Goal: Transaction & Acquisition: Purchase product/service

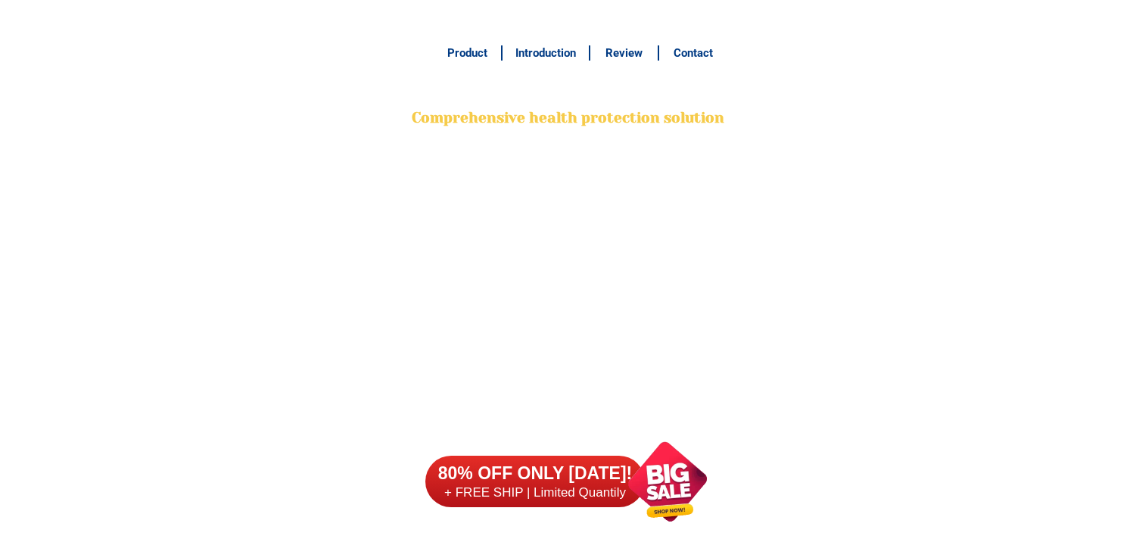
scroll to position [11963, 0]
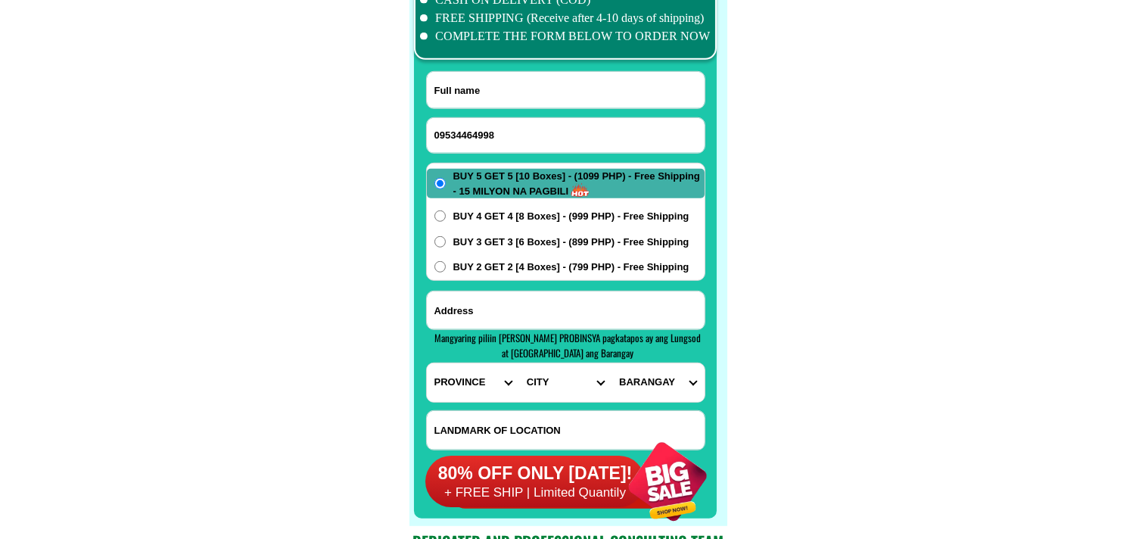
type input "09534464998"
click at [508, 97] on input "Input full_name" at bounding box center [566, 90] width 278 height 36
paste input "[PERSON_NAME] [PERSON_NAME]"
type input "[PERSON_NAME] [PERSON_NAME]"
drag, startPoint x: 557, startPoint y: 316, endPoint x: 546, endPoint y: 303, distance: 16.7
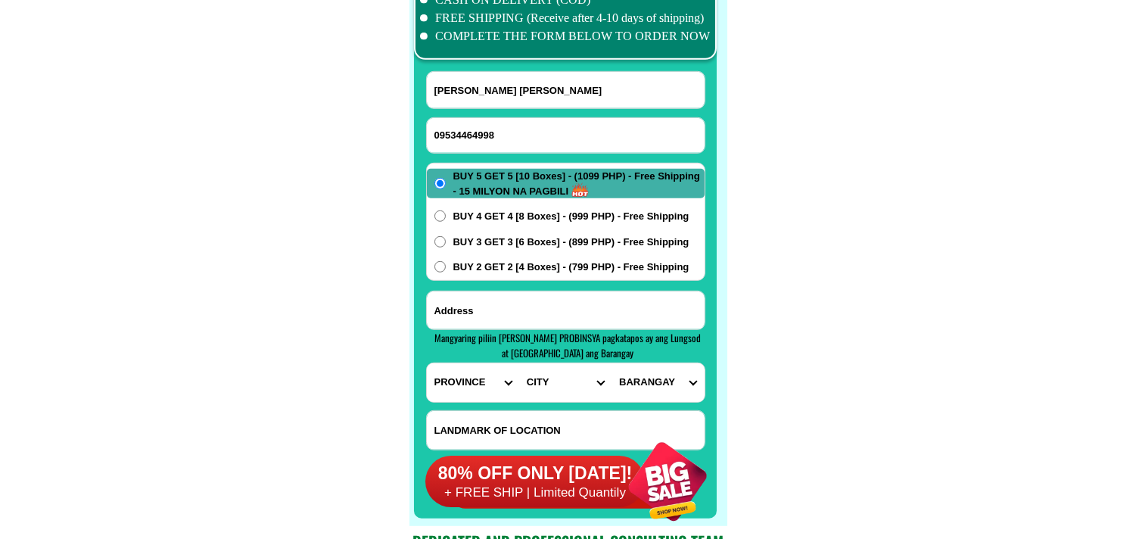
click at [557, 316] on input "Input address" at bounding box center [566, 310] width 278 height 38
paste input "[PERSON_NAME],purok Sebuyas Tawid, Maasin City Southern Leyte cp"
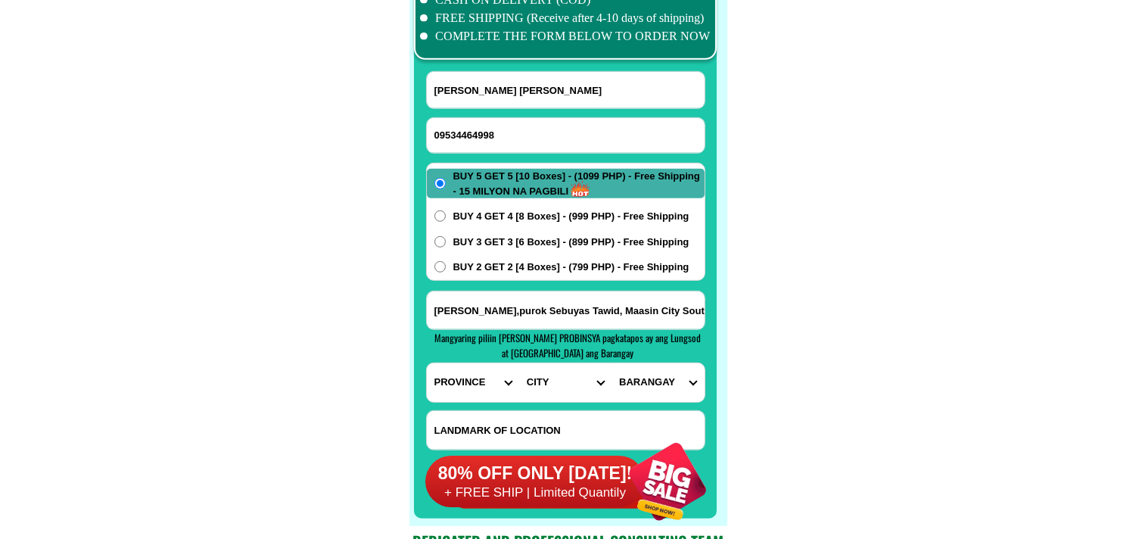
scroll to position [0, 42]
type input "[PERSON_NAME],purok Sebuyas Tawid, Maasin City Southern Leyte cp"
click at [527, 263] on span "BUY 2 GET 2 [4 Boxes] - (799 PHP) - Free Shipping" at bounding box center [571, 267] width 236 height 15
click at [446, 263] on input "BUY 2 GET 2 [4 Boxes] - (799 PHP) - Free Shipping" at bounding box center [439, 266] width 11 height 11
radio input "true"
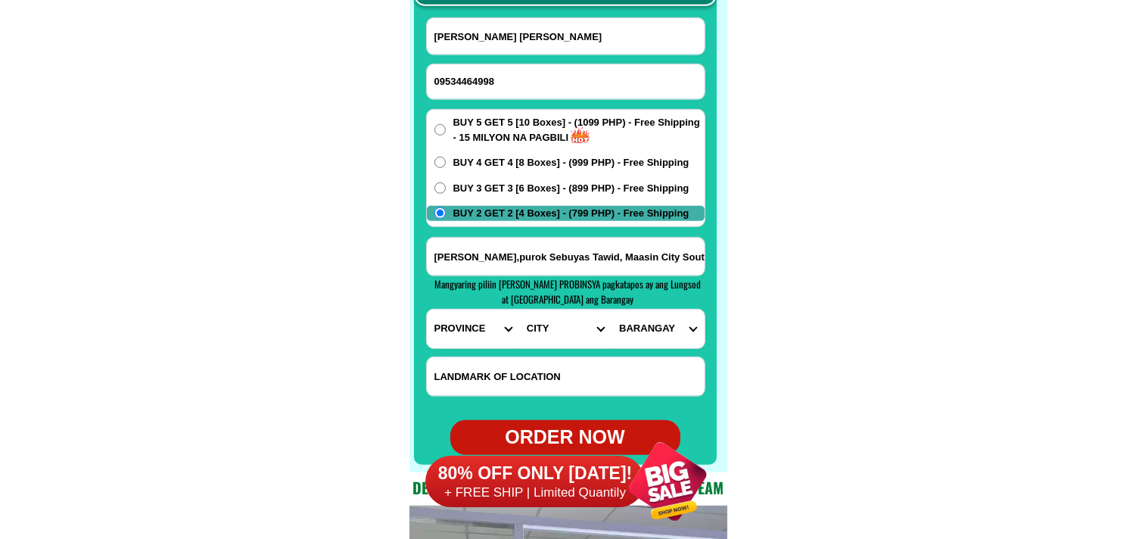
scroll to position [12047, 0]
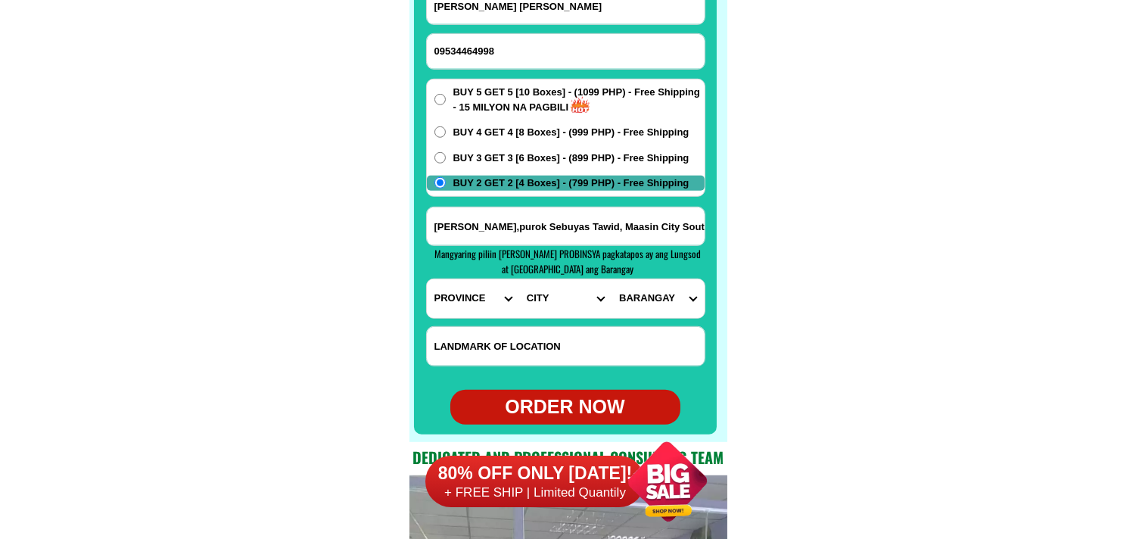
click at [455, 311] on select "PROVINCE [GEOGRAPHIC_DATA] [GEOGRAPHIC_DATA] [GEOGRAPHIC_DATA] [GEOGRAPHIC_DATA…" at bounding box center [473, 298] width 92 height 39
select select "63_976"
click at [427, 279] on select "PROVINCE [GEOGRAPHIC_DATA] [GEOGRAPHIC_DATA] [GEOGRAPHIC_DATA] [GEOGRAPHIC_DATA…" at bounding box center [473, 298] width 92 height 39
drag, startPoint x: 555, startPoint y: 322, endPoint x: 556, endPoint y: 312, distance: 9.1
click at [555, 321] on form "[PERSON_NAME] [PERSON_NAME] 09534464998 ORDER NOW [PERSON_NAME],purok [GEOGRAPH…" at bounding box center [565, 205] width 279 height 437
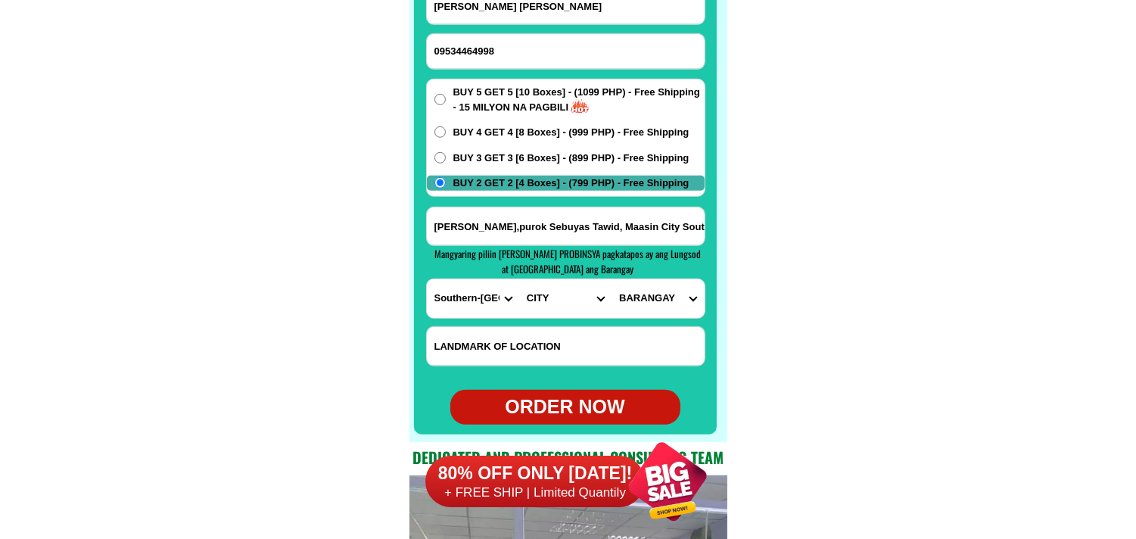
click at [556, 306] on select "CITY Anahawan Hinunangan [PERSON_NAME][GEOGRAPHIC_DATA][GEOGRAPHIC_DATA] Maasin…" at bounding box center [565, 298] width 92 height 39
select select "63_9767286"
click at [519, 279] on select "CITY Anahawan Hinunangan [PERSON_NAME][GEOGRAPHIC_DATA][GEOGRAPHIC_DATA] Maasin…" at bounding box center [565, 298] width 92 height 39
click at [667, 295] on select "[GEOGRAPHIC_DATA] (pob.) [PERSON_NAME] Bactul i Bactul ii Badiang Bagtican Basa…" at bounding box center [657, 298] width 92 height 39
select select "63_97672862465"
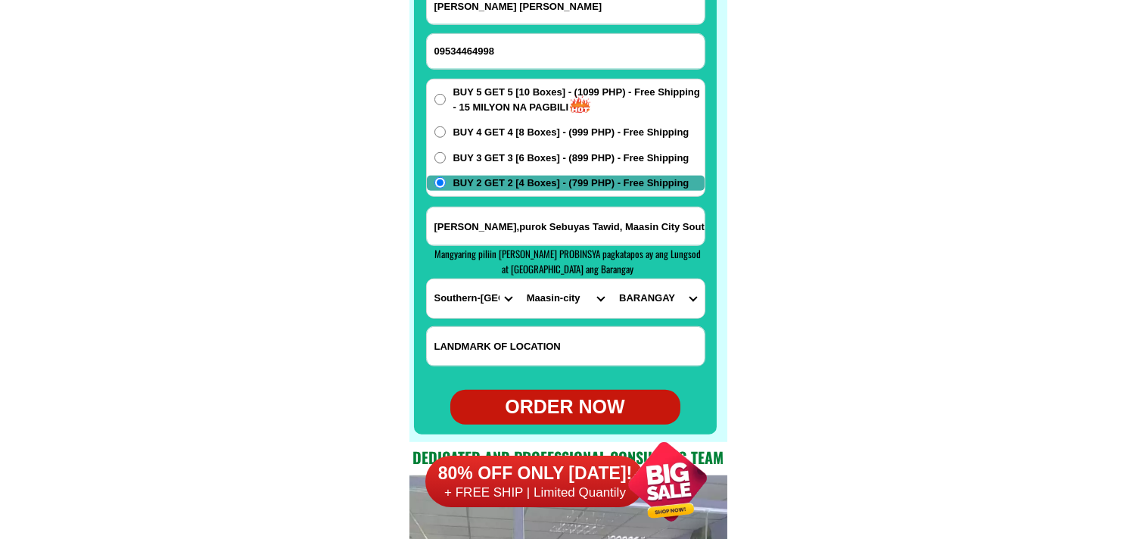
click at [611, 279] on select "[GEOGRAPHIC_DATA] (pob.) [PERSON_NAME] Bactul i Bactul ii Badiang Bagtican Basa…" at bounding box center [657, 298] width 92 height 39
click at [587, 399] on div "ORDER NOW" at bounding box center [565, 407] width 230 height 29
type input "[PERSON_NAME],purok Sebuyas Tawid, Maasin City Southern Leyte cp"
radio input "true"
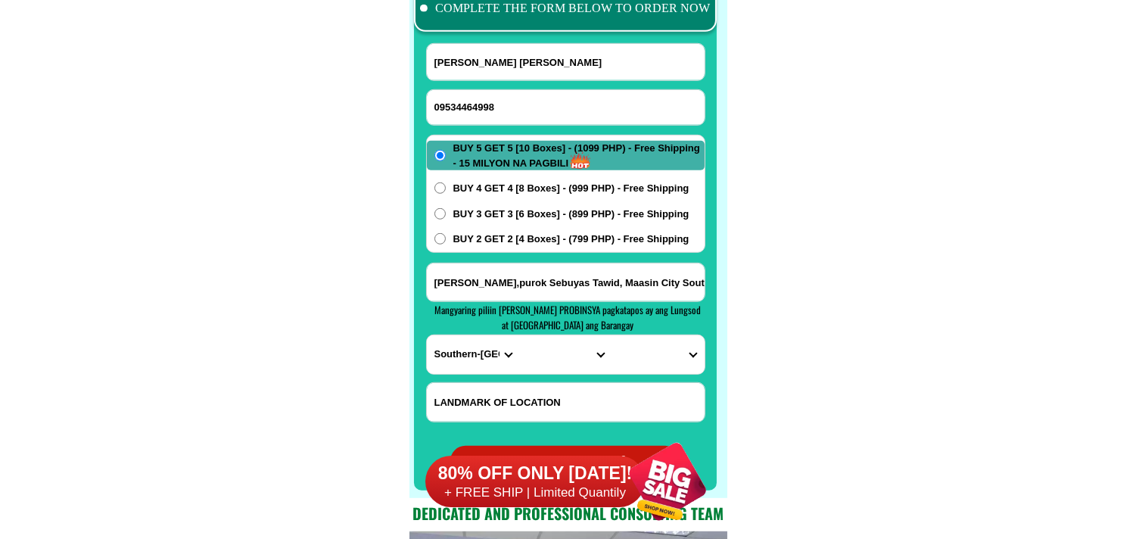
scroll to position [11963, 0]
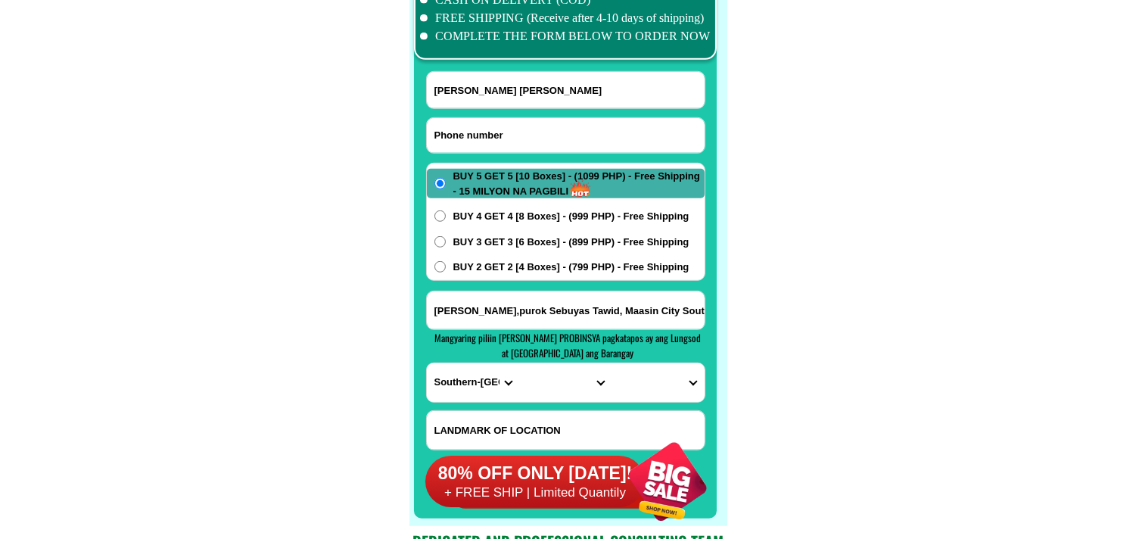
drag, startPoint x: 490, startPoint y: 137, endPoint x: 435, endPoint y: 101, distance: 65.7
click at [490, 137] on input "Input phone_number" at bounding box center [566, 135] width 278 height 35
paste input "09100795383"
type input "09100795383"
click at [496, 71] on div "[PERSON_NAME] [PERSON_NAME]" at bounding box center [565, 90] width 279 height 38
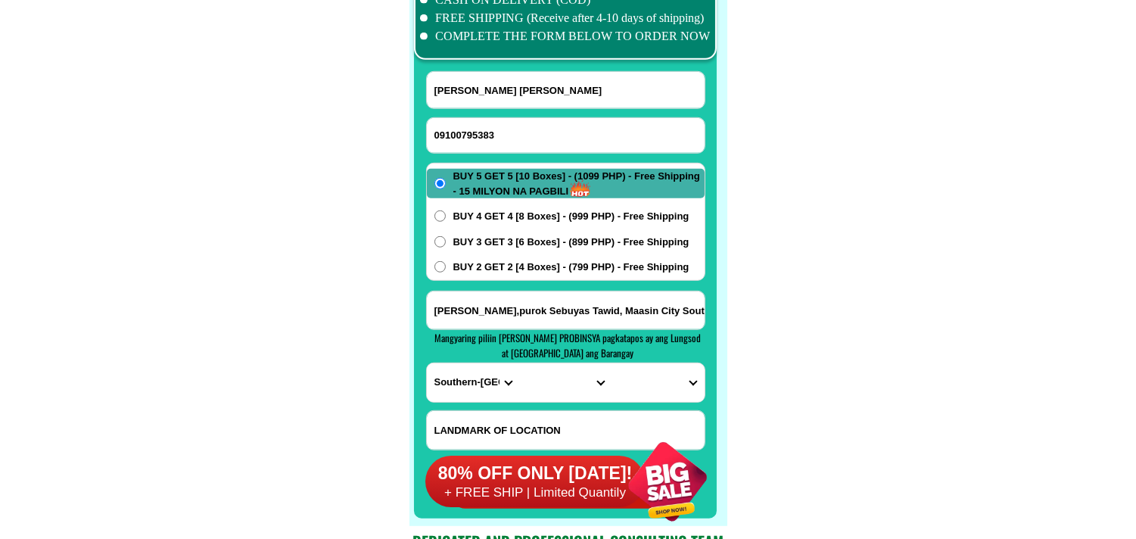
click at [496, 84] on input "[PERSON_NAME] [PERSON_NAME]" at bounding box center [566, 90] width 278 height 36
paste input "[PERSON_NAME]"
type input "[PERSON_NAME]"
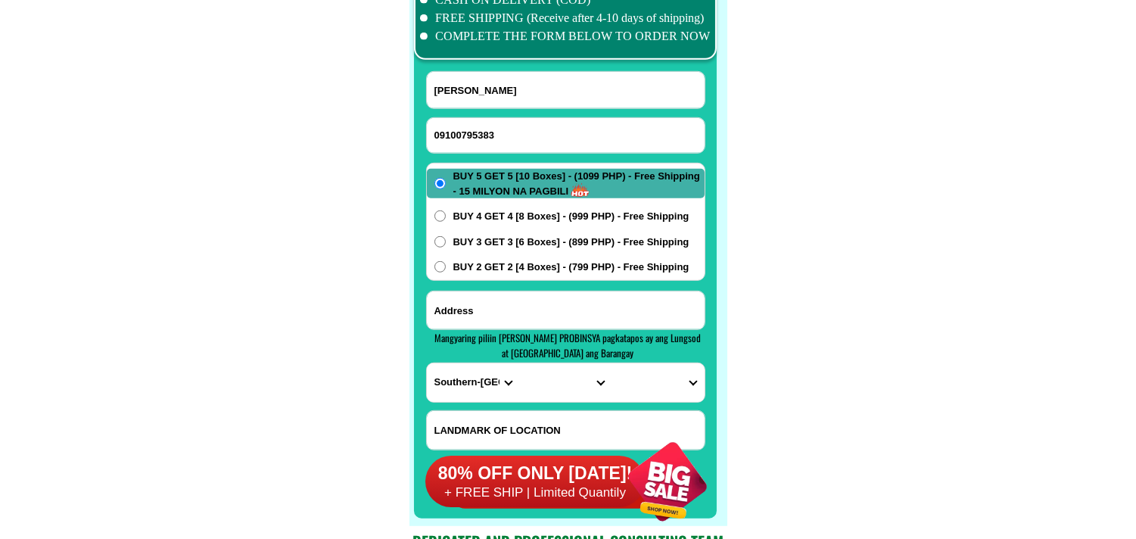
click at [515, 301] on input "Input address" at bounding box center [566, 310] width 278 height 38
paste input "[PERSON_NAME] compound. Brgy: [PERSON_NAME] uno City: [GEOGRAPHIC_DATA]."
type input "[PERSON_NAME] compound. Brgy: [PERSON_NAME] uno City: [GEOGRAPHIC_DATA]."
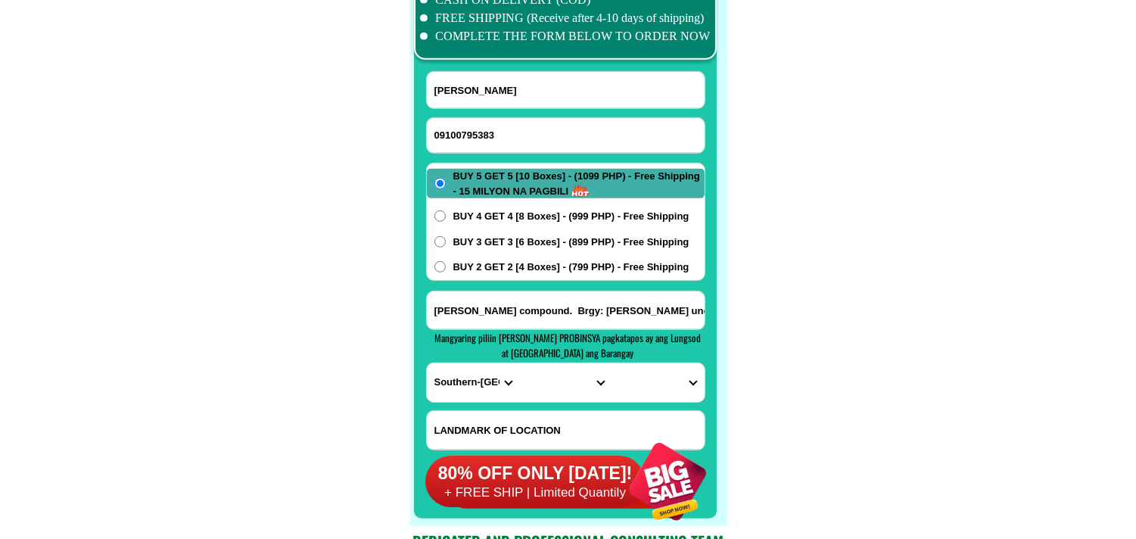
click at [450, 381] on select "PROVINCE [GEOGRAPHIC_DATA] [GEOGRAPHIC_DATA] [GEOGRAPHIC_DATA] [GEOGRAPHIC_DATA…" at bounding box center [473, 382] width 92 height 39
select select "63_219"
click at [427, 363] on select "PROVINCE [GEOGRAPHIC_DATA] [GEOGRAPHIC_DATA] [GEOGRAPHIC_DATA] [GEOGRAPHIC_DATA…" at bounding box center [473, 382] width 92 height 39
click at [540, 378] on select "CITY [GEOGRAPHIC_DATA] [GEOGRAPHIC_DATA] [GEOGRAPHIC_DATA] [GEOGRAPHIC_DATA]-ci…" at bounding box center [565, 382] width 92 height 39
select select "63_2199576"
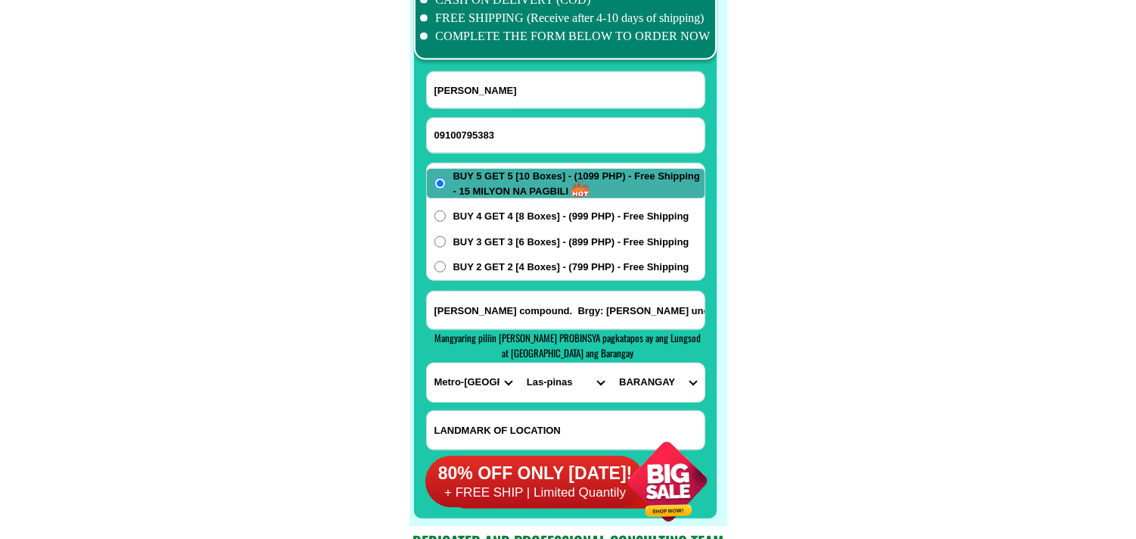
click at [519, 363] on select "CITY [GEOGRAPHIC_DATA] [GEOGRAPHIC_DATA] [GEOGRAPHIC_DATA] [GEOGRAPHIC_DATA]-ci…" at bounding box center [565, 382] width 92 height 39
click at [654, 377] on select "BARANGAY [PERSON_NAME] dos [PERSON_NAME] uno B. f. international village [PERSO…" at bounding box center [657, 382] width 92 height 39
select select "63_21995761164"
click at [611, 363] on select "BARANGAY [PERSON_NAME] dos [PERSON_NAME] uno B. f. international village [PERSO…" at bounding box center [657, 382] width 92 height 39
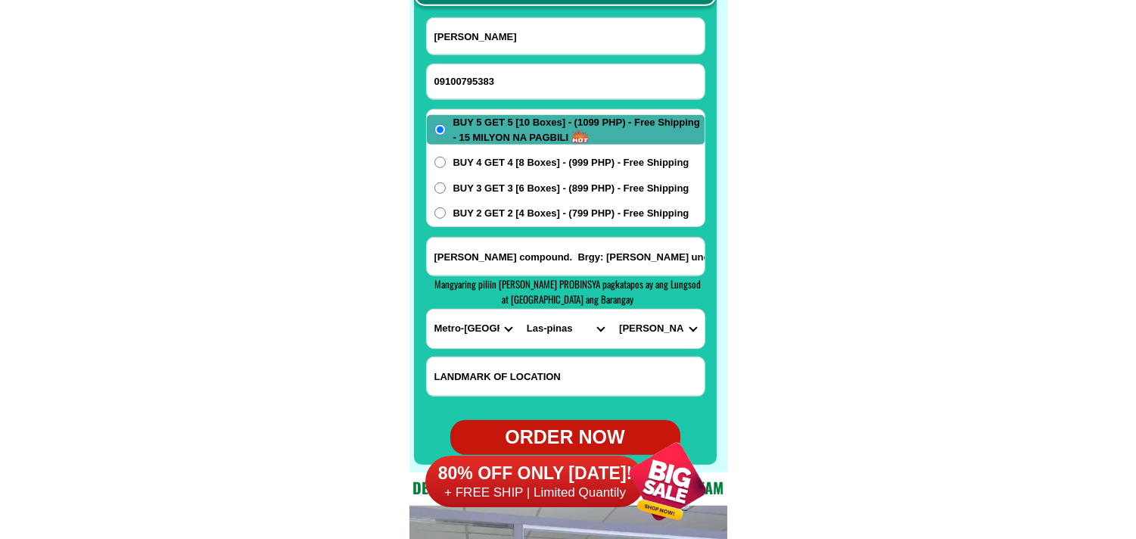
scroll to position [12047, 0]
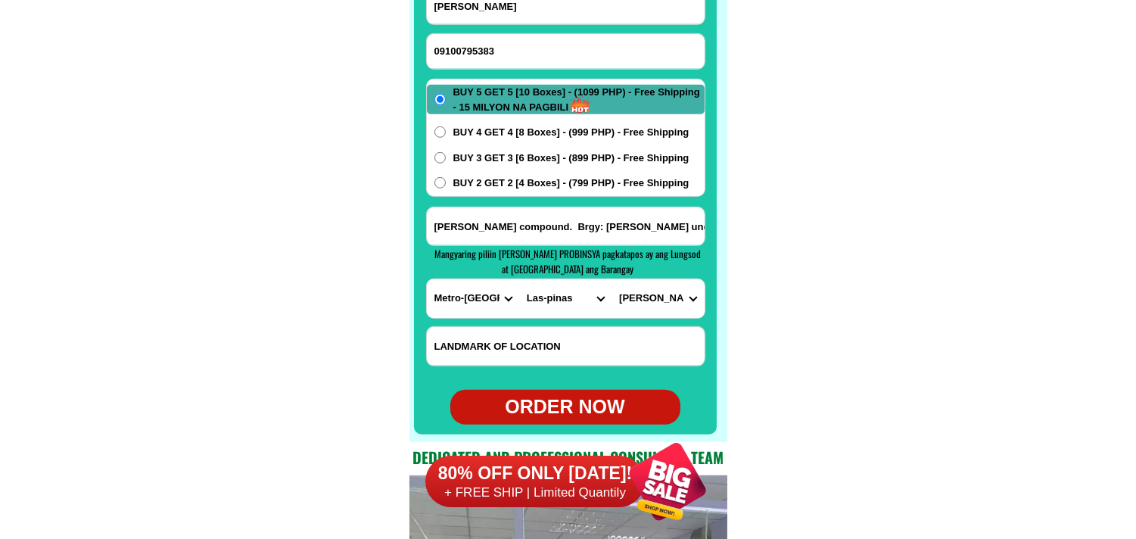
click at [558, 402] on div "ORDER NOW" at bounding box center [565, 407] width 230 height 29
type input "[PERSON_NAME] compound. Brgy: [PERSON_NAME] uno City: [GEOGRAPHIC_DATA]."
radio input "true"
click at [474, 34] on input "09100795383" at bounding box center [566, 51] width 278 height 35
paste input "09622128286"
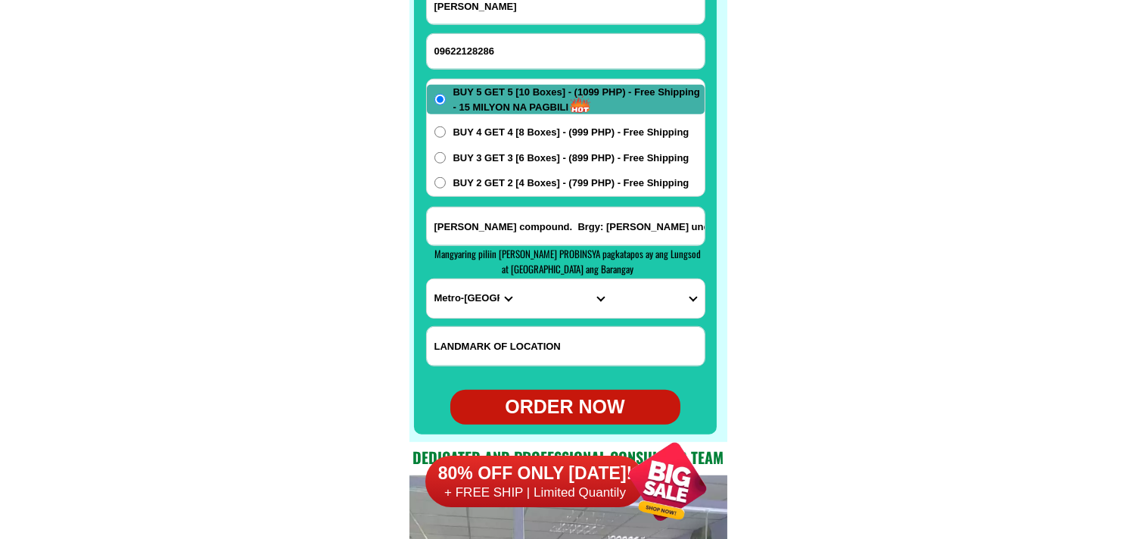
type input "09622128286"
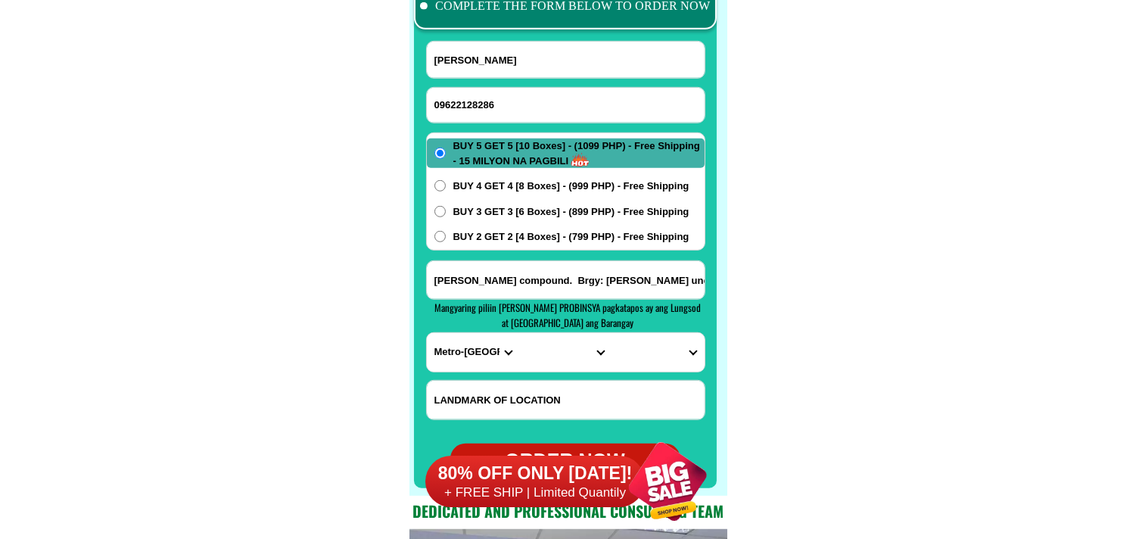
scroll to position [11963, 0]
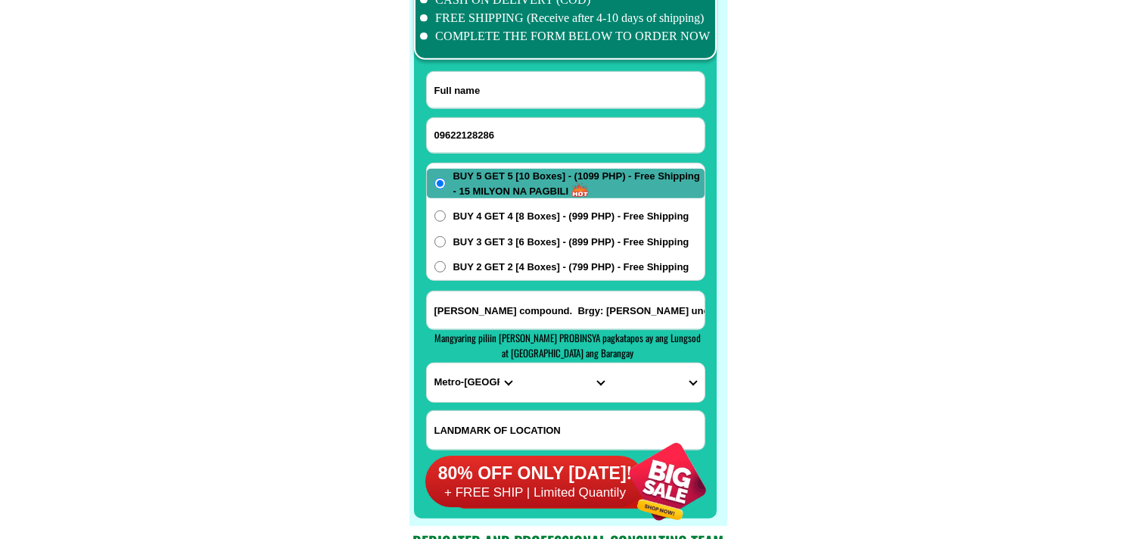
click at [465, 80] on input "Input full_name" at bounding box center [566, 90] width 278 height 36
paste input "[PERSON_NAME]"
type input "[PERSON_NAME]"
click at [498, 311] on input "[PERSON_NAME] compound. Brgy: [PERSON_NAME] uno City: [GEOGRAPHIC_DATA]." at bounding box center [566, 310] width 278 height 38
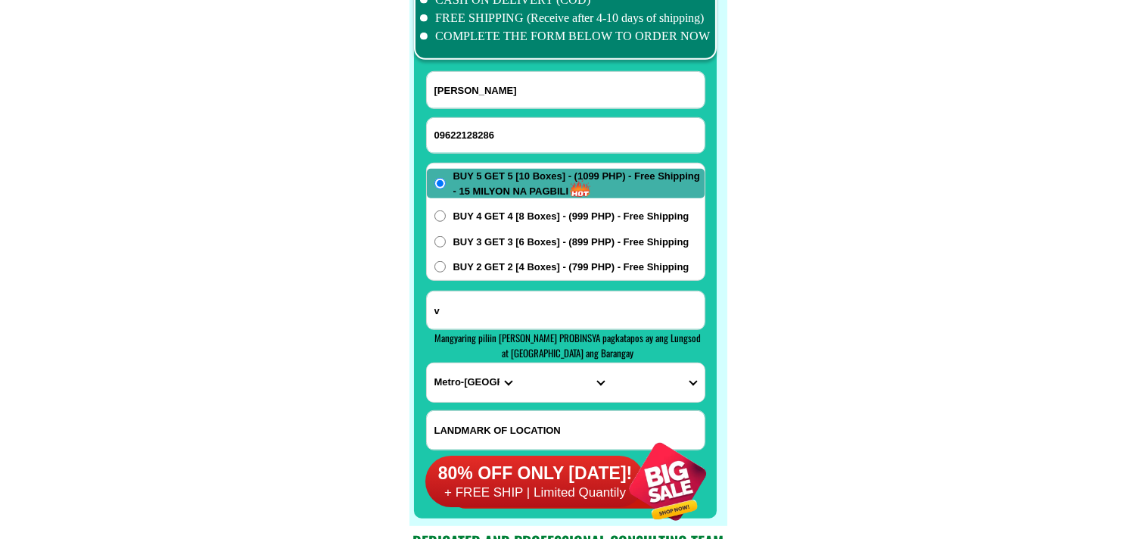
paste input "[PERSON_NAME],:BAGO CITY NEG OCC. BRGY. [GEOGRAPHIC_DATA],[GEOGRAPHIC_DATA]. [S…"
type input "[PERSON_NAME],:BAGO CITY NEG OCC. BRGY. [GEOGRAPHIC_DATA],[GEOGRAPHIC_DATA]. [S…"
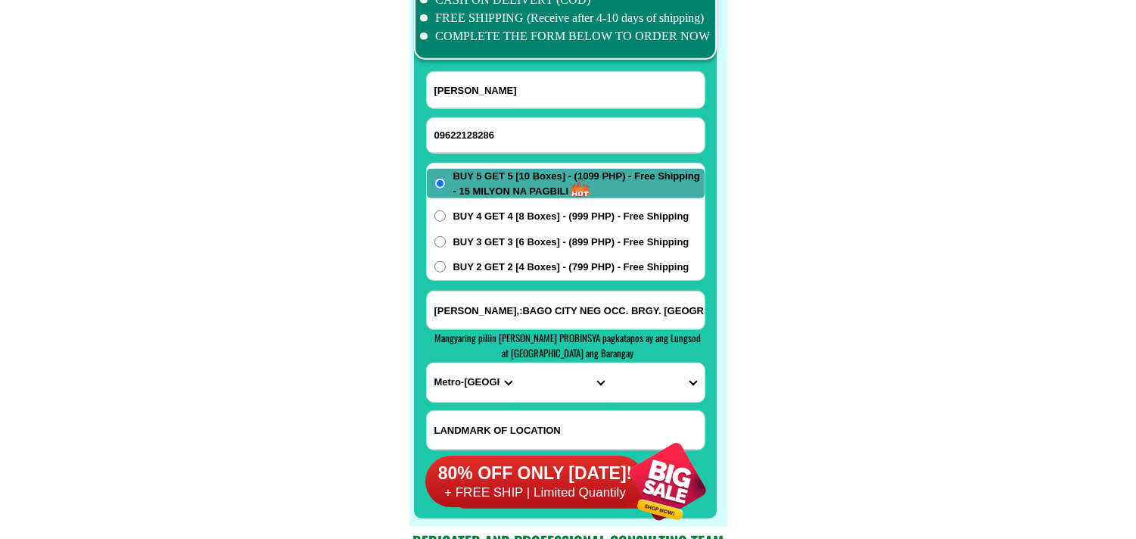
click at [465, 381] on select "PROVINCE [GEOGRAPHIC_DATA] [GEOGRAPHIC_DATA] [GEOGRAPHIC_DATA] [GEOGRAPHIC_DATA…" at bounding box center [473, 382] width 92 height 39
select select "63_396"
click at [427, 363] on select "PROVINCE [GEOGRAPHIC_DATA] [GEOGRAPHIC_DATA] [GEOGRAPHIC_DATA] [GEOGRAPHIC_DATA…" at bounding box center [473, 382] width 92 height 39
click at [528, 348] on span "Mangyaring piliin [PERSON_NAME] PROBINSYA pagkatapos ay ang Lungsod at [GEOGRAP…" at bounding box center [568, 345] width 266 height 30
click at [540, 381] on select "CITY [GEOGRAPHIC_DATA]-city [GEOGRAPHIC_DATA]-city [GEOGRAPHIC_DATA] [GEOGRAPHI…" at bounding box center [565, 382] width 92 height 39
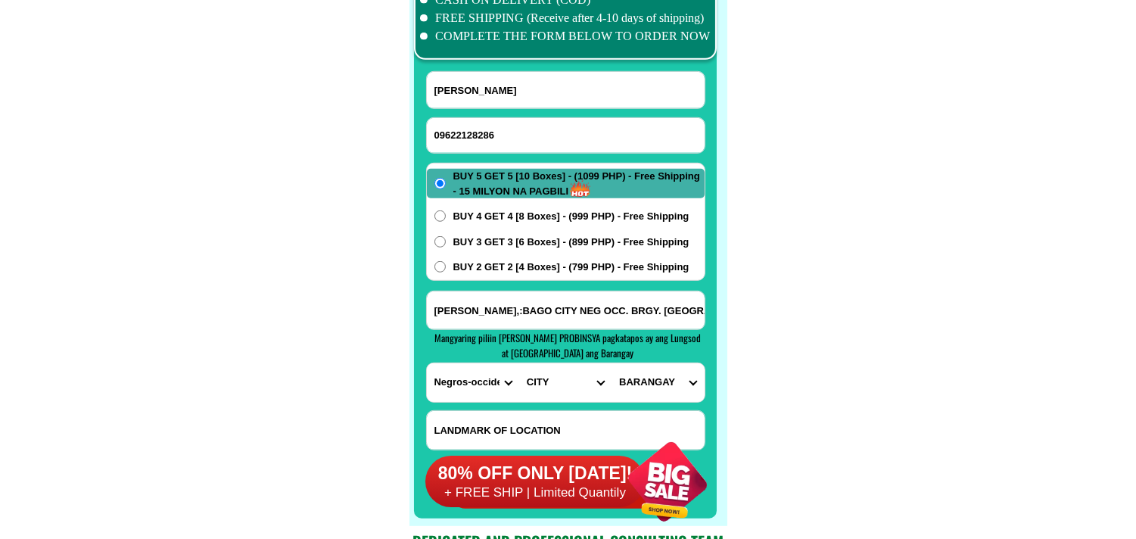
select select "63_3969805"
click at [519, 363] on select "CITY [GEOGRAPHIC_DATA]-city [GEOGRAPHIC_DATA]-city [GEOGRAPHIC_DATA] [GEOGRAPHI…" at bounding box center [565, 382] width 92 height 39
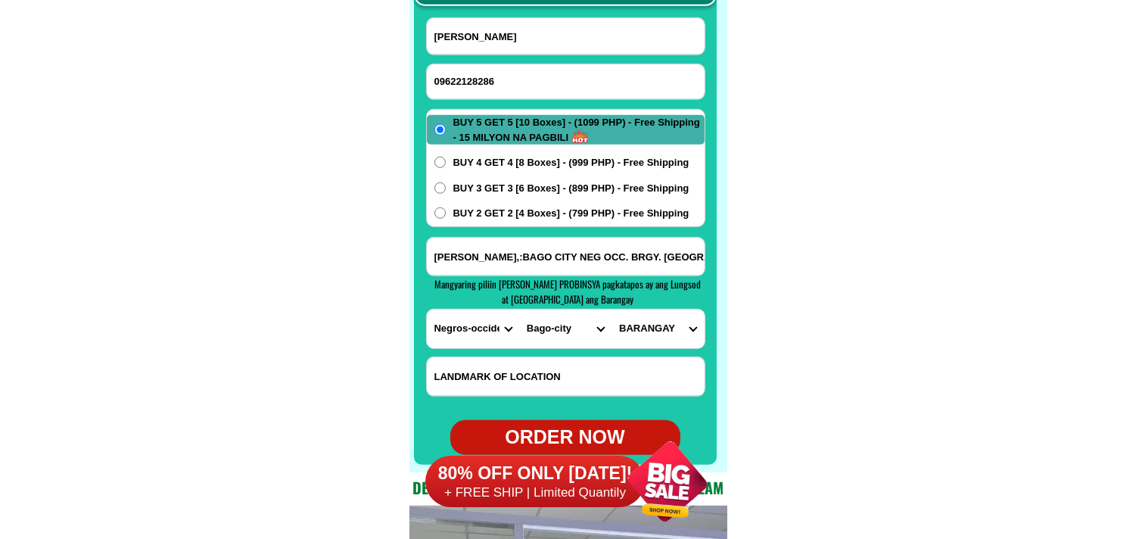
scroll to position [12047, 0]
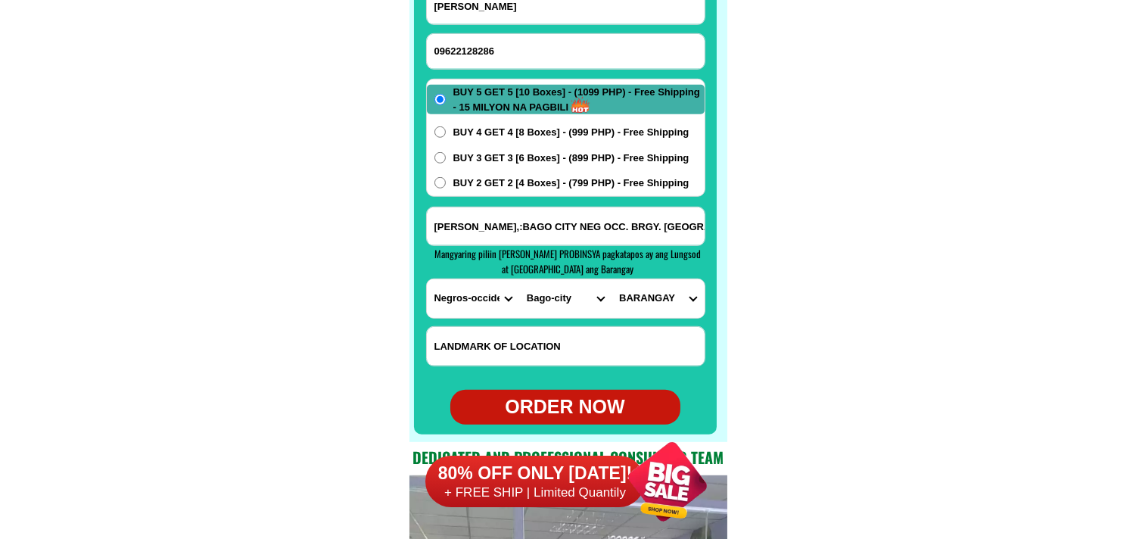
click at [656, 297] on select "BARANGAY Abuanan Alianza Atipuluan [PERSON_NAME] [PERSON_NAME] Balingasag Binub…" at bounding box center [657, 298] width 92 height 39
click at [662, 295] on select "BARANGAY Abuanan Alianza Atipuluan [PERSON_NAME] [PERSON_NAME] Balingasag Binub…" at bounding box center [657, 298] width 92 height 39
select select "63_396980519892"
click at [611, 279] on select "BARANGAY Abuanan Alianza Atipuluan [PERSON_NAME] [PERSON_NAME] Balingasag Binub…" at bounding box center [657, 298] width 92 height 39
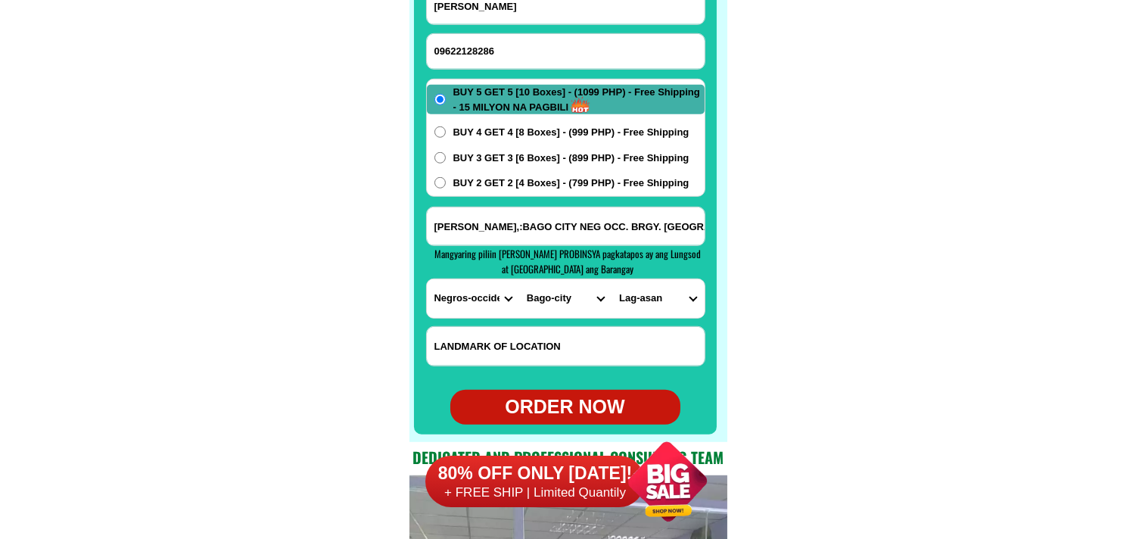
click at [667, 227] on input "[PERSON_NAME],:BAGO CITY NEG OCC. BRGY. [GEOGRAPHIC_DATA],[GEOGRAPHIC_DATA]. [S…" at bounding box center [566, 226] width 278 height 38
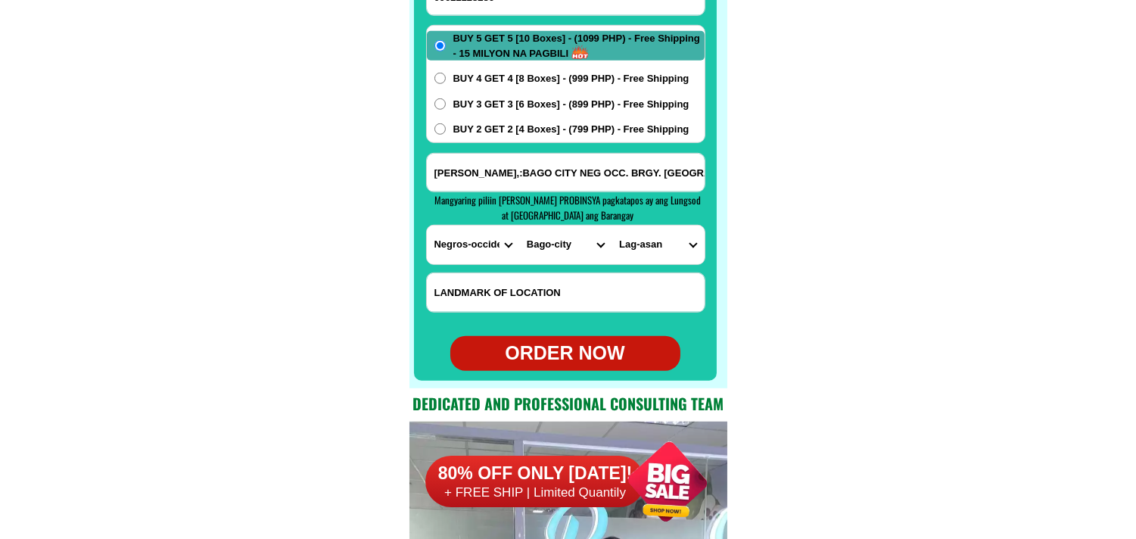
scroll to position [12131, 0]
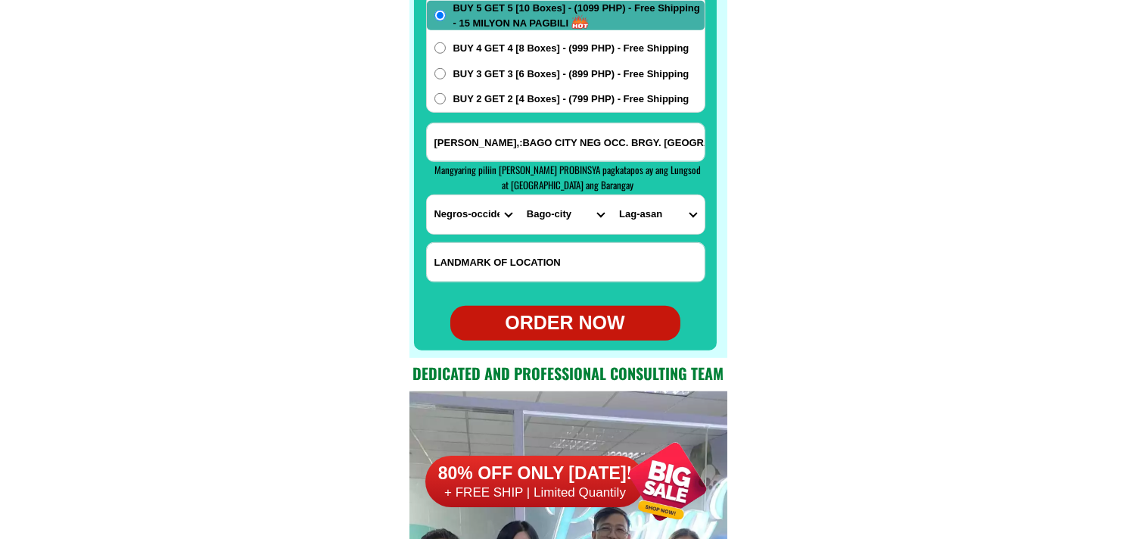
click at [579, 331] on div "ORDER NOW" at bounding box center [565, 323] width 230 height 29
radio input "true"
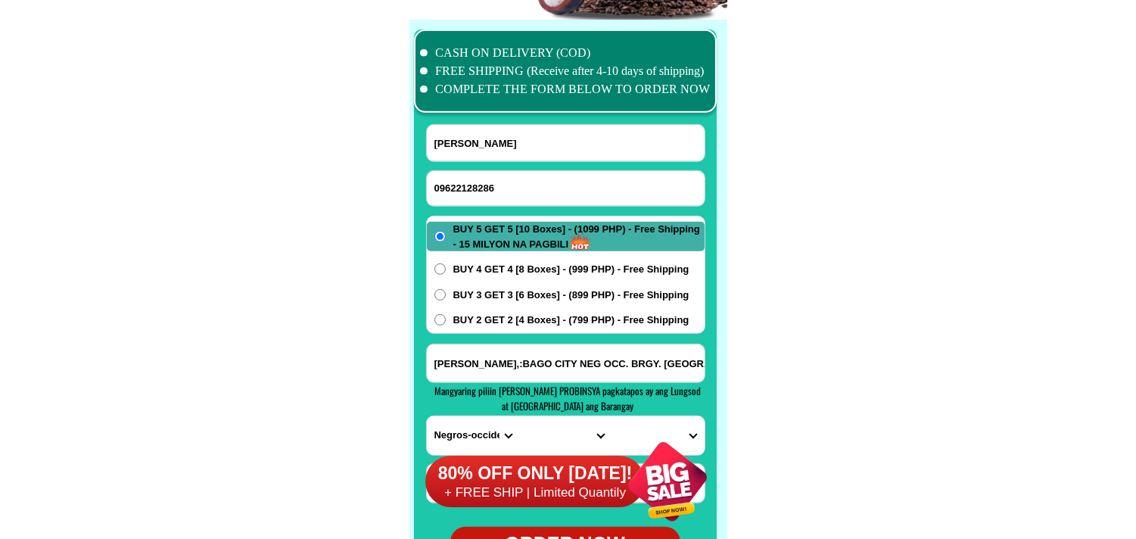
scroll to position [11879, 0]
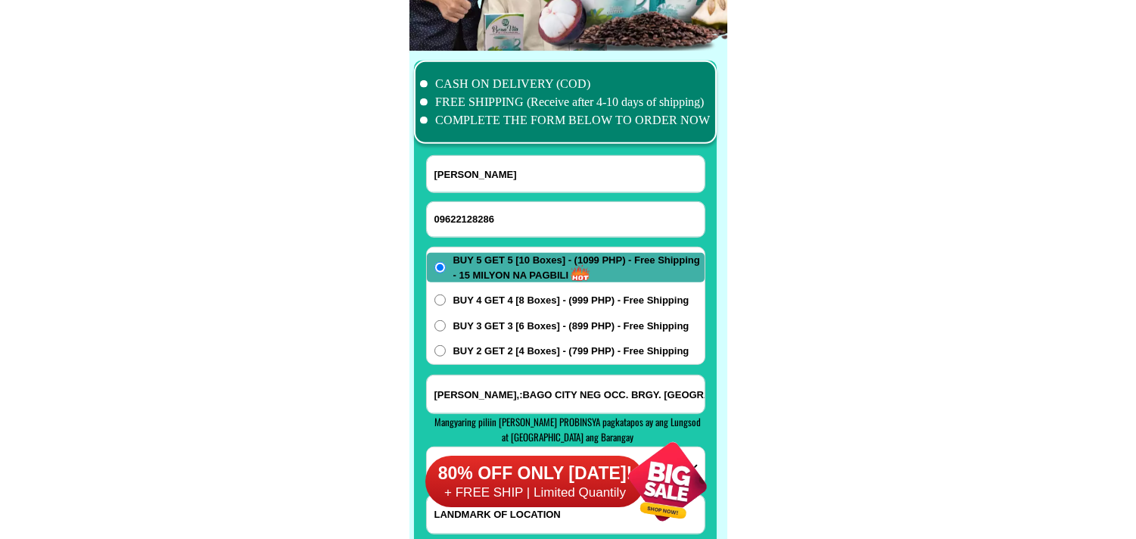
click at [508, 218] on input "09622128286" at bounding box center [566, 219] width 278 height 35
paste input "09944618673"
type input "09944618673"
drag, startPoint x: 522, startPoint y: 165, endPoint x: 495, endPoint y: 149, distance: 31.5
click at [522, 165] on input "[PERSON_NAME]" at bounding box center [566, 174] width 278 height 36
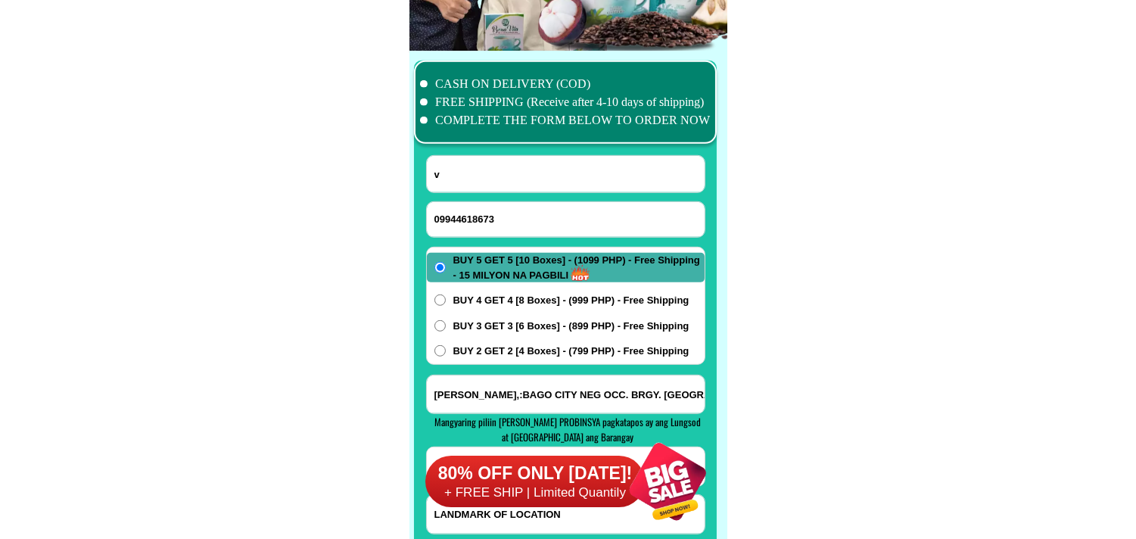
paste input "[PERSON_NAME]"
type input "[PERSON_NAME]"
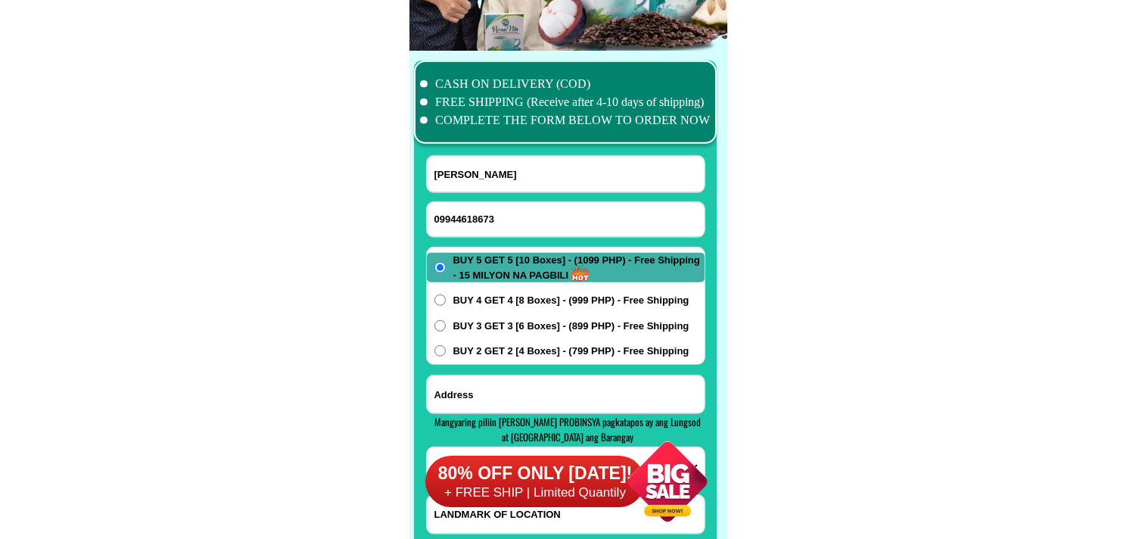
click at [509, 394] on input "Input address" at bounding box center [566, 394] width 278 height 38
paste input "prk doldol Sta [PERSON_NAME] [GEOGRAPHIC_DATA]"
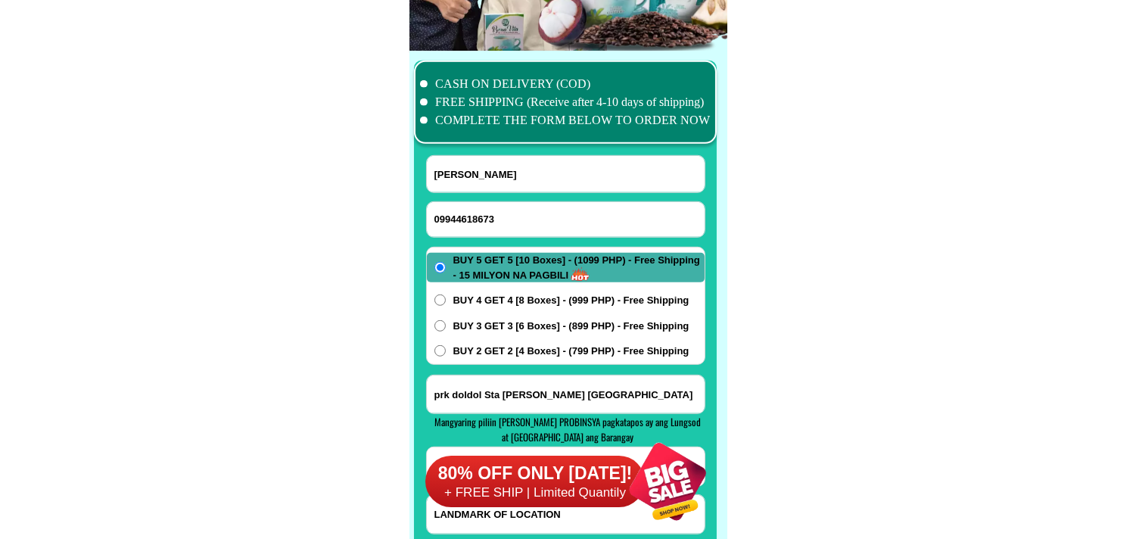
type input "prk doldol Sta [PERSON_NAME] [GEOGRAPHIC_DATA]"
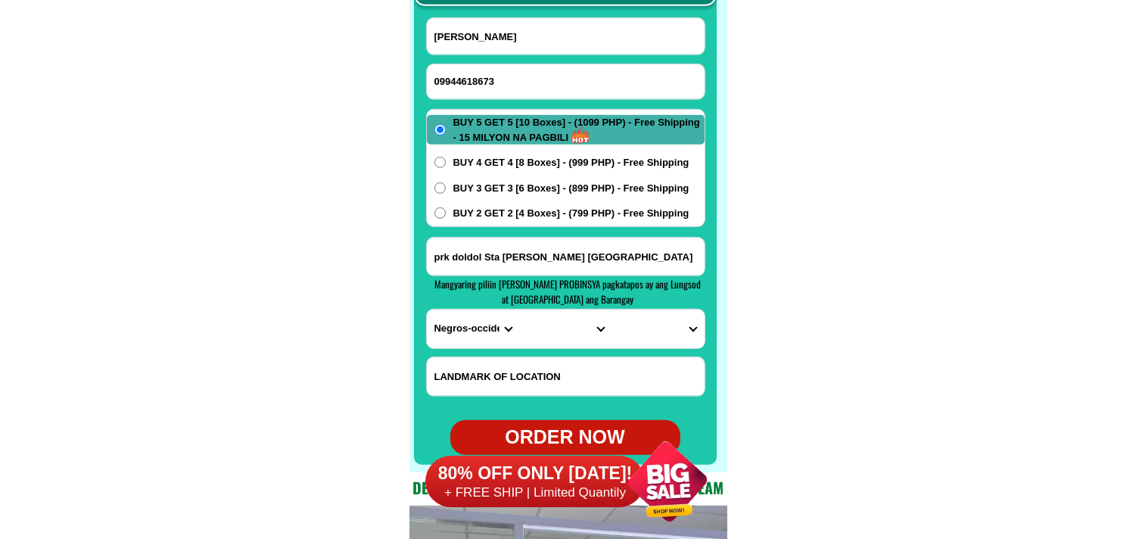
scroll to position [12047, 0]
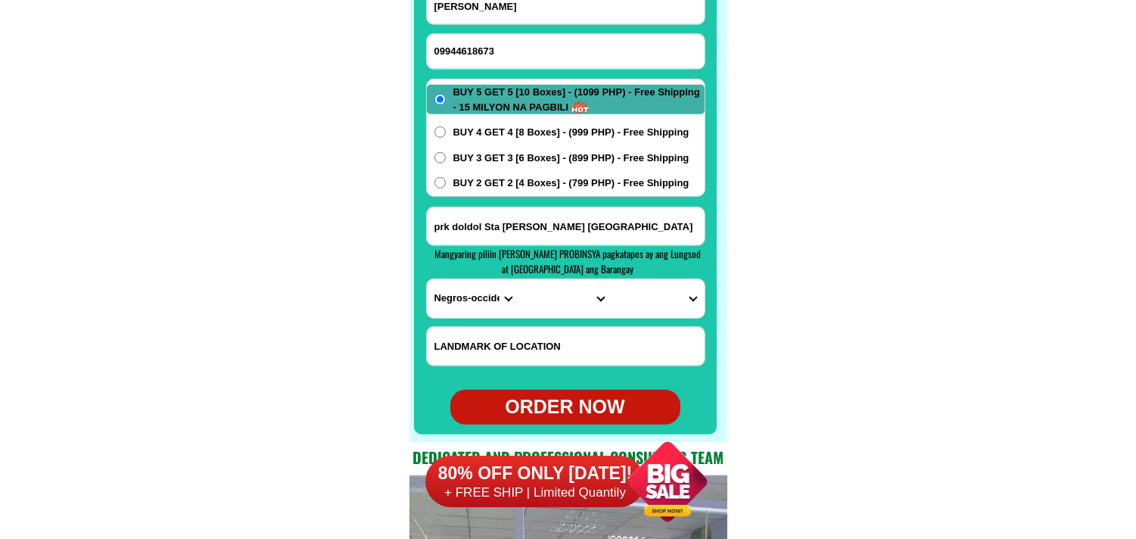
click at [519, 336] on input "Input LANDMARKOFLOCATION" at bounding box center [566, 346] width 278 height 39
paste input "Near [DEMOGRAPHIC_DATA][GEOGRAPHIC_DATA][DEMOGRAPHIC_DATA]"
type input "Near [DEMOGRAPHIC_DATA][GEOGRAPHIC_DATA][DEMOGRAPHIC_DATA]"
click at [469, 294] on select "PROVINCE [GEOGRAPHIC_DATA] [GEOGRAPHIC_DATA] [GEOGRAPHIC_DATA] [GEOGRAPHIC_DATA…" at bounding box center [473, 298] width 92 height 39
select select "63_701"
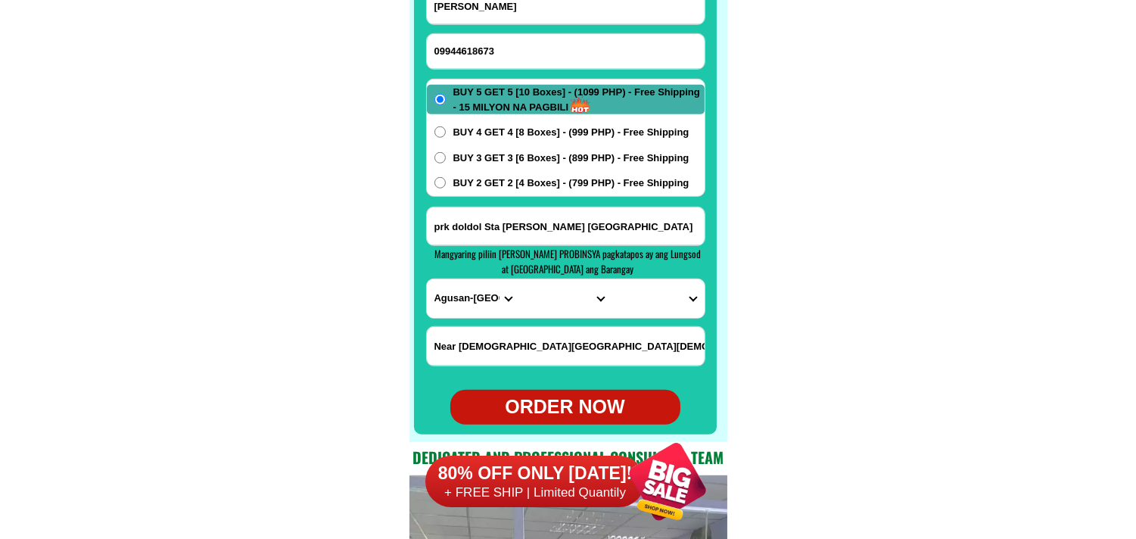
click at [427, 279] on select "PROVINCE [GEOGRAPHIC_DATA] [GEOGRAPHIC_DATA] [GEOGRAPHIC_DATA] [GEOGRAPHIC_DATA…" at bounding box center [473, 298] width 92 height 39
click at [566, 301] on select "CITY [GEOGRAPHIC_DATA][PERSON_NAME] [GEOGRAPHIC_DATA][PERSON_NAME] [GEOGRAPHIC_…" at bounding box center [565, 298] width 92 height 39
select select "63_7018797"
click at [519, 279] on select "CITY [GEOGRAPHIC_DATA][PERSON_NAME] [GEOGRAPHIC_DATA][PERSON_NAME] [GEOGRAPHIC_…" at bounding box center [565, 298] width 92 height 39
click at [669, 290] on select "[GEOGRAPHIC_DATA] 3 Cabantao [GEOGRAPHIC_DATA] [GEOGRAPHIC_DATA] [GEOGRAPHIC_DA…" at bounding box center [657, 298] width 92 height 39
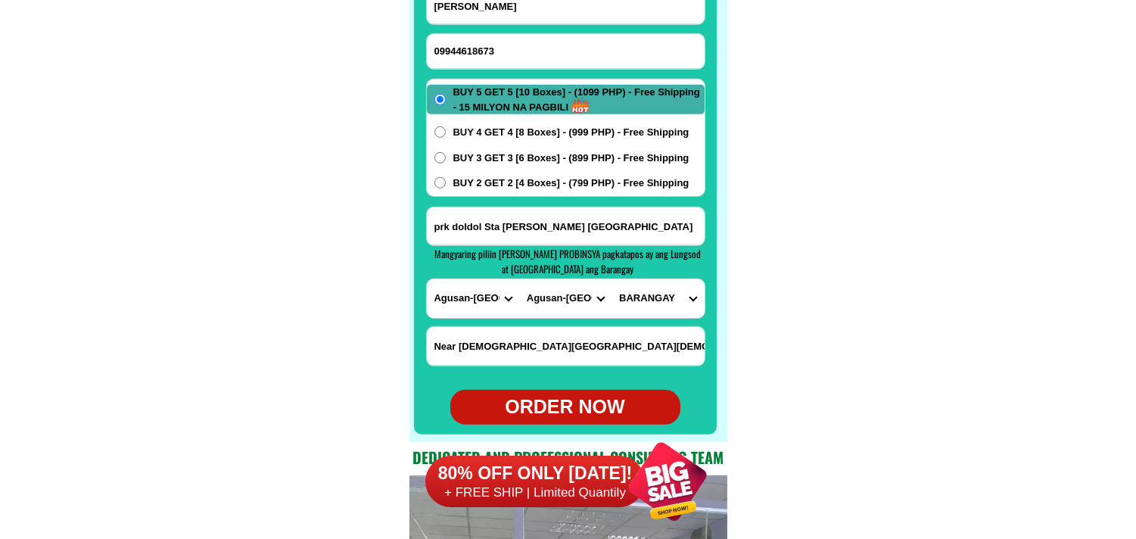
select select "63_70187978327"
click at [611, 279] on select "[GEOGRAPHIC_DATA] 3 Cabantao [GEOGRAPHIC_DATA] [GEOGRAPHIC_DATA] [GEOGRAPHIC_DA…" at bounding box center [657, 298] width 92 height 39
click at [542, 155] on span "BUY 3 GET 3 [6 Boxes] - (899 PHP) - Free Shipping" at bounding box center [571, 158] width 236 height 15
click at [446, 155] on input "BUY 3 GET 3 [6 Boxes] - (899 PHP) - Free Shipping" at bounding box center [439, 157] width 11 height 11
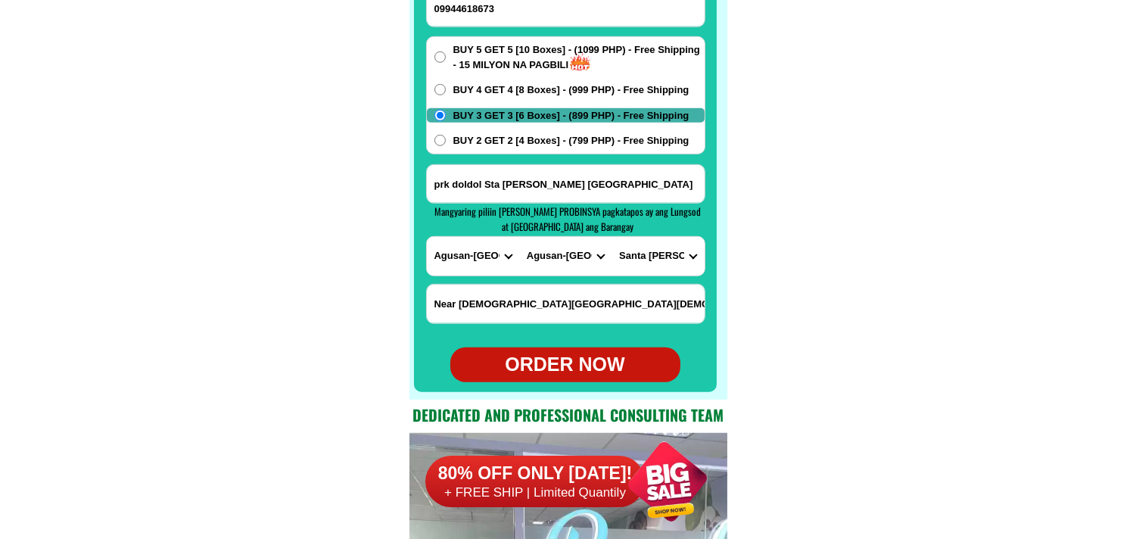
scroll to position [12131, 0]
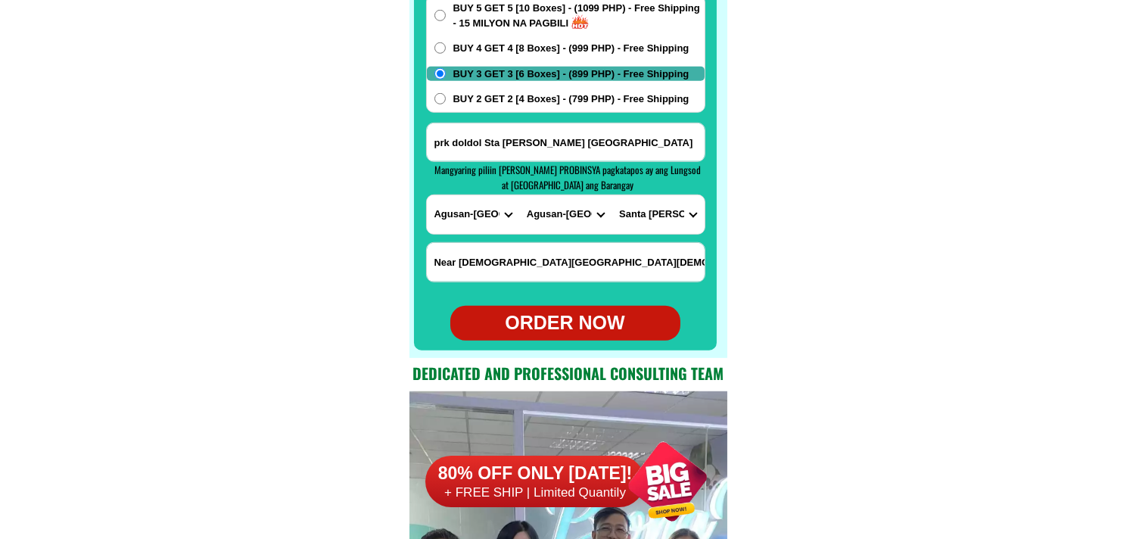
click at [598, 321] on div "ORDER NOW" at bounding box center [565, 323] width 230 height 29
radio input "true"
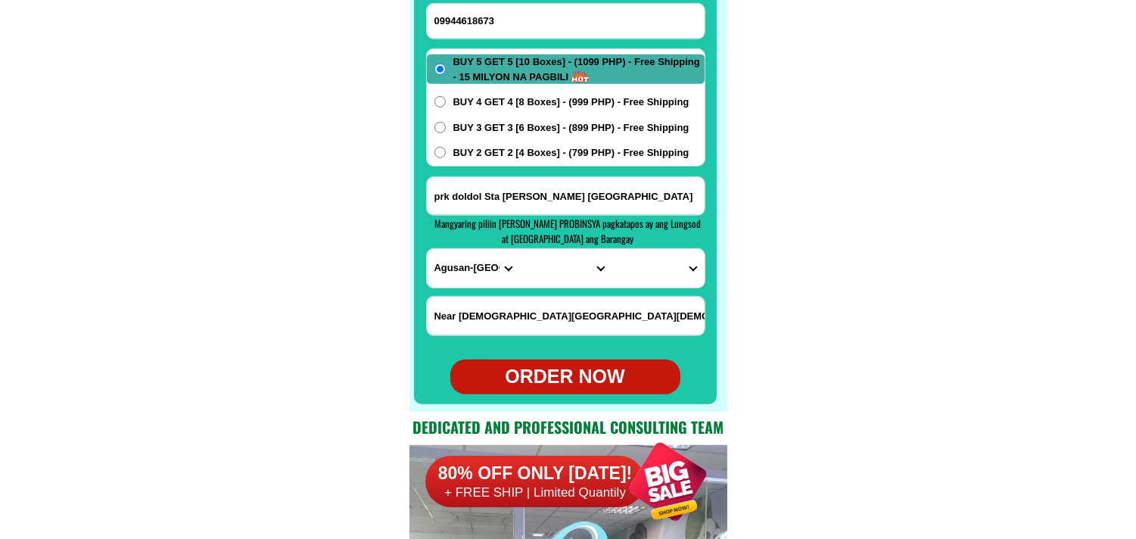
scroll to position [12047, 0]
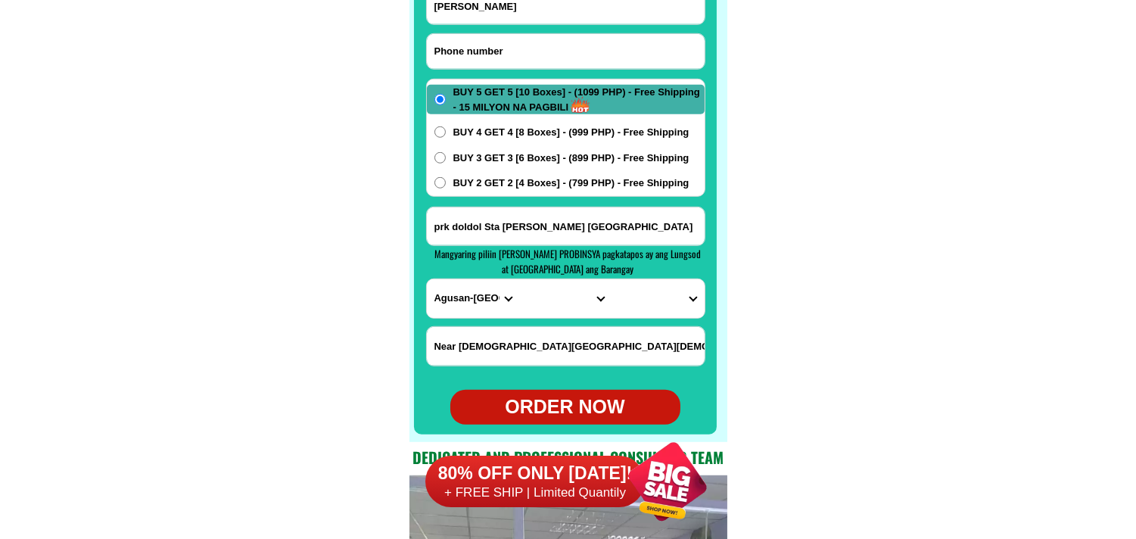
click at [527, 42] on input "Input phone_number" at bounding box center [566, 51] width 278 height 35
paste input "O9264672613"
type input "O9264672613"
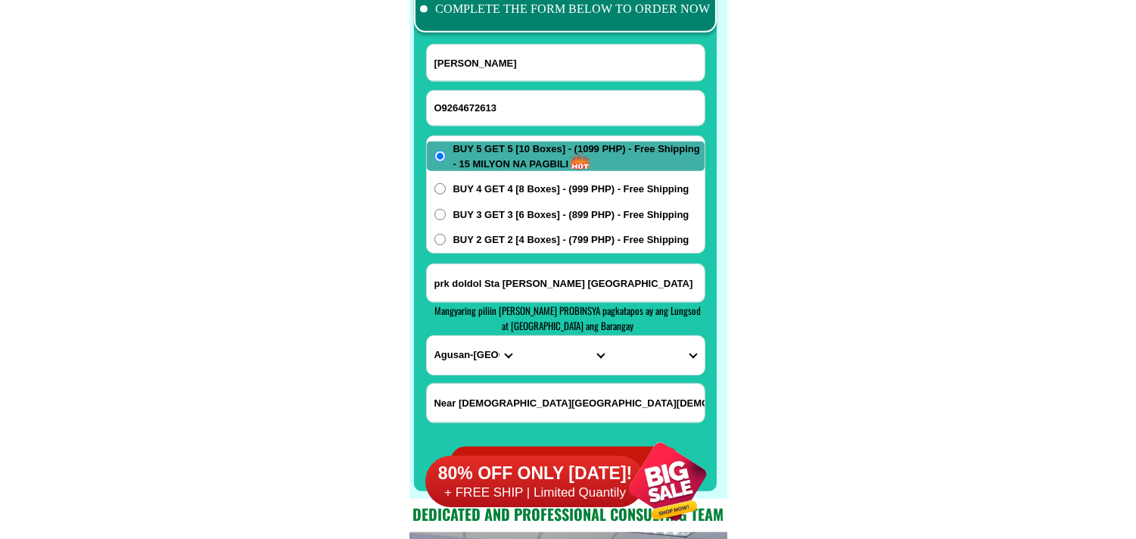
scroll to position [11963, 0]
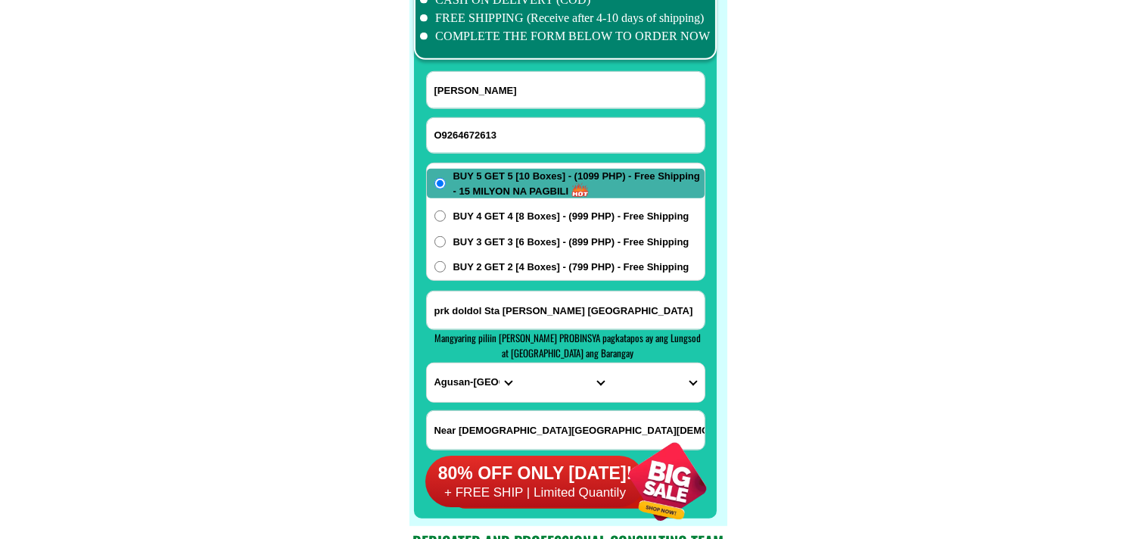
click at [462, 83] on input "[PERSON_NAME]" at bounding box center [566, 90] width 278 height 36
paste input "Asteria Lumangtad"
type input "Asteria Lumangtad"
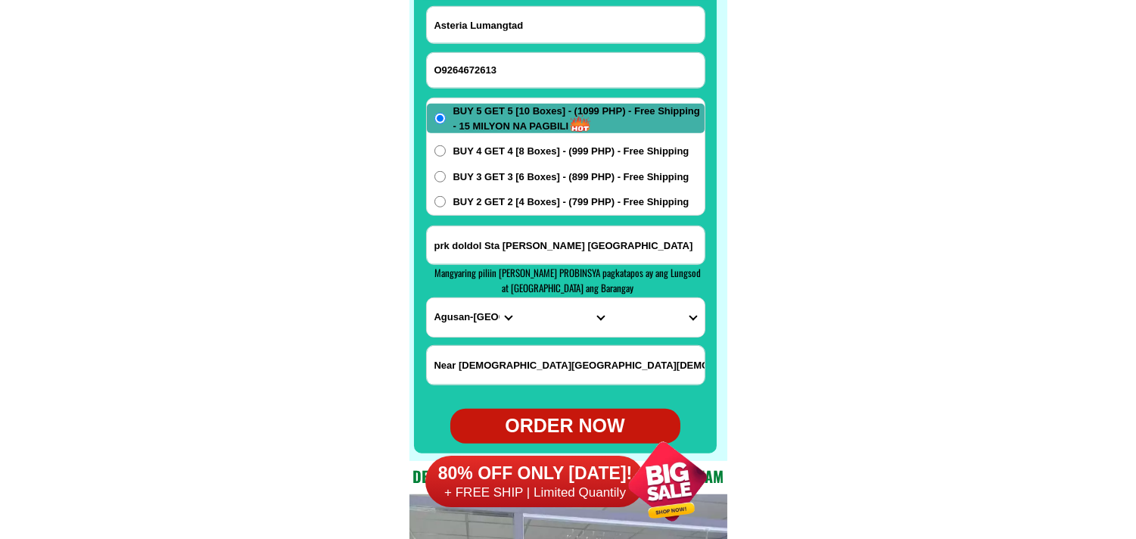
scroll to position [12047, 0]
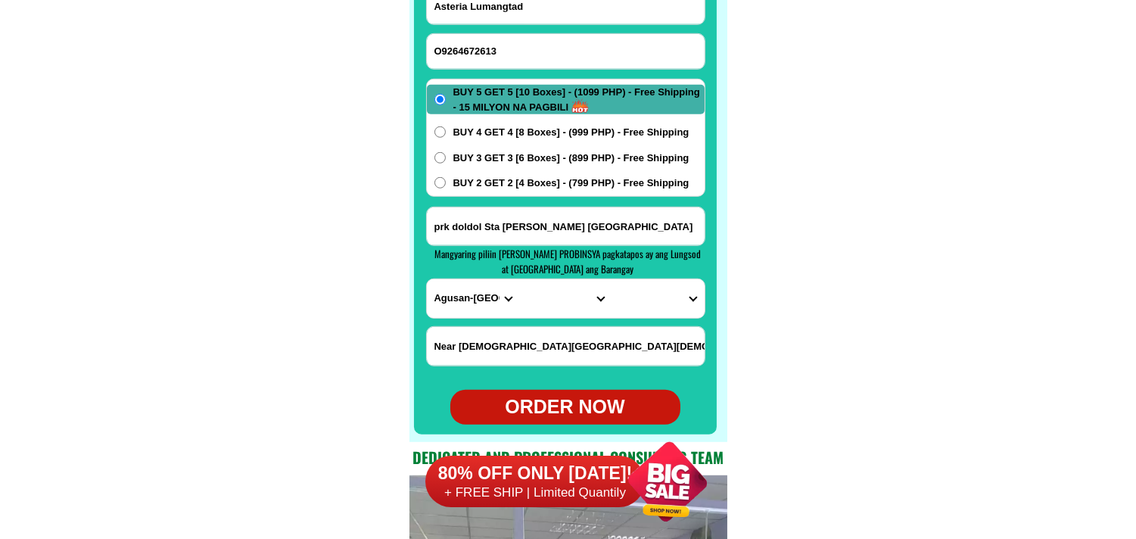
click at [527, 218] on input "prk doldol Sta [PERSON_NAME] [GEOGRAPHIC_DATA]" at bounding box center [566, 226] width 278 height 38
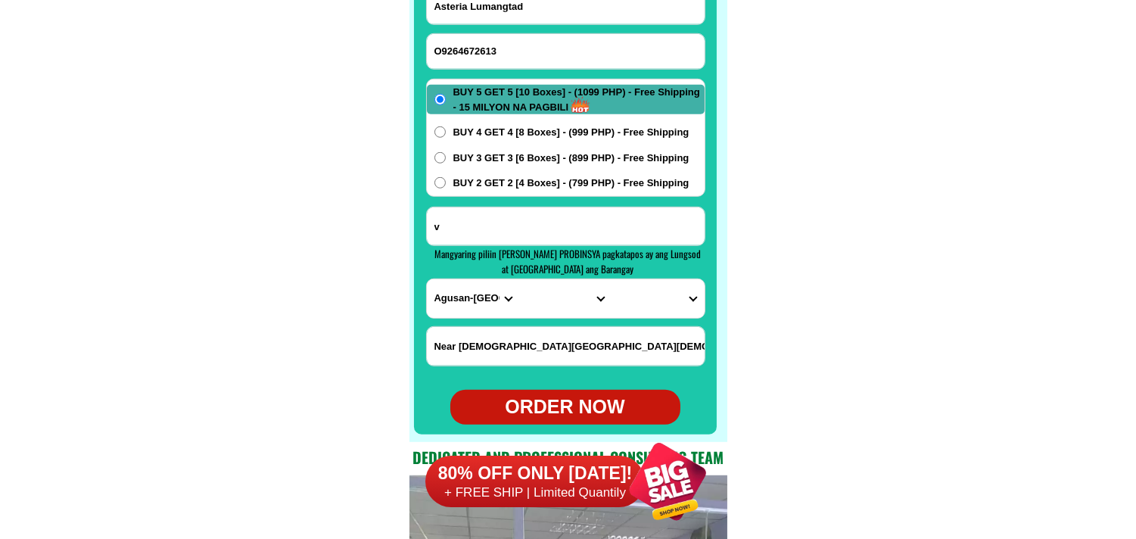
type input "v"
click at [504, 182] on span "BUY 2 GET 2 [4 Boxes] - (799 PHP) - Free Shipping" at bounding box center [571, 183] width 236 height 15
click at [446, 182] on input "BUY 2 GET 2 [4 Boxes] - (799 PHP) - Free Shipping" at bounding box center [439, 182] width 11 height 11
radio input "true"
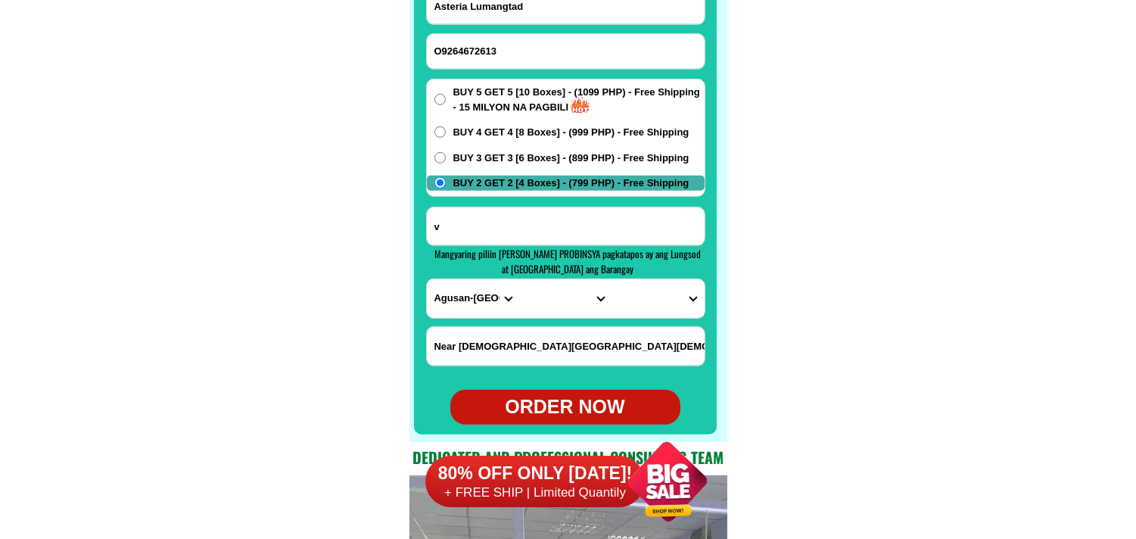
click at [493, 229] on input "v" at bounding box center [566, 226] width 278 height 38
paste input "Asteria lumangtad ,maraat matab Ang ,[GEOGRAPHIC_DATA]"
type input "Asteria lumangtad ,maraat matab Ang ,[GEOGRAPHIC_DATA]"
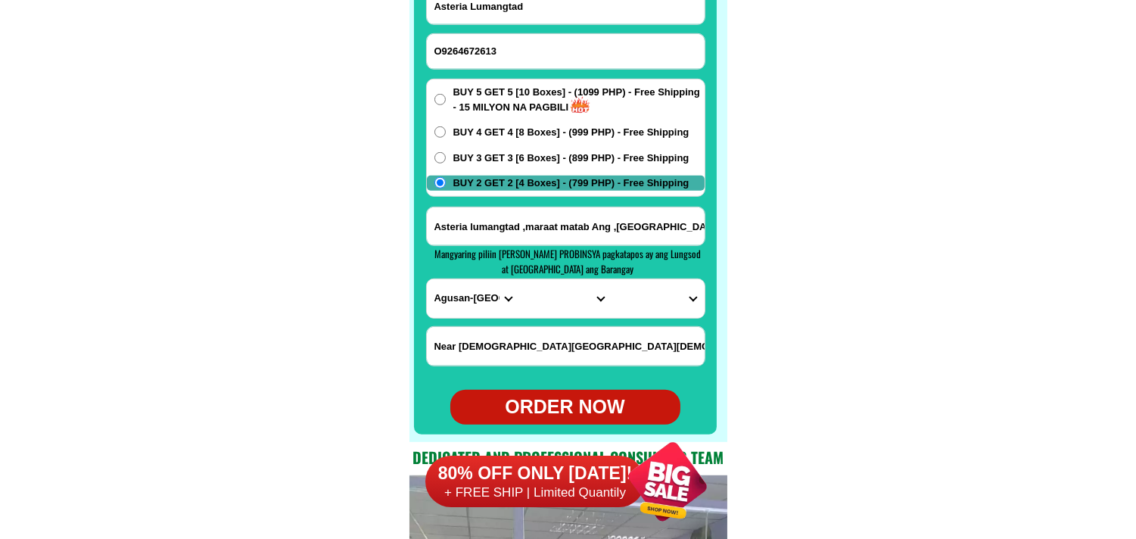
click at [470, 304] on select "PROVINCE [GEOGRAPHIC_DATA] [GEOGRAPHIC_DATA] [GEOGRAPHIC_DATA] [GEOGRAPHIC_DATA…" at bounding box center [473, 298] width 92 height 39
click at [427, 279] on select "PROVINCE [GEOGRAPHIC_DATA] [GEOGRAPHIC_DATA] [GEOGRAPHIC_DATA] [GEOGRAPHIC_DATA…" at bounding box center [473, 298] width 92 height 39
click at [516, 297] on select "PROVINCE [GEOGRAPHIC_DATA] [GEOGRAPHIC_DATA] [GEOGRAPHIC_DATA] [GEOGRAPHIC_DATA…" at bounding box center [473, 298] width 92 height 39
click at [473, 305] on select "PROVINCE [GEOGRAPHIC_DATA] [GEOGRAPHIC_DATA] [GEOGRAPHIC_DATA] [GEOGRAPHIC_DATA…" at bounding box center [473, 298] width 92 height 39
click at [471, 305] on select "PROVINCE [GEOGRAPHIC_DATA] [GEOGRAPHIC_DATA] [GEOGRAPHIC_DATA] [GEOGRAPHIC_DATA…" at bounding box center [473, 298] width 92 height 39
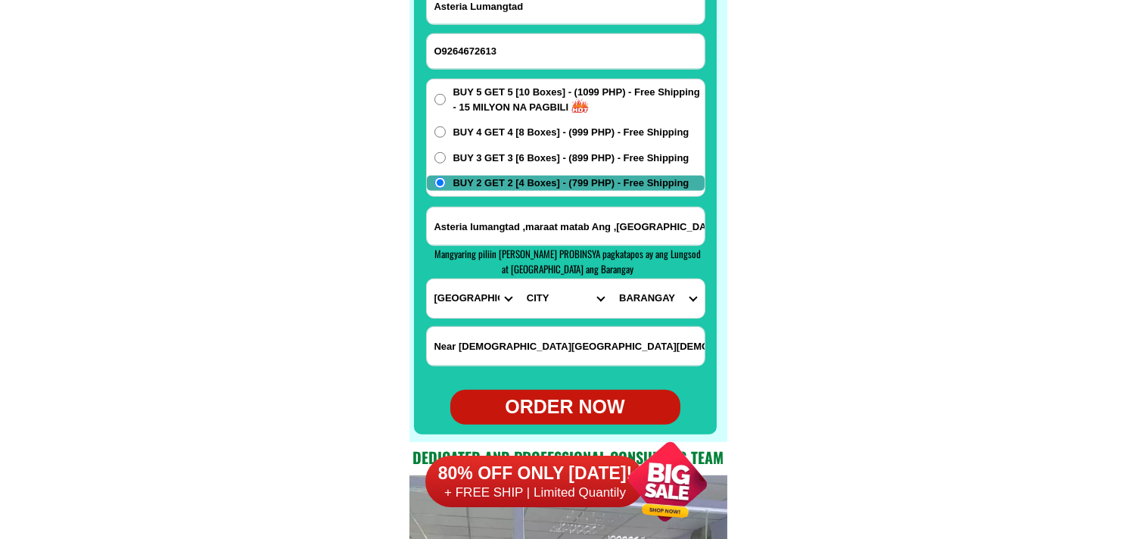
select select "63_8"
click at [427, 279] on select "PROVINCE [GEOGRAPHIC_DATA] [GEOGRAPHIC_DATA] [GEOGRAPHIC_DATA] [GEOGRAPHIC_DATA…" at bounding box center [473, 298] width 92 height 39
click at [558, 304] on select "CITY Alcoy [GEOGRAPHIC_DATA] [GEOGRAPHIC_DATA] [GEOGRAPHIC_DATA] [GEOGRAPHIC_DA…" at bounding box center [565, 298] width 92 height 39
select select "63_85636"
click at [519, 279] on select "CITY Alcoy [GEOGRAPHIC_DATA] [GEOGRAPHIC_DATA] [GEOGRAPHIC_DATA] [GEOGRAPHIC_DA…" at bounding box center [565, 298] width 92 height 39
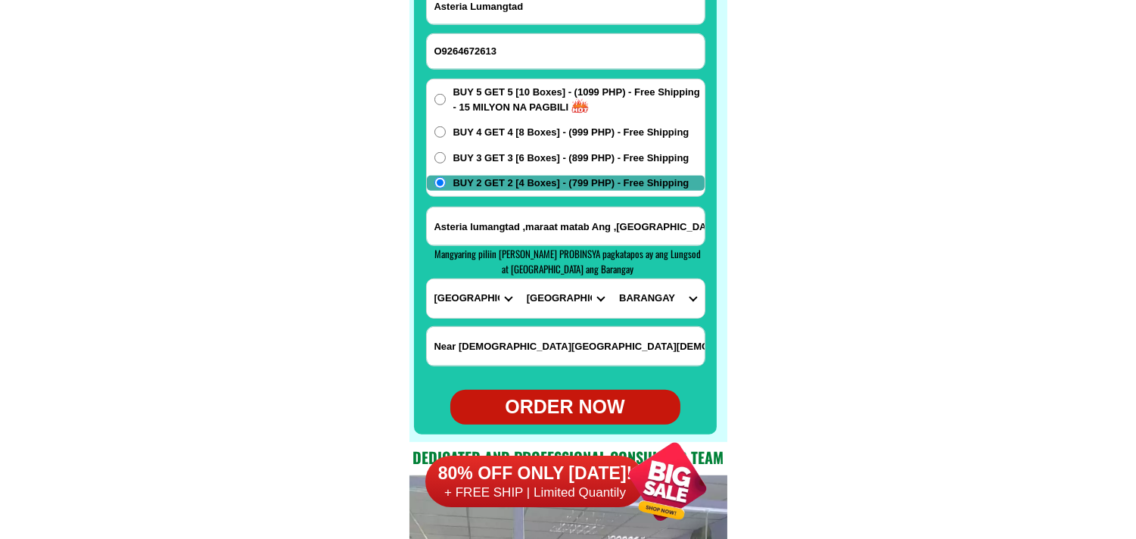
click at [643, 295] on select "BARANGAY Awihao Bagakay Bato Biga Bulongan Bunga Cabitoonan [GEOGRAPHIC_DATA]-u…" at bounding box center [657, 298] width 92 height 39
select select "63_856367862"
click at [611, 279] on select "BARANGAY Awihao Bagakay Bato Biga Bulongan Bunga Cabitoonan [GEOGRAPHIC_DATA]-u…" at bounding box center [657, 298] width 92 height 39
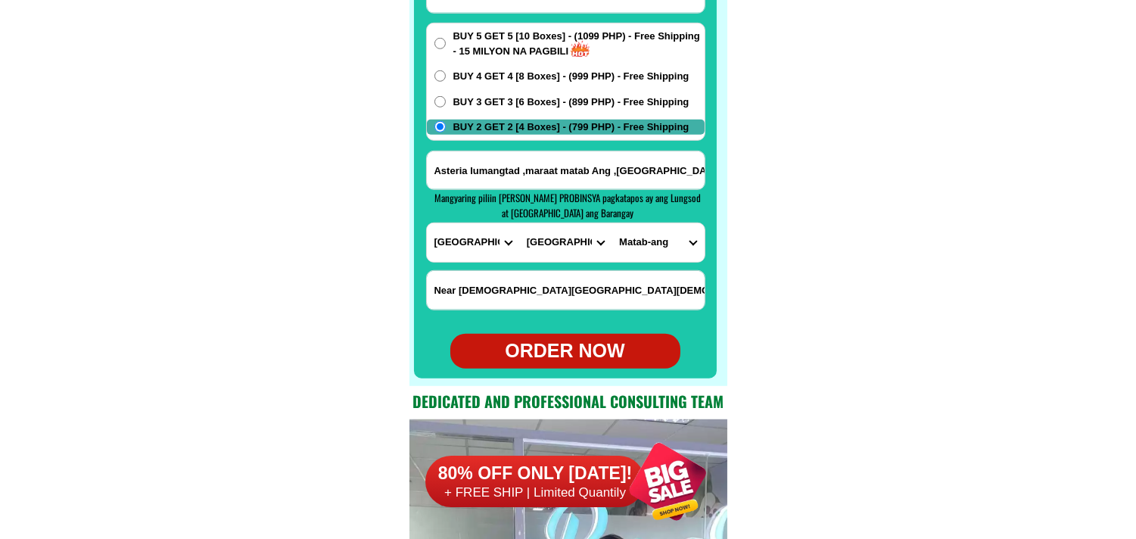
scroll to position [12131, 0]
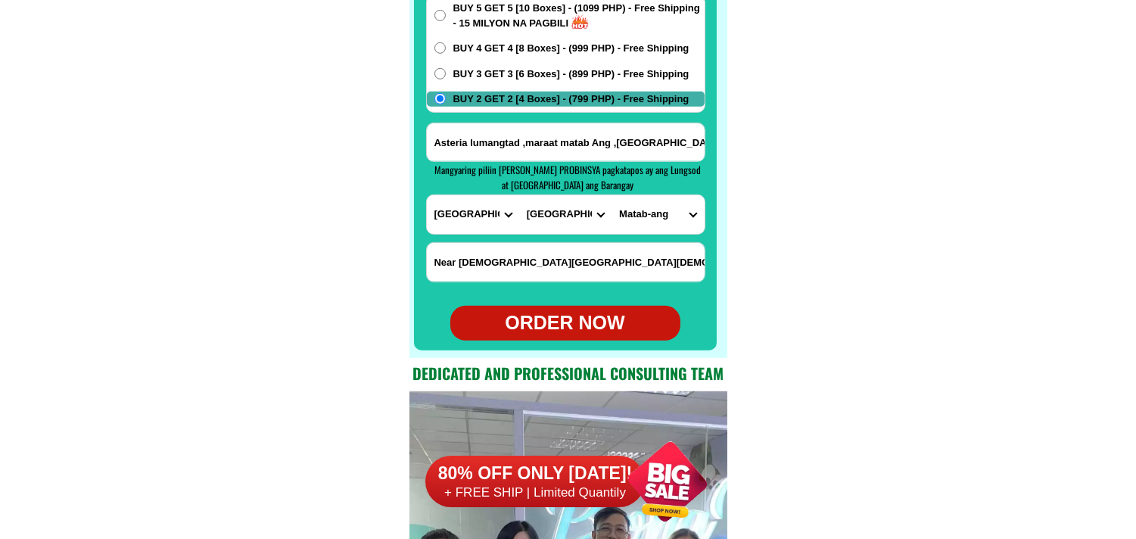
click at [588, 331] on div "ORDER NOW" at bounding box center [565, 323] width 230 height 29
radio input "true"
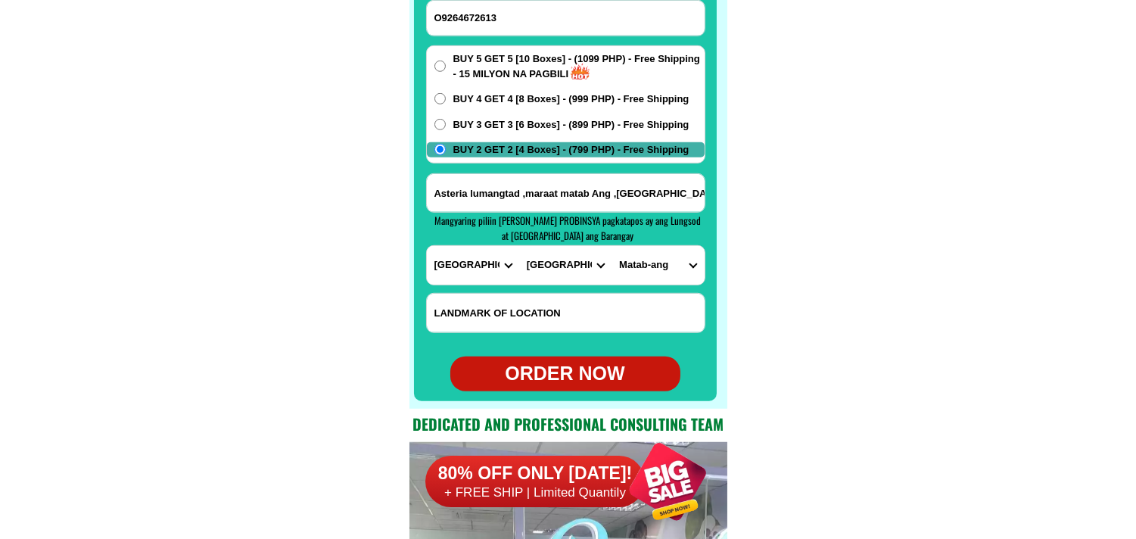
click at [427, 20] on input "O9264672613" at bounding box center [566, 18] width 278 height 35
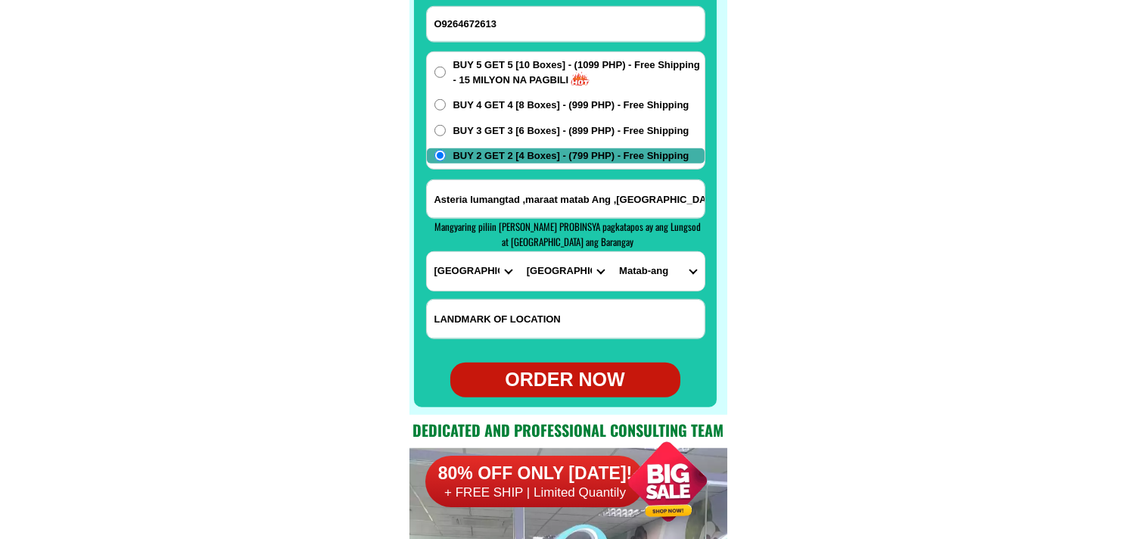
scroll to position [12069, 0]
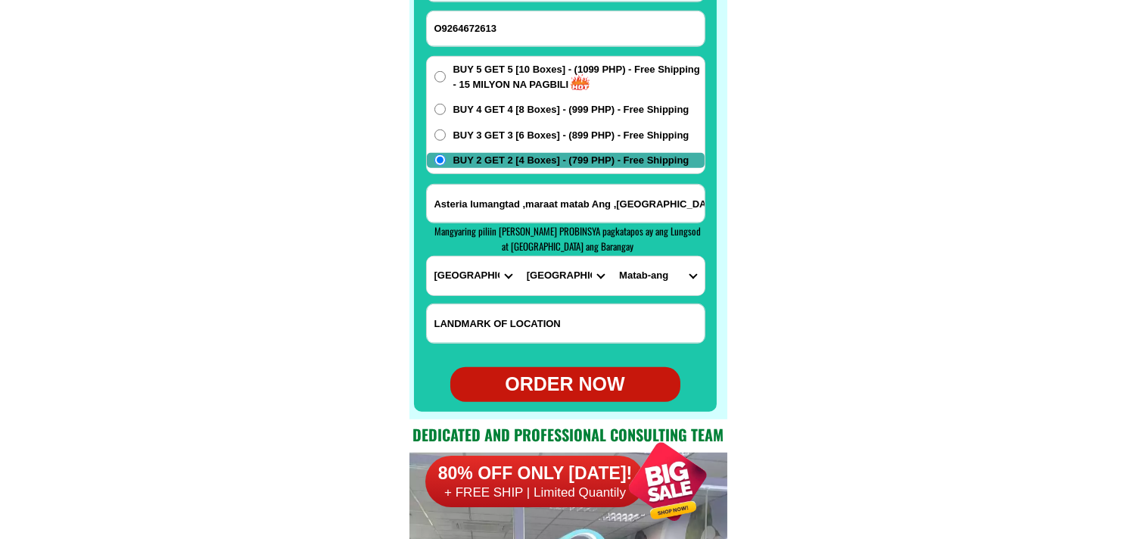
drag, startPoint x: 441, startPoint y: 16, endPoint x: 432, endPoint y: 16, distance: 9.1
click at [432, 16] on input "O9264672613" at bounding box center [566, 28] width 278 height 35
type input "09264672613"
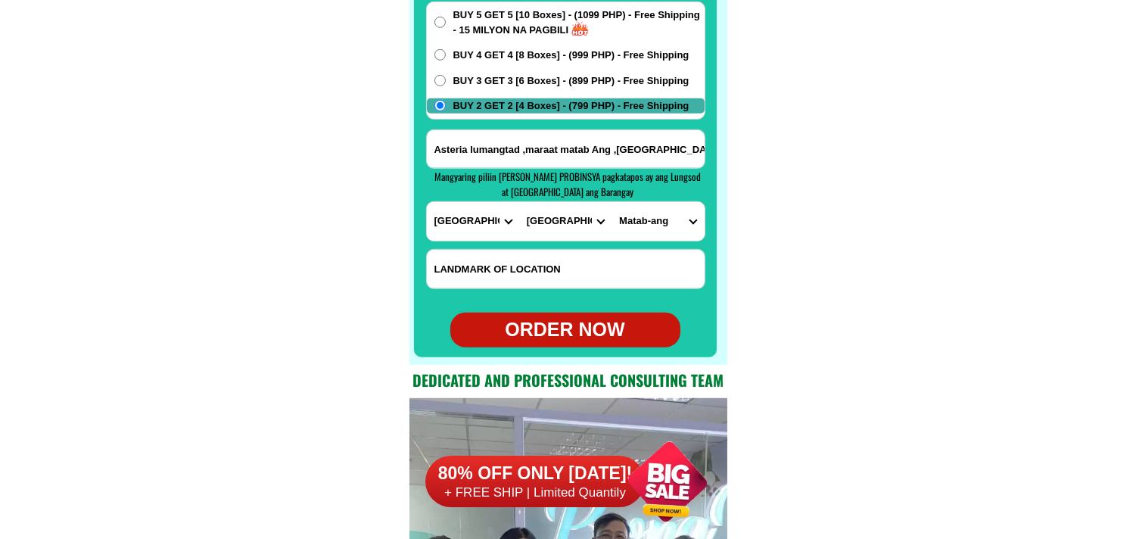
scroll to position [12153, 0]
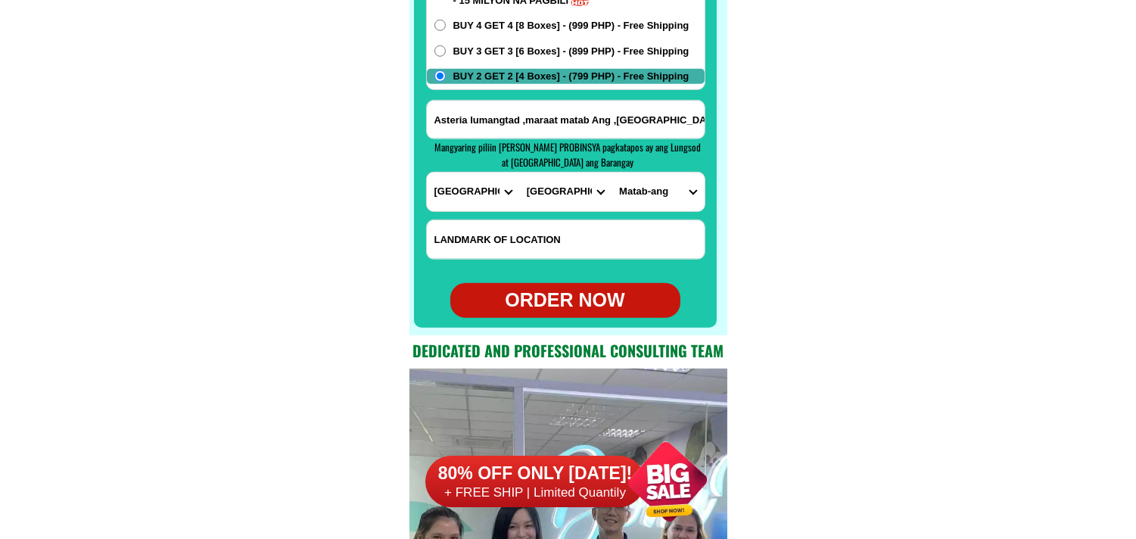
click at [614, 310] on div "ORDER NOW" at bounding box center [565, 300] width 230 height 29
radio input "true"
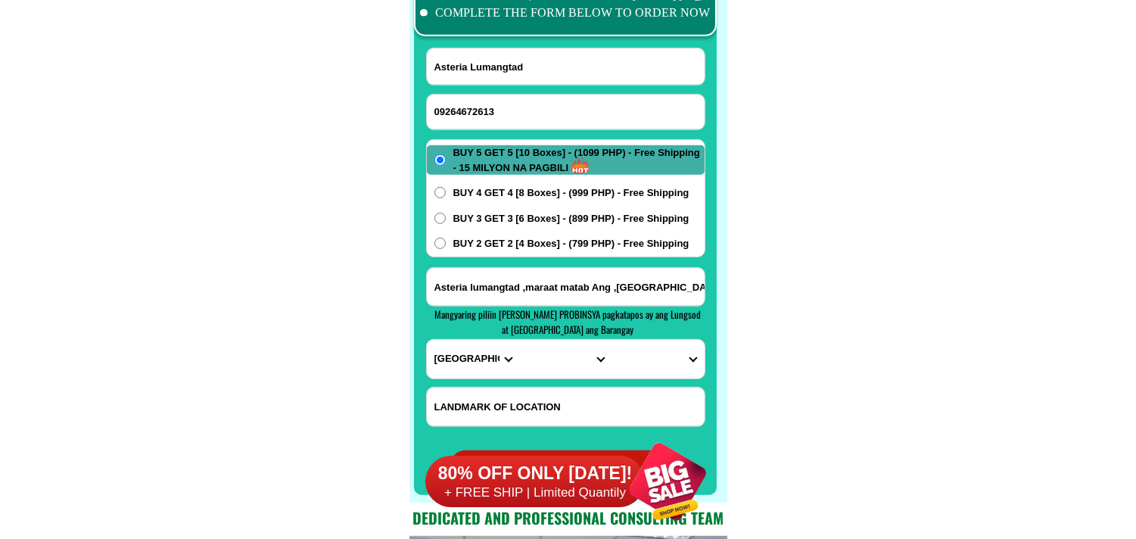
scroll to position [11985, 0]
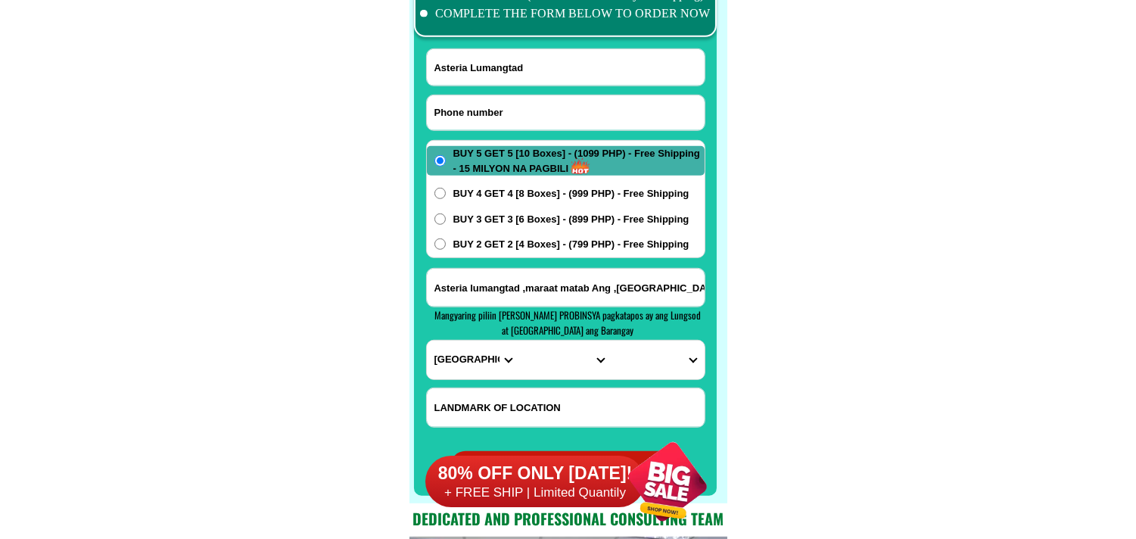
click at [564, 126] on input "Input phone_number" at bounding box center [566, 112] width 278 height 35
paste input "09075083044"
type input "09075083044"
click at [478, 64] on input "Asteria Lumangtad" at bounding box center [566, 67] width 278 height 36
paste input "[PERSON_NAME]"
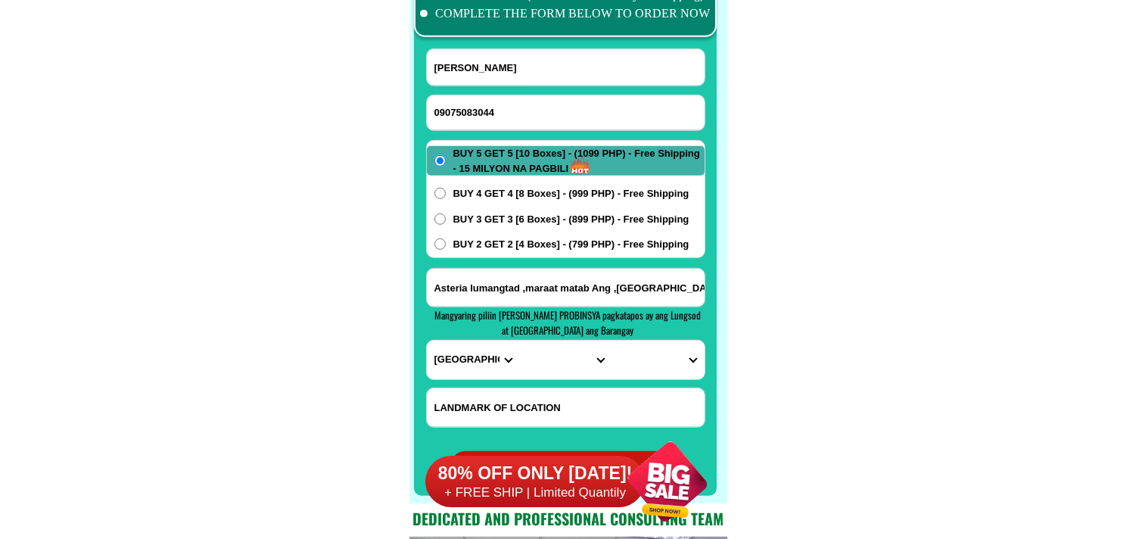
type input "[PERSON_NAME]"
click at [462, 242] on span "BUY 2 GET 2 [4 Boxes] - (799 PHP) - Free Shipping" at bounding box center [571, 244] width 236 height 15
click at [446, 242] on input "BUY 2 GET 2 [4 Boxes] - (799 PHP) - Free Shipping" at bounding box center [439, 243] width 11 height 11
radio input "true"
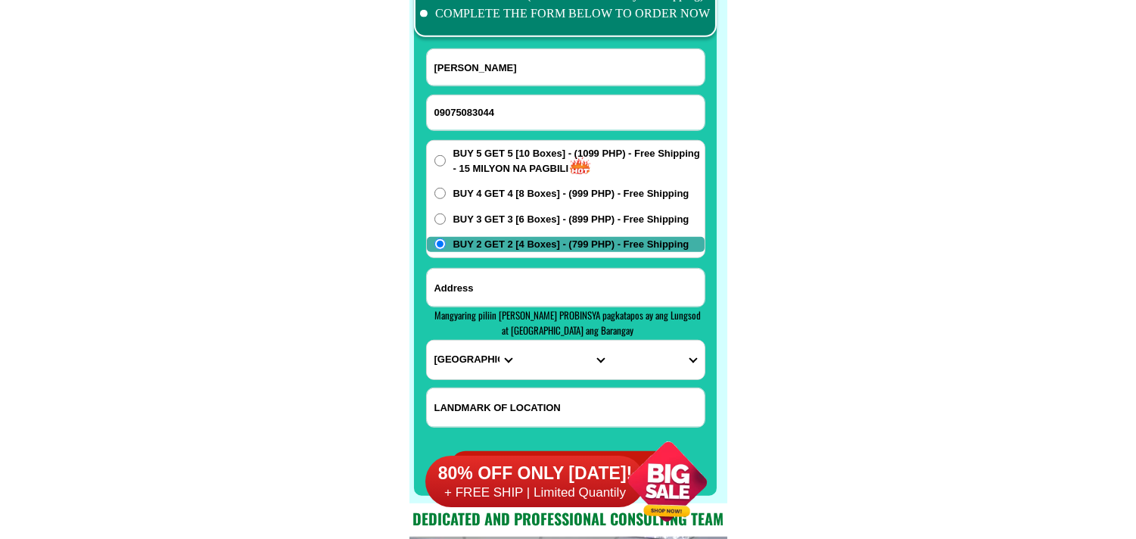
click at [479, 291] on input "Input address" at bounding box center [566, 288] width 278 height 38
paste input "[STREET_ADDRESS] CAA [GEOGRAPHIC_DATA]. Landmark near [GEOGRAPHIC_DATA]. Or CAA…"
type input "[STREET_ADDRESS] CAA [GEOGRAPHIC_DATA]. Landmark near [GEOGRAPHIC_DATA]. Or CAA…"
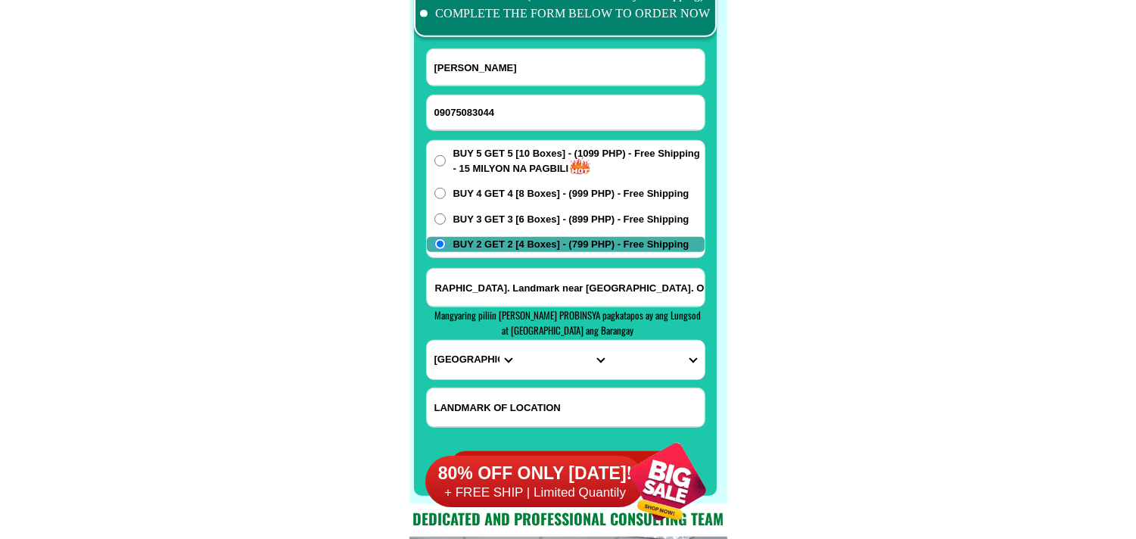
click at [477, 359] on select "PROVINCE [GEOGRAPHIC_DATA] [GEOGRAPHIC_DATA] [GEOGRAPHIC_DATA] [GEOGRAPHIC_DATA…" at bounding box center [473, 359] width 92 height 39
select select "63_219"
click at [427, 340] on select "PROVINCE [GEOGRAPHIC_DATA] [GEOGRAPHIC_DATA] [GEOGRAPHIC_DATA] [GEOGRAPHIC_DATA…" at bounding box center [473, 359] width 92 height 39
click at [533, 357] on select "CITY [GEOGRAPHIC_DATA] [GEOGRAPHIC_DATA] [GEOGRAPHIC_DATA] [GEOGRAPHIC_DATA]-ci…" at bounding box center [565, 359] width 92 height 39
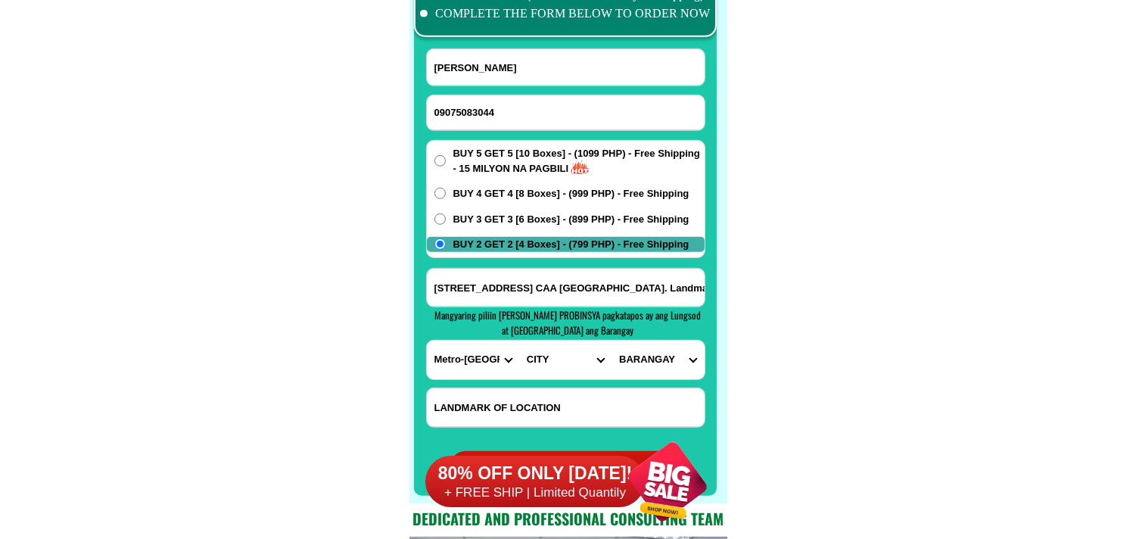
select select "63_2199576"
click at [519, 340] on select "CITY [GEOGRAPHIC_DATA] [GEOGRAPHIC_DATA] [GEOGRAPHIC_DATA] [GEOGRAPHIC_DATA]-ci…" at bounding box center [565, 359] width 92 height 39
click at [657, 365] on select "BARANGAY [PERSON_NAME] dos [PERSON_NAME] uno B. f. international village [PERSO…" at bounding box center [657, 359] width 92 height 39
drag, startPoint x: 865, startPoint y: 292, endPoint x: 845, endPoint y: 294, distance: 19.7
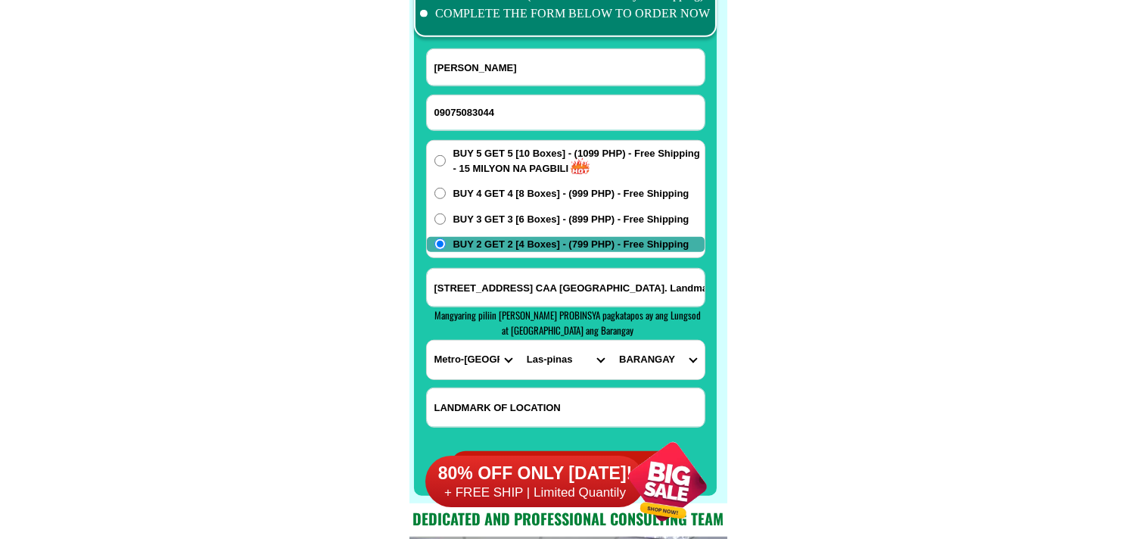
click at [670, 293] on input "[STREET_ADDRESS] CAA [GEOGRAPHIC_DATA]. Landmark near [GEOGRAPHIC_DATA]. Or CAA…" at bounding box center [566, 288] width 278 height 38
click at [648, 356] on select "BARANGAY [PERSON_NAME] dos [PERSON_NAME] uno B. f. international village [PERSO…" at bounding box center [657, 359] width 92 height 39
select select "63_2199576531"
click at [611, 340] on select "BARANGAY [PERSON_NAME] dos [PERSON_NAME] uno B. f. international village [PERSO…" at bounding box center [657, 359] width 92 height 39
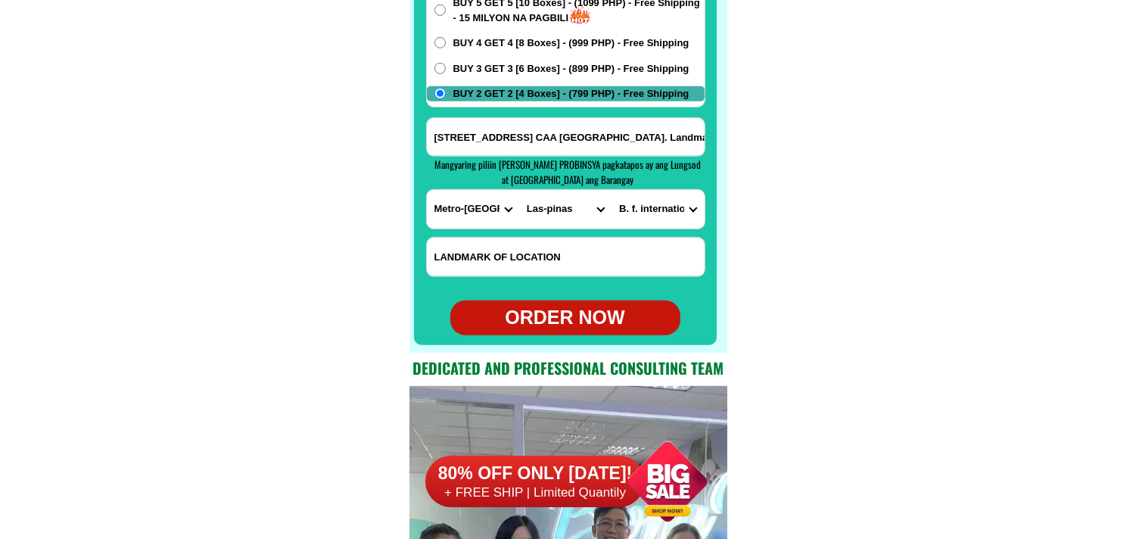
scroll to position [12153, 0]
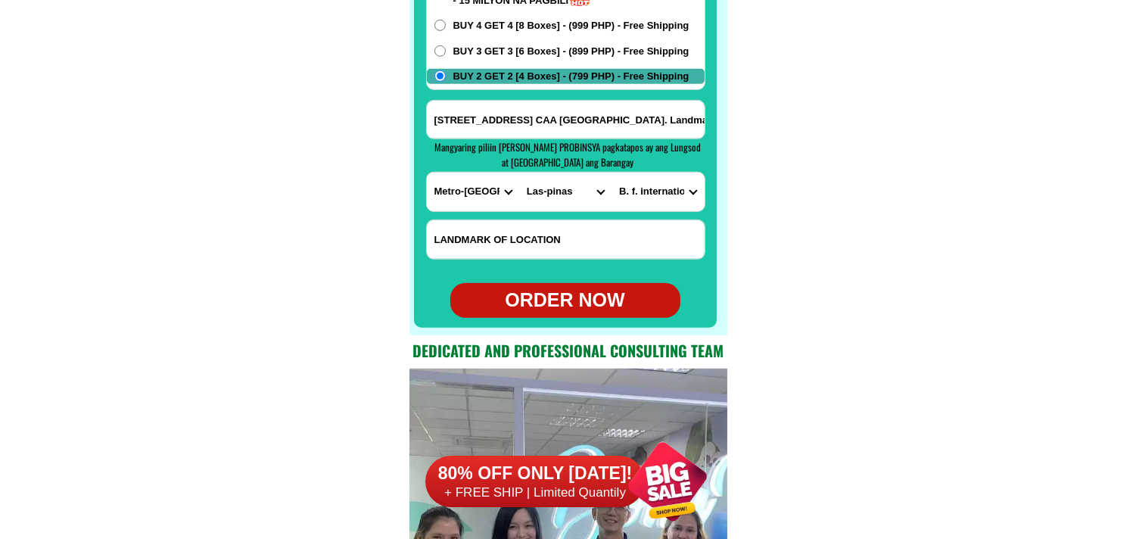
click at [577, 306] on div "ORDER NOW" at bounding box center [565, 300] width 230 height 29
radio input "true"
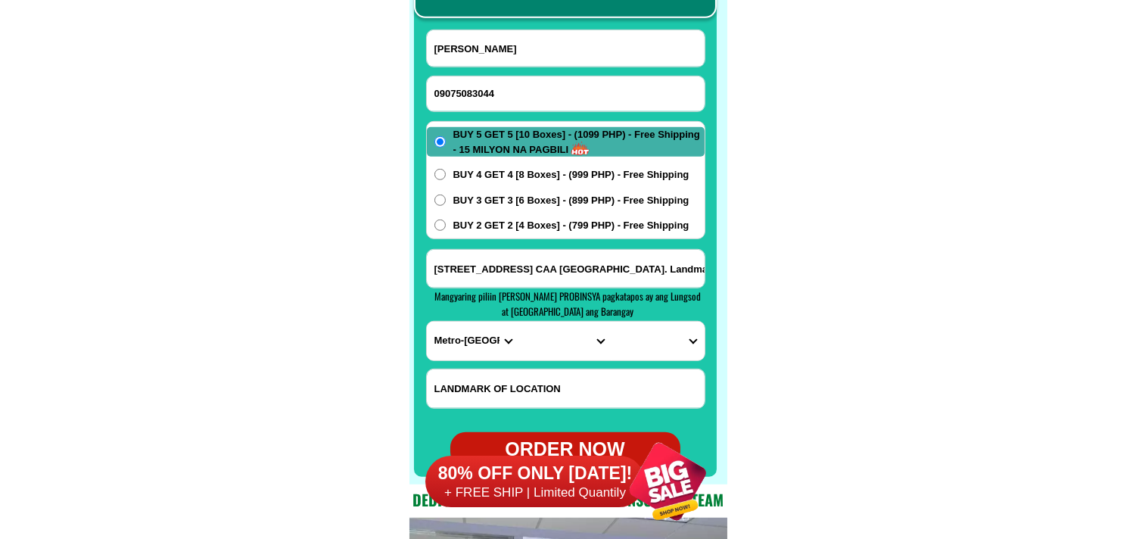
scroll to position [11985, 0]
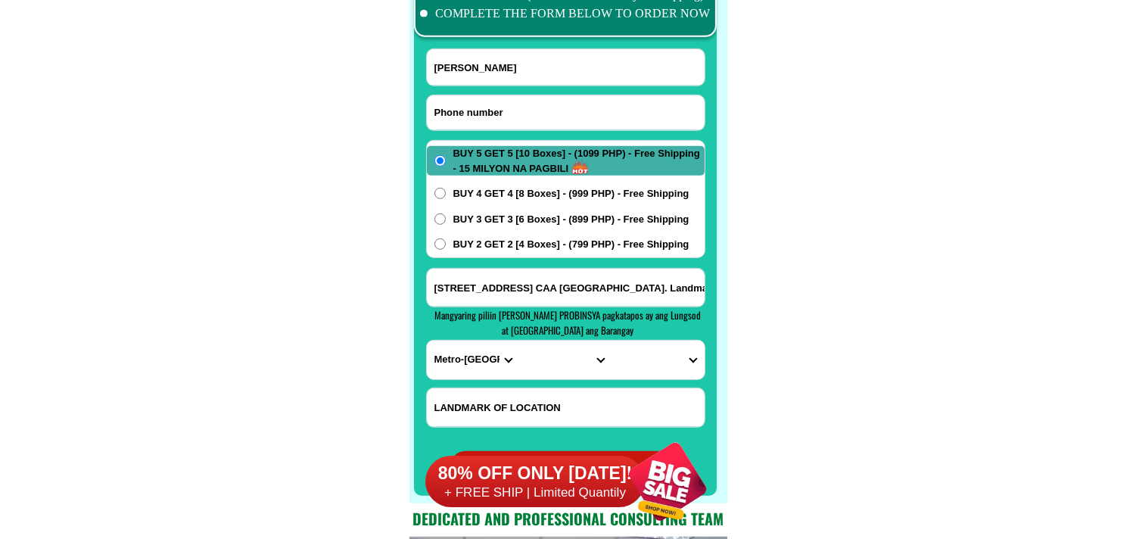
click at [515, 123] on input "Input phone_number" at bounding box center [566, 112] width 278 height 35
paste input "09056574109"
type input "09056574109"
click at [533, 73] on input "Input full_name" at bounding box center [566, 67] width 278 height 36
paste input "[PERSON_NAME][GEOGRAPHIC_DATA]"
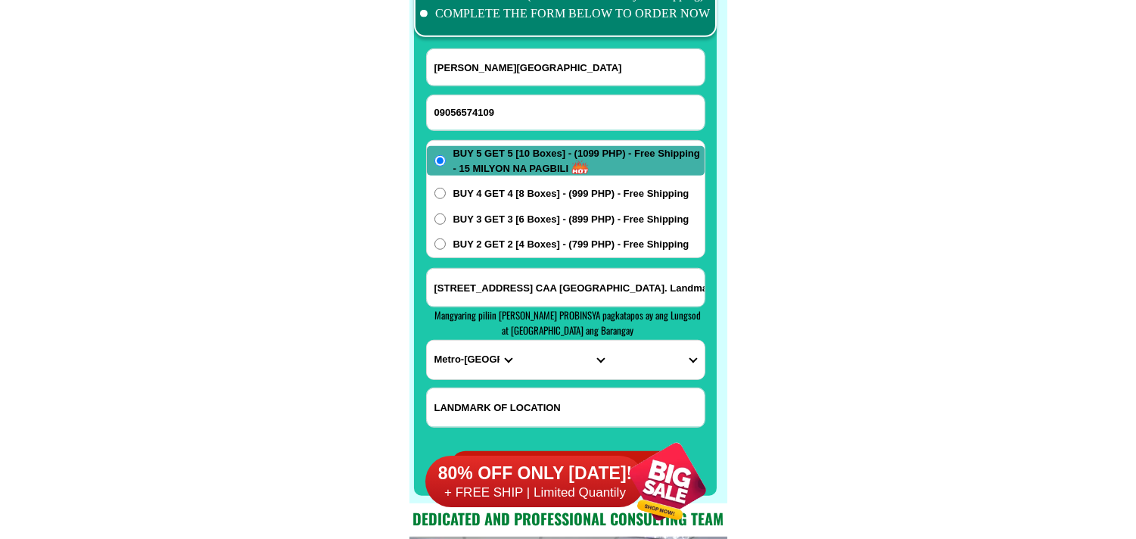
type input "[PERSON_NAME][GEOGRAPHIC_DATA]"
click at [483, 191] on span "BUY 4 GET 4 [8 Boxes] - (999 PHP) - Free Shipping" at bounding box center [571, 193] width 236 height 15
click at [446, 191] on input "BUY 4 GET 4 [8 Boxes] - (999 PHP) - Free Shipping" at bounding box center [439, 193] width 11 height 11
radio input "true"
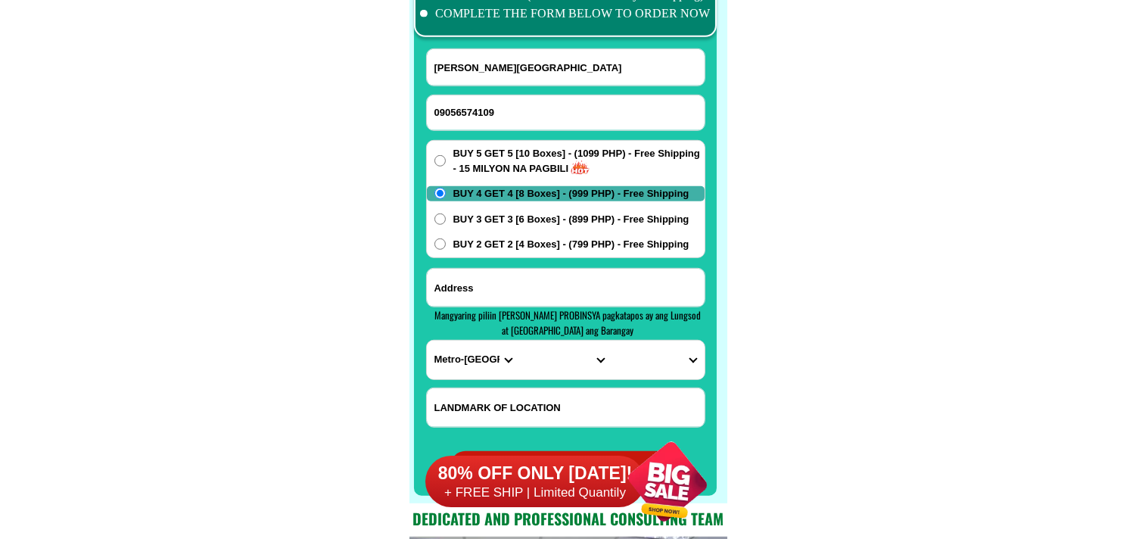
click at [504, 276] on input "Input address" at bounding box center [566, 288] width 278 height 38
paste input "365 Gen Lucban St Bobon Northren [PERSON_NAME] Ng Blue Na Bahay"
type input "365 Gen Lucban St Bobon Northren [PERSON_NAME] Ng Blue Na Bahay"
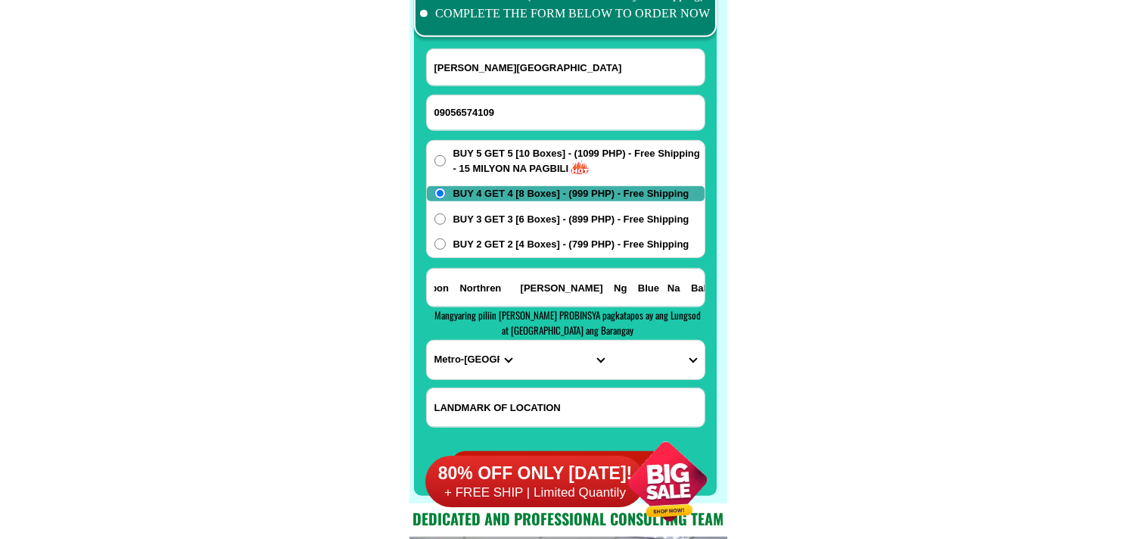
scroll to position [0, 0]
click at [445, 353] on select "PROVINCE [GEOGRAPHIC_DATA] [GEOGRAPHIC_DATA] [GEOGRAPHIC_DATA] [GEOGRAPHIC_DATA…" at bounding box center [473, 359] width 92 height 39
select select "63_575"
click at [427, 340] on select "PROVINCE [GEOGRAPHIC_DATA] [GEOGRAPHIC_DATA] [GEOGRAPHIC_DATA] [GEOGRAPHIC_DATA…" at bounding box center [473, 359] width 92 height 39
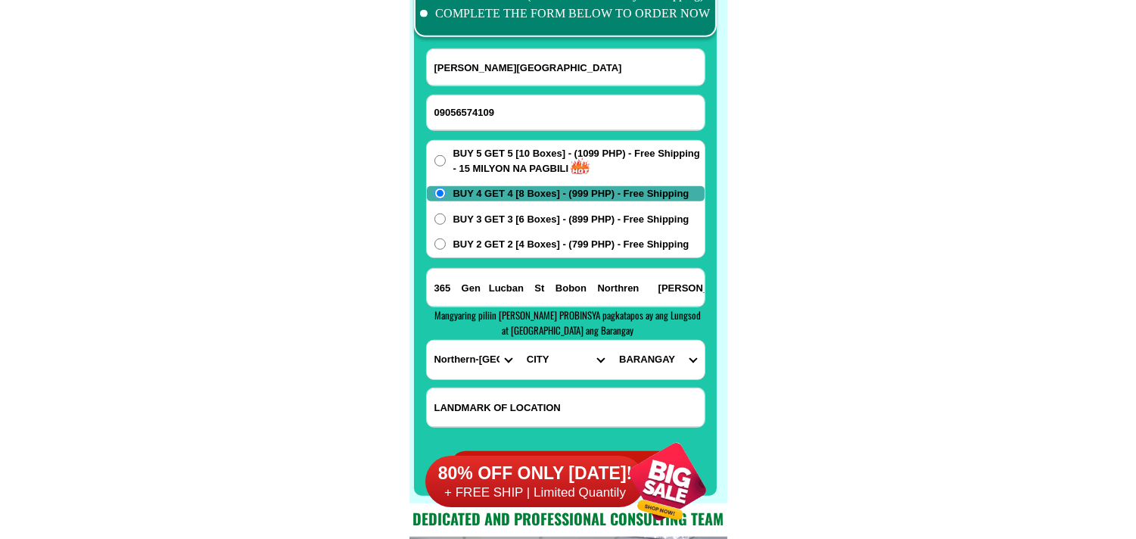
click at [553, 358] on select "CITY [PERSON_NAME] [PERSON_NAME] Gamay Laoang [GEOGRAPHIC_DATA] [GEOGRAPHIC_DAT…" at bounding box center [565, 359] width 92 height 39
select select "63_5757702"
click at [519, 340] on select "CITY [PERSON_NAME] [PERSON_NAME] Gamay Laoang [GEOGRAPHIC_DATA] [GEOGRAPHIC_DAT…" at bounding box center [565, 359] width 92 height 39
click at [661, 356] on select "BARANGAY Acerida [PERSON_NAME]-balud Calantiao (pangobi-an) Dancalan [PERSON_NA…" at bounding box center [657, 359] width 92 height 39
select select "63_5757702116"
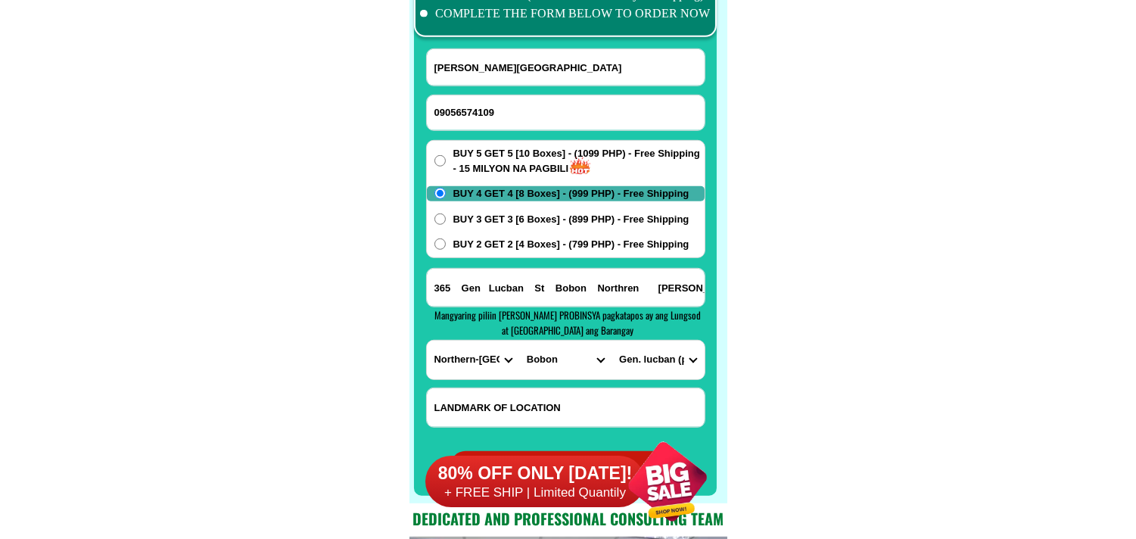
click at [611, 340] on select "BARANGAY Acerida [PERSON_NAME]-balud Calantiao (pangobi-an) Dancalan [PERSON_NA…" at bounding box center [657, 359] width 92 height 39
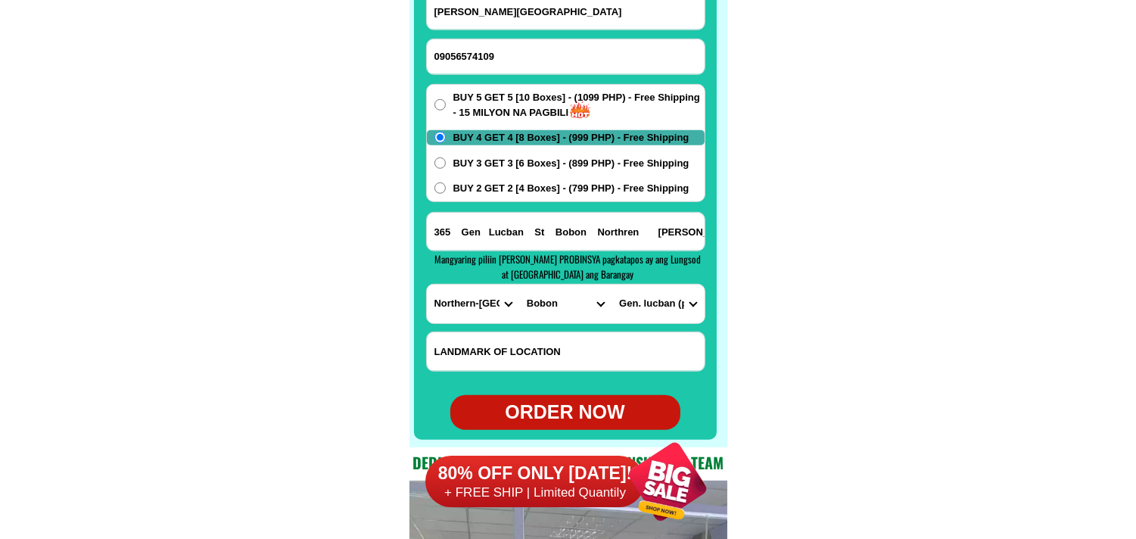
scroll to position [12069, 0]
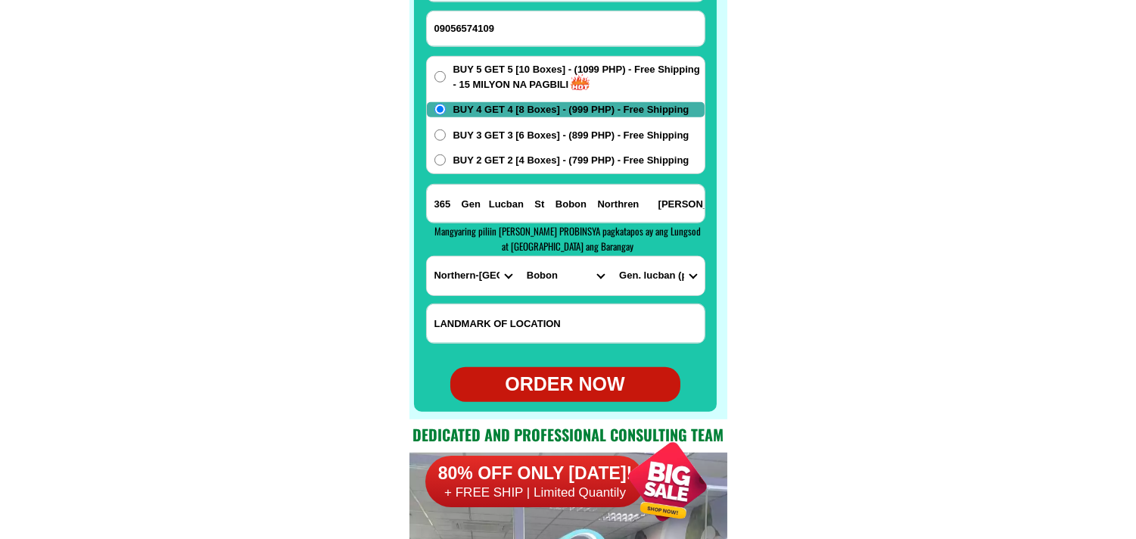
click at [575, 375] on div "ORDER NOW" at bounding box center [565, 384] width 230 height 29
radio input "true"
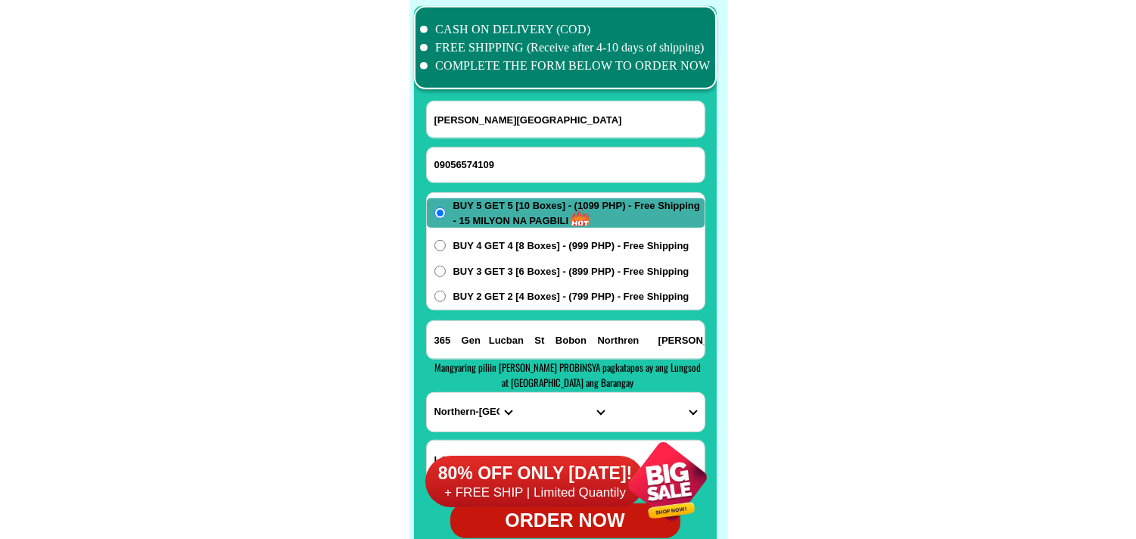
scroll to position [11901, 0]
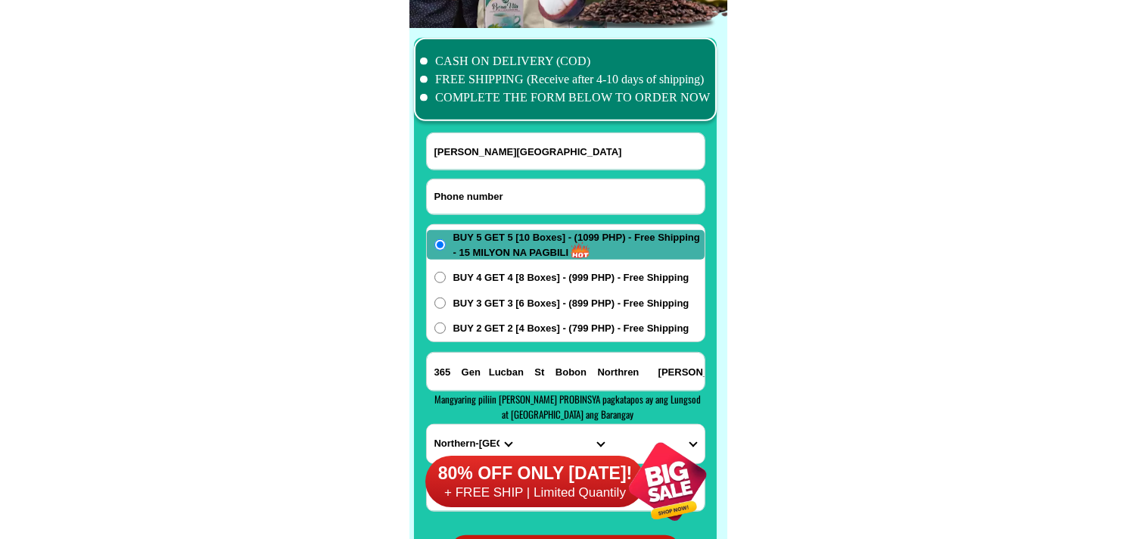
drag, startPoint x: 524, startPoint y: 191, endPoint x: 486, endPoint y: 174, distance: 42.0
click at [524, 191] on input "Input phone_number" at bounding box center [566, 196] width 278 height 35
paste input "09368230948"
type input "09368230948"
drag, startPoint x: 479, startPoint y: 157, endPoint x: 420, endPoint y: 121, distance: 69.3
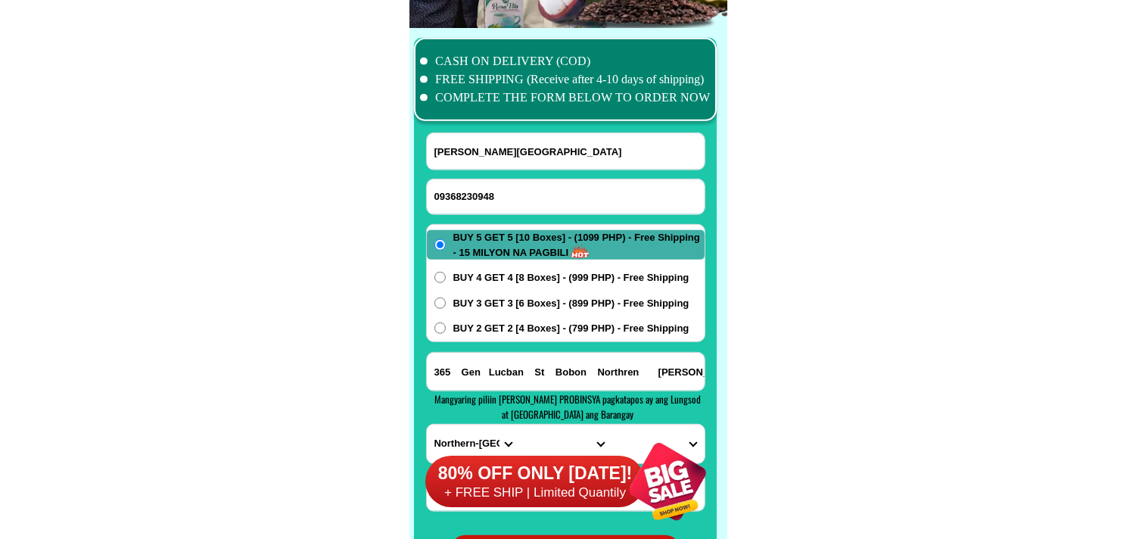
click at [478, 157] on input "Input full_name" at bounding box center [566, 151] width 278 height 36
paste input "[PERSON_NAME]"
type input "[PERSON_NAME]"
click at [486, 364] on input "365 Gen Lucban St Bobon Northren [PERSON_NAME] Ng Blue Na Bahay" at bounding box center [566, 372] width 278 height 38
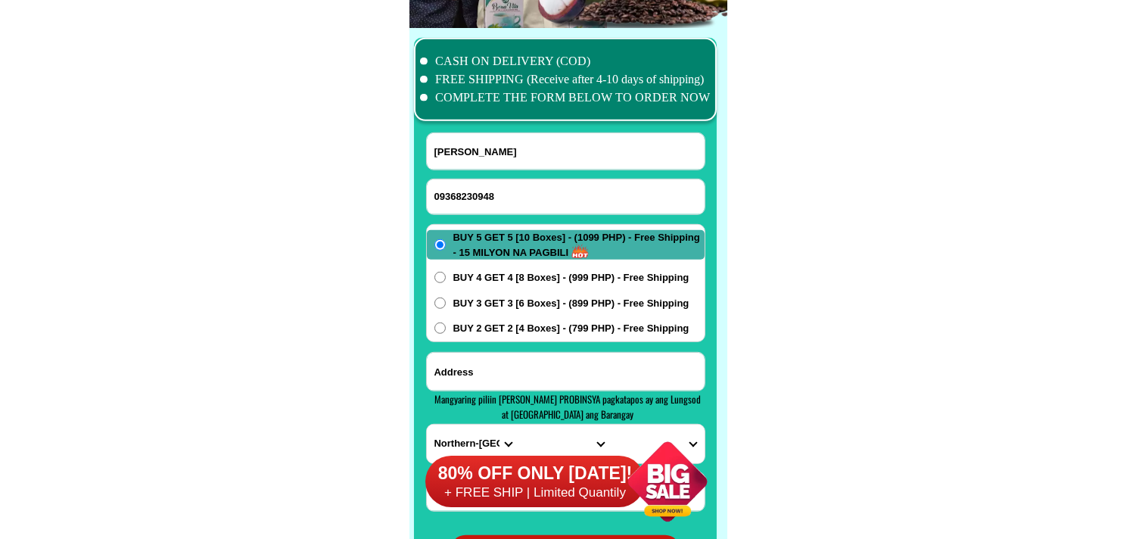
paste input "Order. Ako. Buy. [DOMAIN_NAME][PERSON_NAME][PERSON_NAME]"
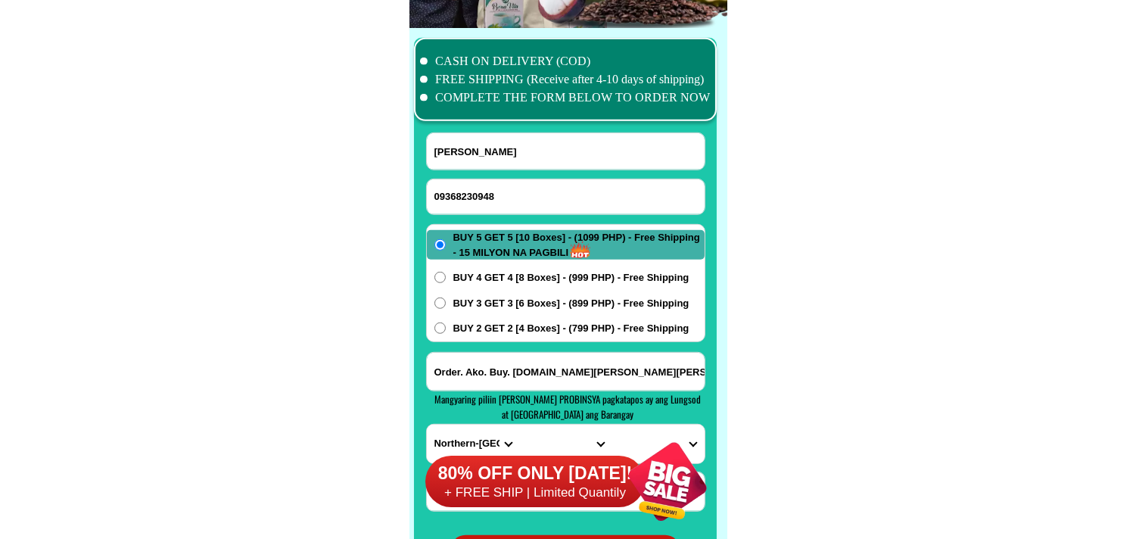
scroll to position [0, 190]
type input "Order. Ako. Buy. [DOMAIN_NAME][PERSON_NAME][PERSON_NAME]"
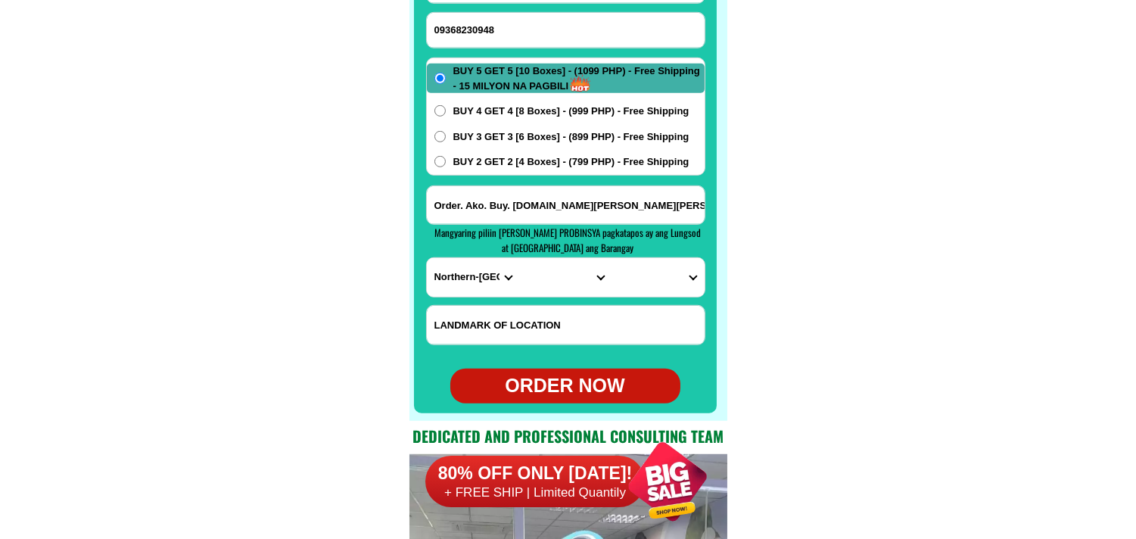
scroll to position [12069, 0]
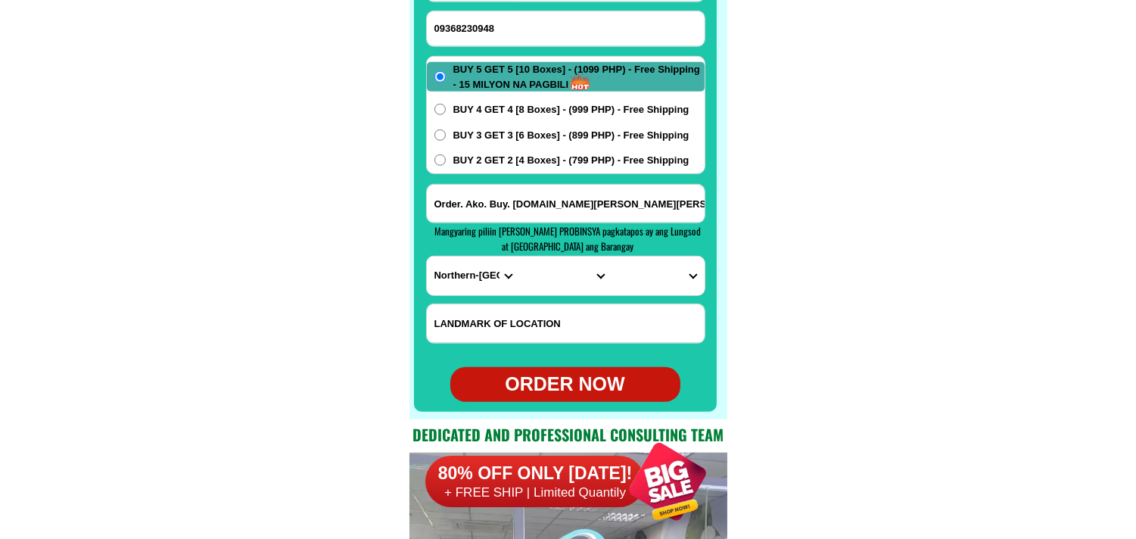
click at [462, 281] on select "PROVINCE [GEOGRAPHIC_DATA] [GEOGRAPHIC_DATA] [GEOGRAPHIC_DATA] [GEOGRAPHIC_DATA…" at bounding box center [473, 275] width 92 height 39
select select "63_386"
click at [427, 256] on select "PROVINCE [GEOGRAPHIC_DATA] [GEOGRAPHIC_DATA] [GEOGRAPHIC_DATA] [GEOGRAPHIC_DATA…" at bounding box center [473, 275] width 92 height 39
click at [564, 274] on select "CITY Alubijid Balingasag [GEOGRAPHIC_DATA] [GEOGRAPHIC_DATA] [GEOGRAPHIC_DATA]-…" at bounding box center [565, 275] width 92 height 39
select select "63_386807"
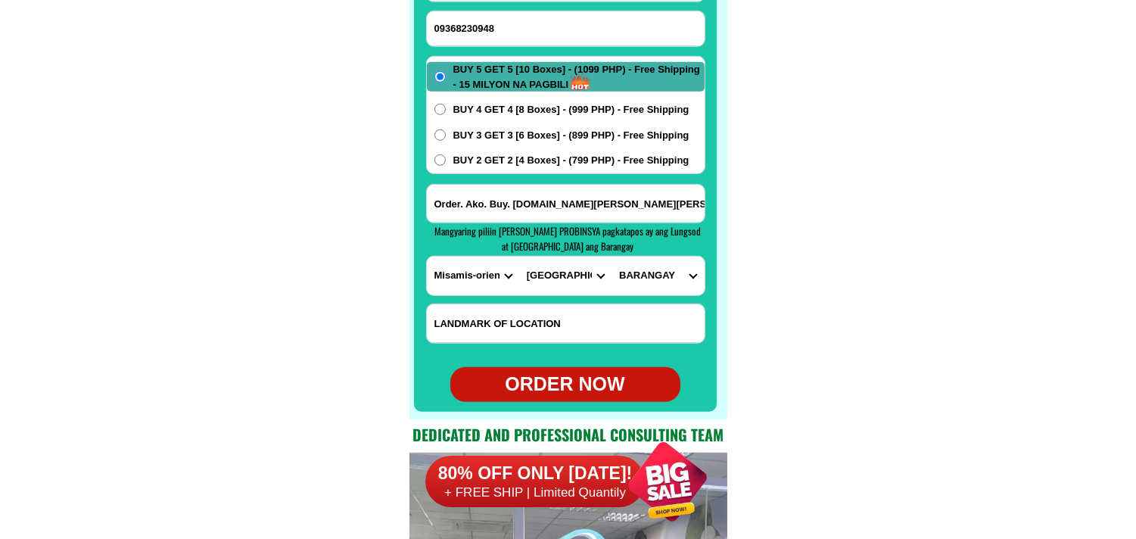
click at [519, 256] on select "CITY Alubijid Balingasag [GEOGRAPHIC_DATA] [GEOGRAPHIC_DATA] [GEOGRAPHIC_DATA]-…" at bounding box center [565, 275] width 92 height 39
click at [686, 190] on input "Order. Ako. Buy. [DOMAIN_NAME][PERSON_NAME][PERSON_NAME]" at bounding box center [566, 204] width 278 height 38
click at [653, 277] on select "BARANGAY Agusan [GEOGRAPHIC_DATA] [GEOGRAPHIC_DATA] Balulang Barangay 1 (pob.) …" at bounding box center [657, 275] width 92 height 39
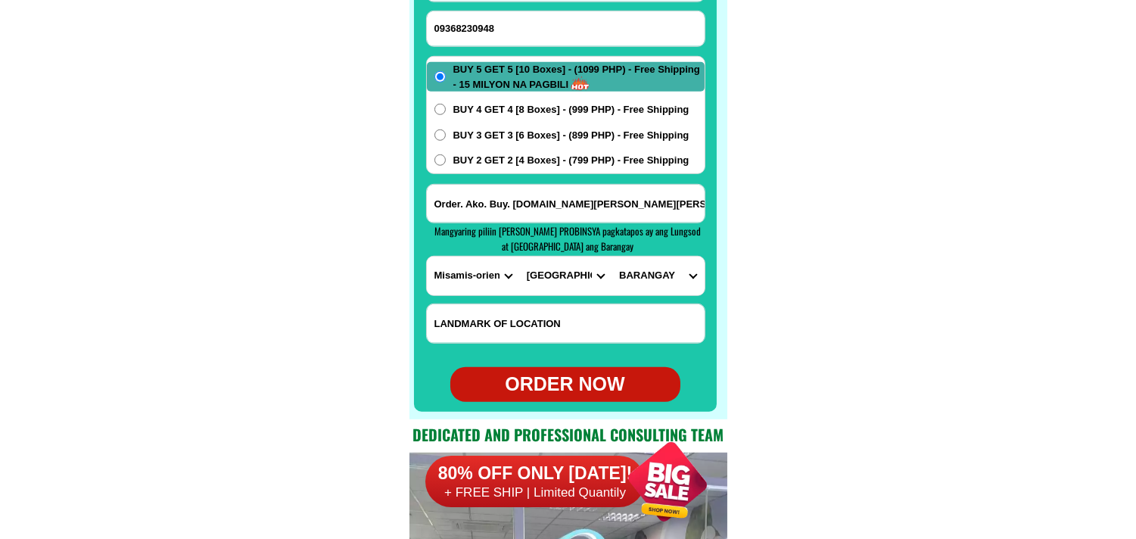
select select "63_3868071727"
click at [611, 256] on select "BARANGAY Agusan [GEOGRAPHIC_DATA] [GEOGRAPHIC_DATA] Balulang Barangay 1 (pob.) …" at bounding box center [657, 275] width 92 height 39
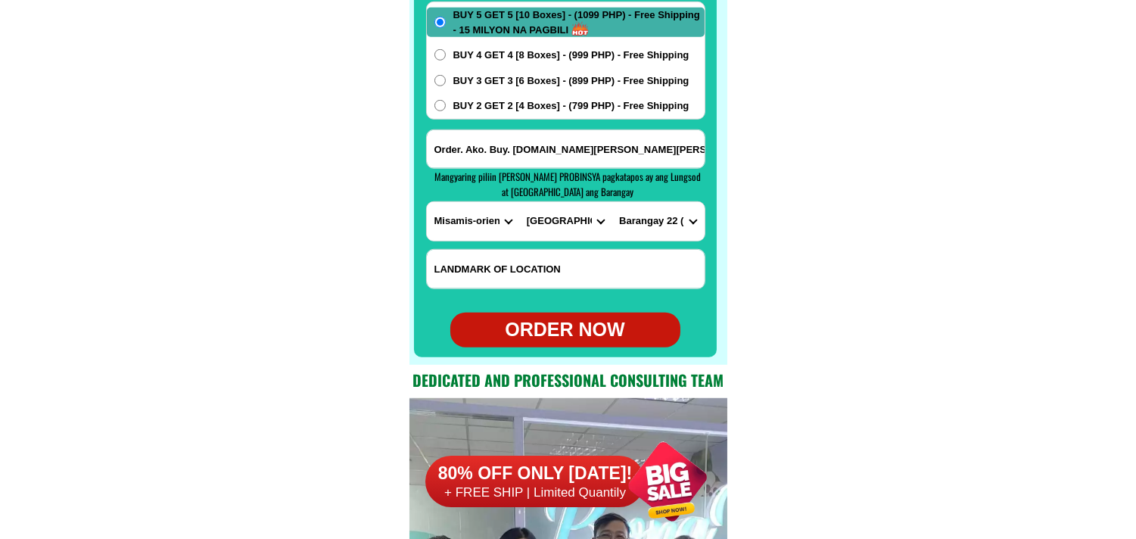
scroll to position [12153, 0]
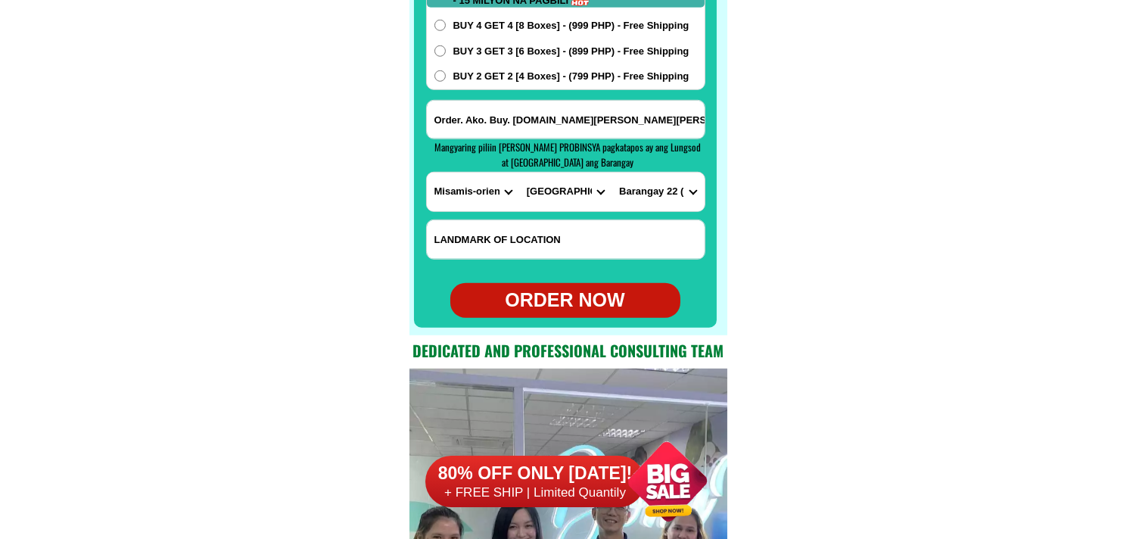
click at [561, 309] on div "ORDER NOW" at bounding box center [565, 300] width 230 height 29
radio input "true"
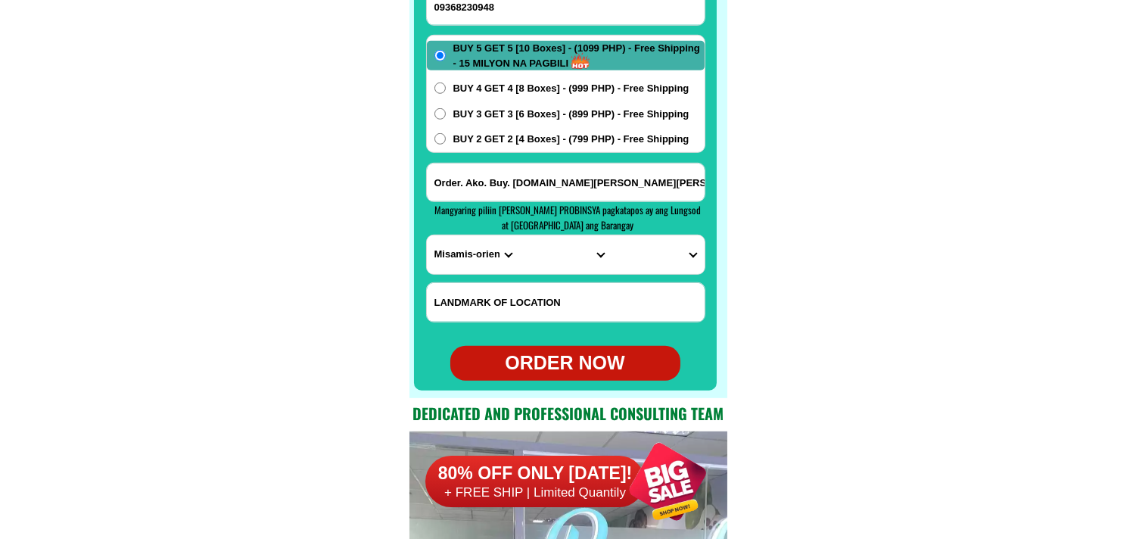
scroll to position [11985, 0]
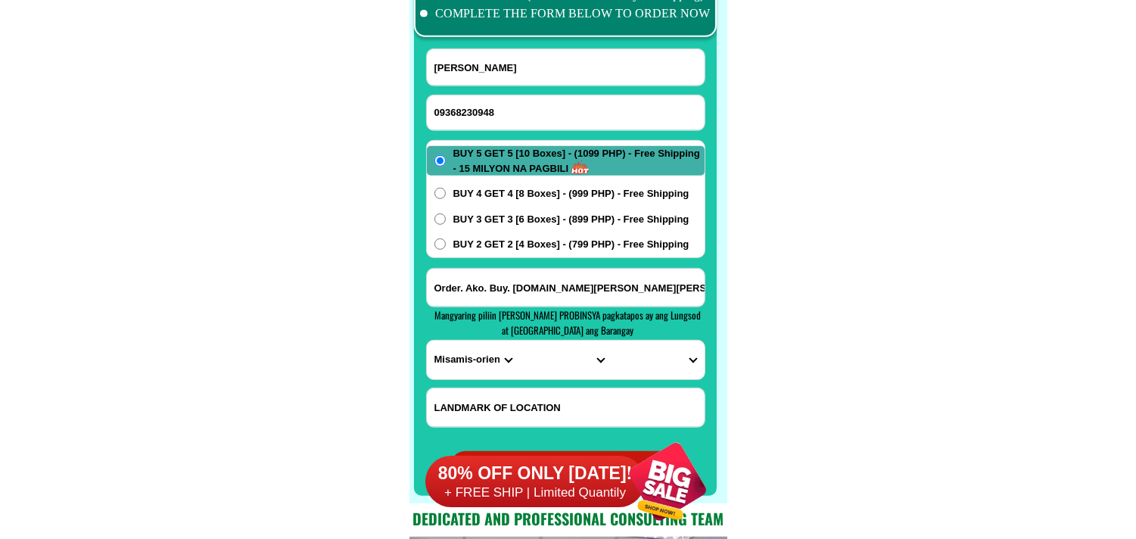
click at [528, 112] on input "09368230948" at bounding box center [566, 112] width 278 height 35
paste input "09618904738"
type input "09618904738"
drag, startPoint x: 530, startPoint y: 71, endPoint x: 449, endPoint y: 59, distance: 81.9
click at [530, 71] on input "Input full_name" at bounding box center [566, 67] width 278 height 36
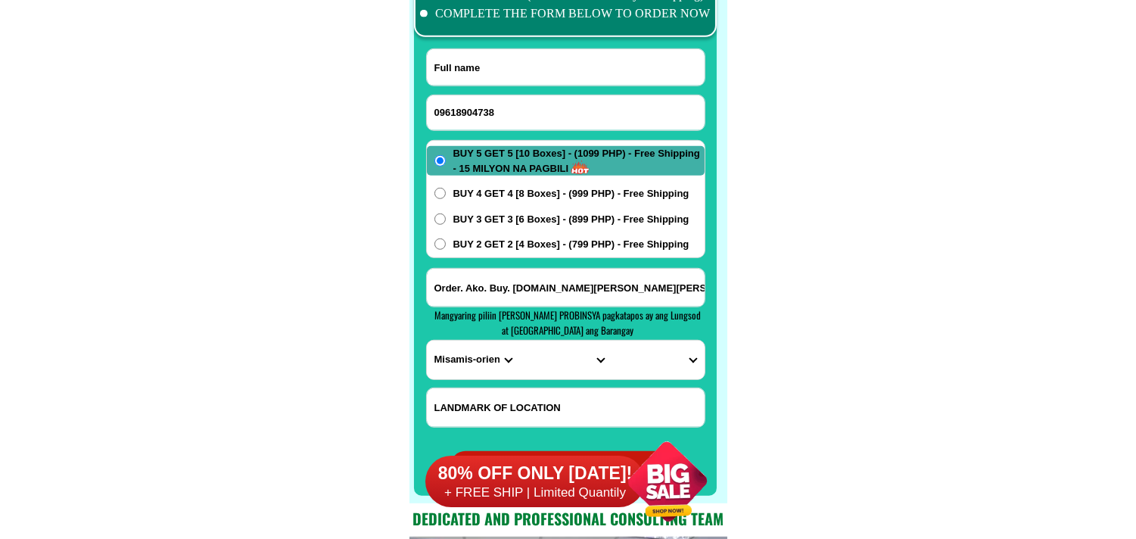
paste input "[PERSON_NAME]"
type input "[PERSON_NAME]"
click at [493, 278] on input "Order. Ako. Buy. [DOMAIN_NAME][PERSON_NAME][PERSON_NAME]" at bounding box center [566, 288] width 278 height 38
paste input "Sone 2 ponong magarao camarenes sur [GEOGRAPHIC_DATA]"
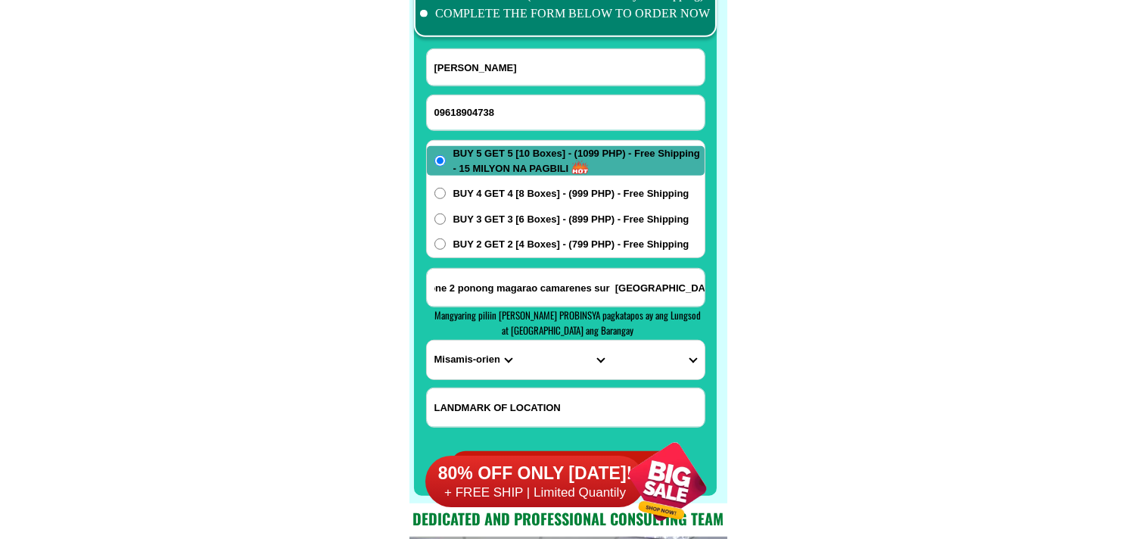
type input "Sone 2 ponong magarao camarenes sur [GEOGRAPHIC_DATA]"
drag, startPoint x: 531, startPoint y: 219, endPoint x: 530, endPoint y: 238, distance: 19.0
click at [532, 219] on span "BUY 3 GET 3 [6 Boxes] - (899 PHP) - Free Shipping" at bounding box center [571, 219] width 236 height 15
click at [446, 219] on input "BUY 3 GET 3 [6 Boxes] - (899 PHP) - Free Shipping" at bounding box center [439, 218] width 11 height 11
radio input "true"
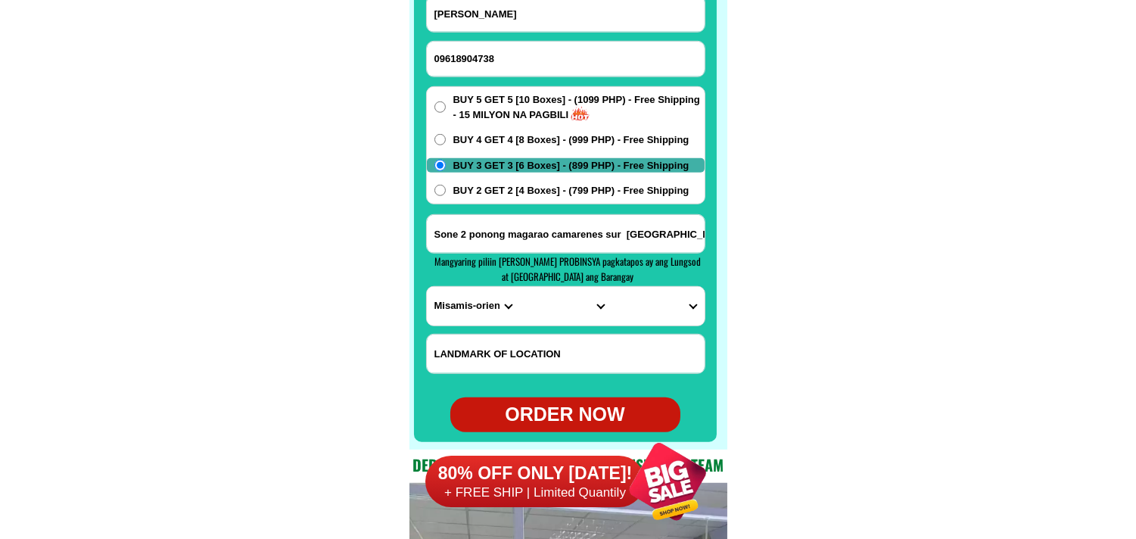
scroll to position [12069, 0]
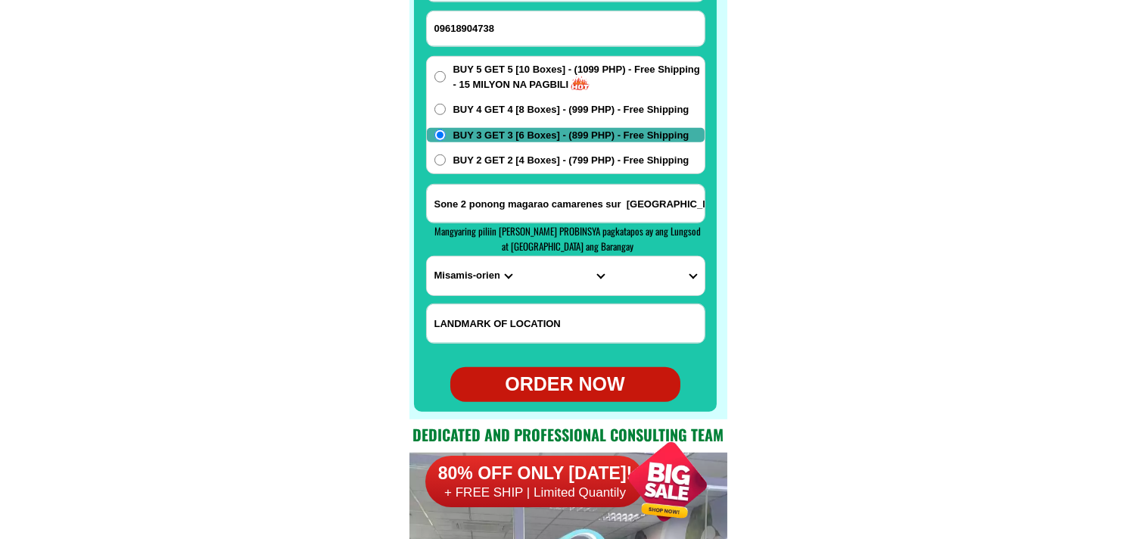
click at [462, 275] on select "PROVINCE [GEOGRAPHIC_DATA] [GEOGRAPHIC_DATA] [GEOGRAPHIC_DATA] [GEOGRAPHIC_DATA…" at bounding box center [473, 275] width 92 height 39
select select "63_374"
click at [427, 256] on select "PROVINCE [GEOGRAPHIC_DATA] [GEOGRAPHIC_DATA] [GEOGRAPHIC_DATA] [GEOGRAPHIC_DATA…" at bounding box center [473, 275] width 92 height 39
click at [558, 274] on select "CITY Baao Balatan Bombon [GEOGRAPHIC_DATA] [PERSON_NAME][GEOGRAPHIC_DATA] Calab…" at bounding box center [565, 275] width 92 height 39
select select "63_3743962"
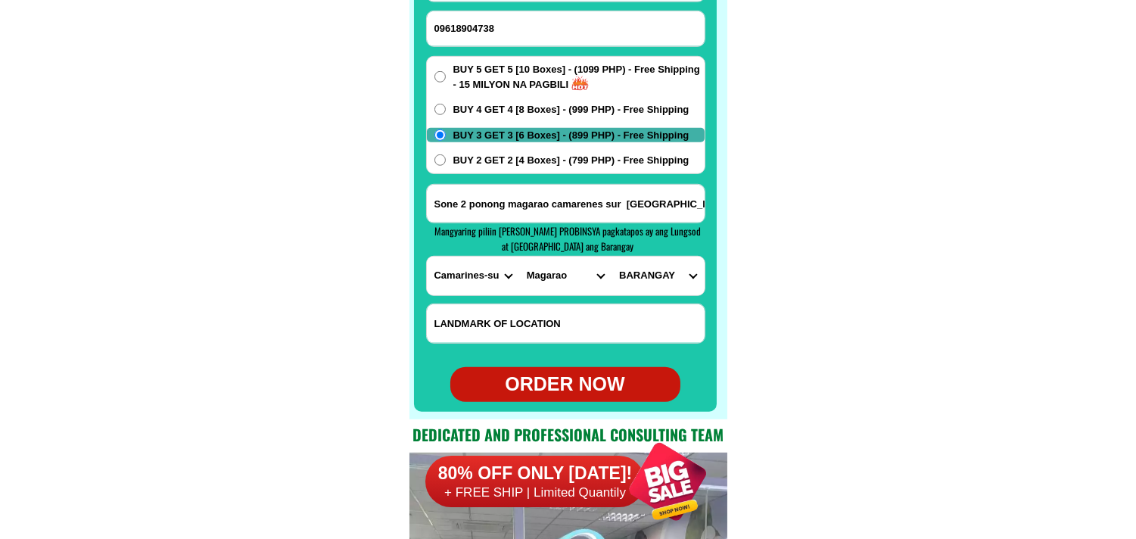
click at [519, 256] on select "CITY Baao Balatan Bombon [GEOGRAPHIC_DATA] [PERSON_NAME][GEOGRAPHIC_DATA] Calab…" at bounding box center [565, 275] width 92 height 39
click at [657, 281] on select "BARANGAY Barobaybay Bell (pob.) Carangcang Carigsa Casuray Monserrat (pob.) Pon…" at bounding box center [657, 275] width 92 height 39
select select "63_37439627720"
click at [611, 256] on select "BARANGAY Barobaybay Bell (pob.) Carangcang Carigsa Casuray Monserrat (pob.) Pon…" at bounding box center [657, 275] width 92 height 39
click at [576, 380] on div "ORDER NOW" at bounding box center [565, 384] width 230 height 29
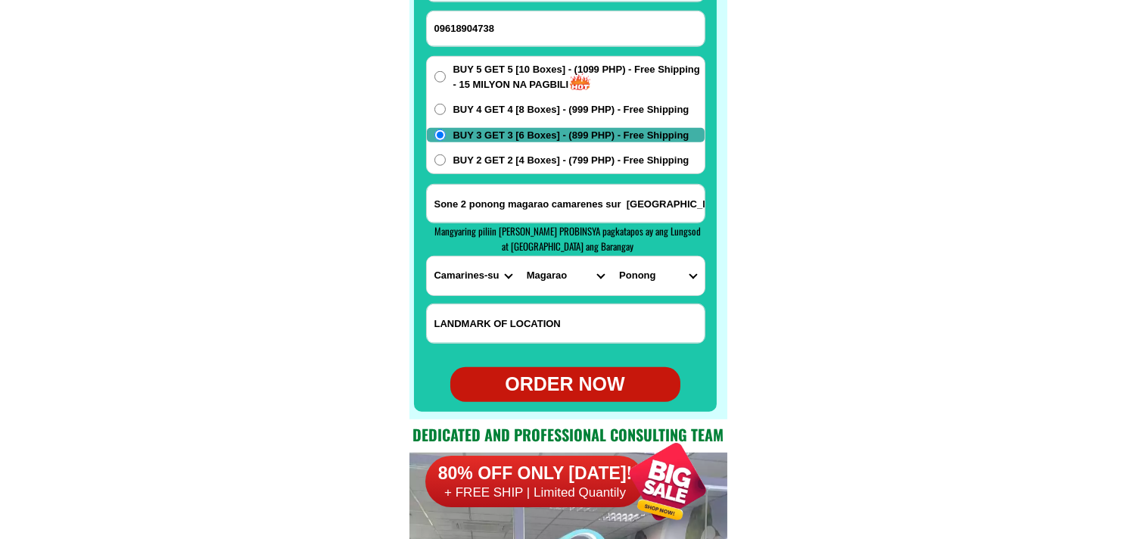
type input "09618904738"
type input "Sone 2 ponong magarao camarenes sur [GEOGRAPHIC_DATA]"
radio input "true"
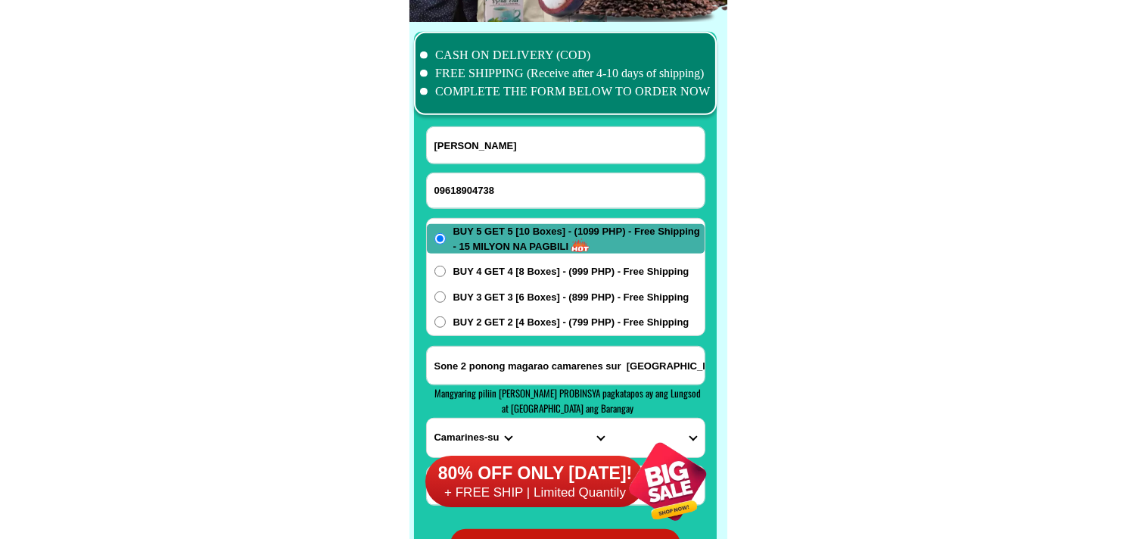
scroll to position [11901, 0]
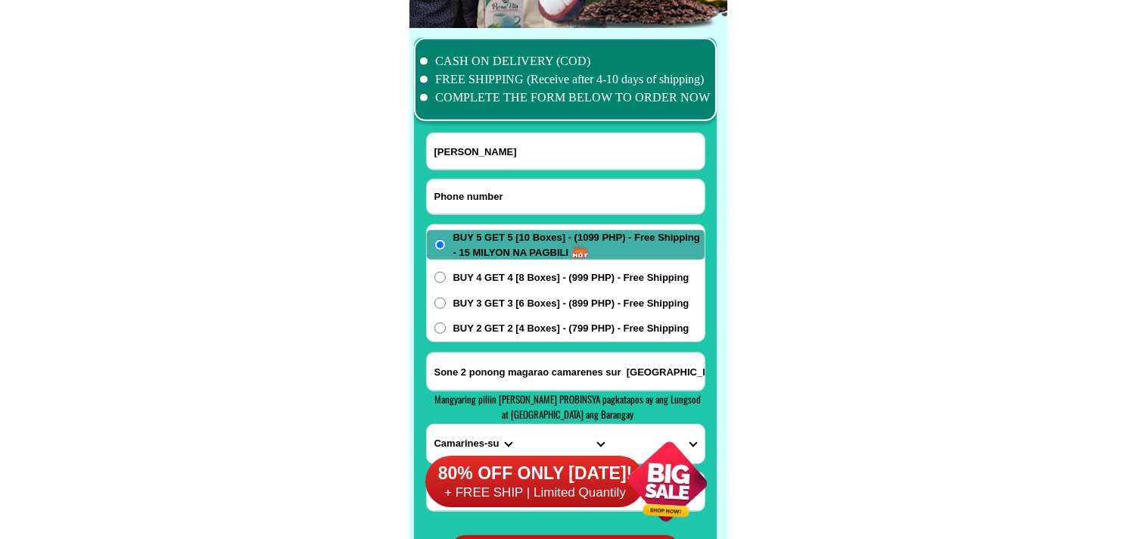
click at [509, 207] on input "Input phone_number" at bounding box center [566, 196] width 278 height 35
paste input "0916 988 7051"
click at [485, 191] on input "0916 988 7051" at bounding box center [566, 196] width 278 height 35
click at [464, 193] on input "0916 9887051" at bounding box center [566, 196] width 278 height 35
click at [444, 194] on input "09169887051" at bounding box center [566, 196] width 278 height 35
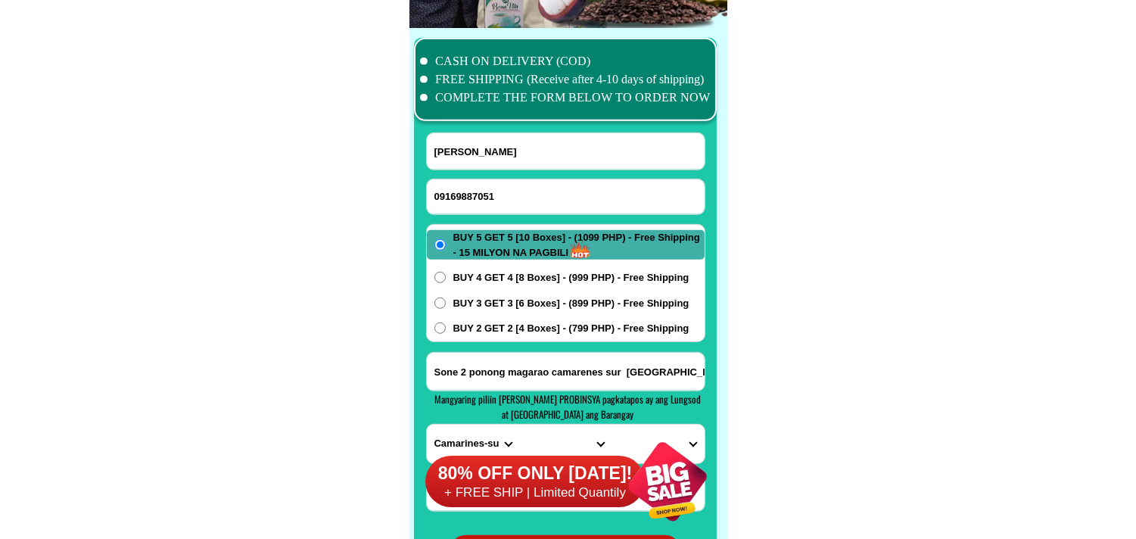
click at [441, 192] on input "09169887051" at bounding box center [566, 196] width 278 height 35
type input "09169887051"
drag, startPoint x: 222, startPoint y: 227, endPoint x: 182, endPoint y: 71, distance: 160.9
click at [464, 144] on input "[PERSON_NAME]" at bounding box center [566, 151] width 278 height 36
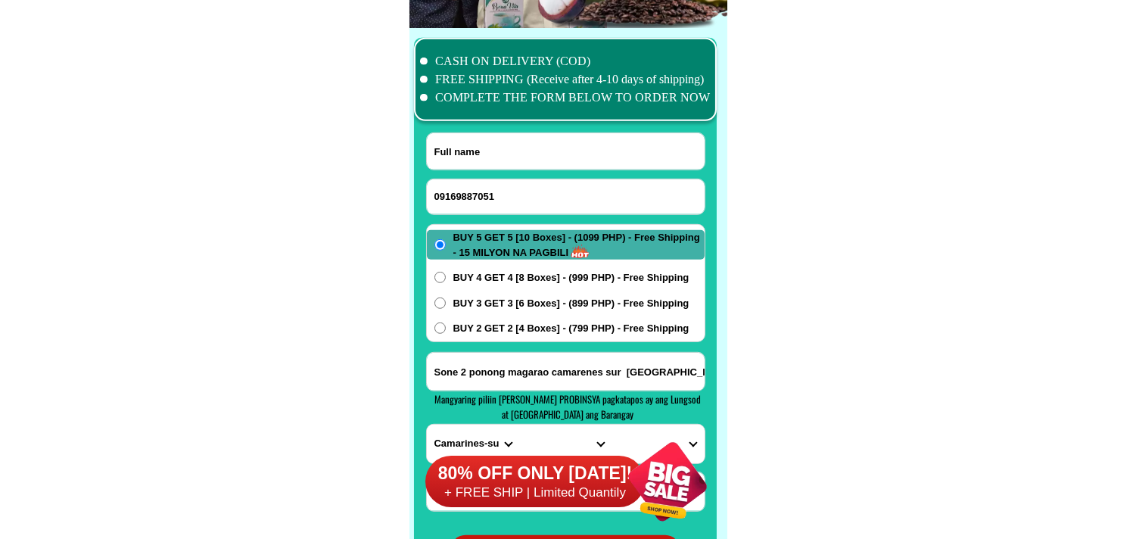
paste input "[PERSON_NAME]"
type input "[PERSON_NAME]"
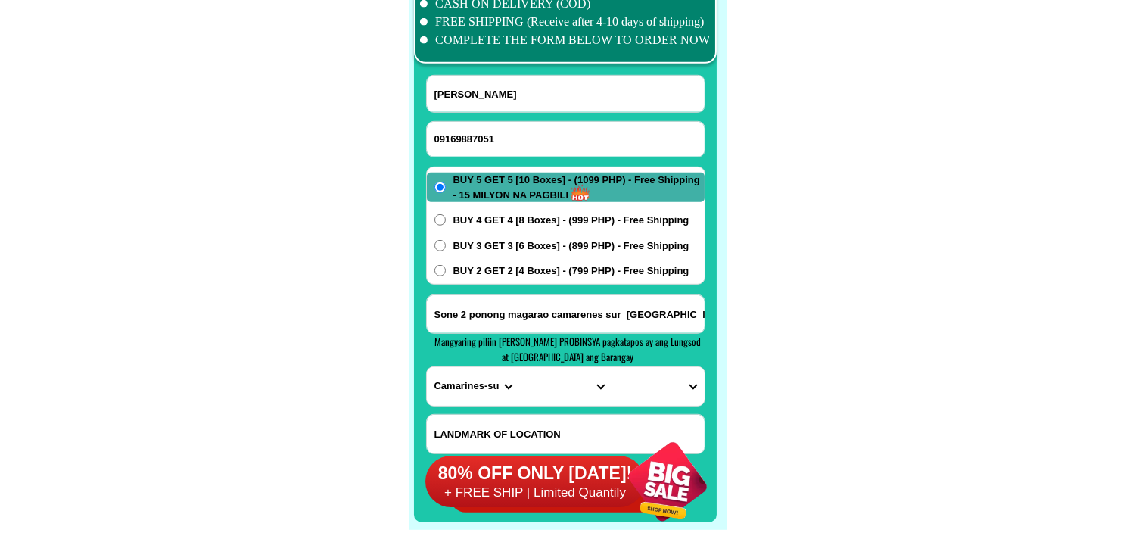
scroll to position [11985, 0]
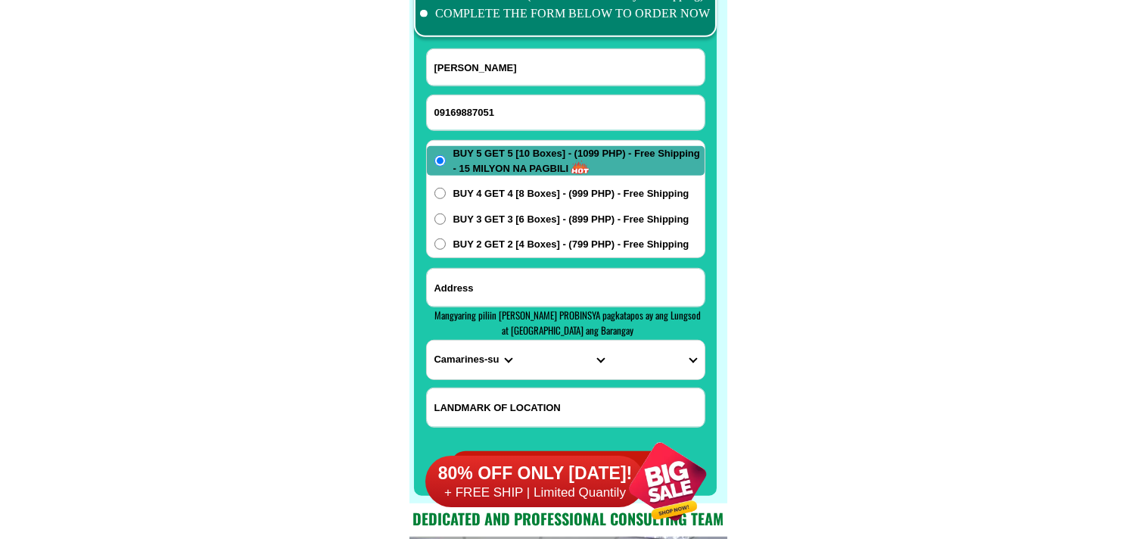
paste input "84 Yakal, [PERSON_NAME] Ph2, [GEOGRAPHIC_DATA][PERSON_NAME], [GEOGRAPHIC_DATA] …"
click at [505, 280] on input "Input address" at bounding box center [566, 288] width 278 height 38
type input "84 Yakal, [PERSON_NAME] Ph2, [GEOGRAPHIC_DATA][PERSON_NAME], [GEOGRAPHIC_DATA] …"
click at [449, 353] on select "PROVINCE [GEOGRAPHIC_DATA] [GEOGRAPHIC_DATA] [GEOGRAPHIC_DATA] [GEOGRAPHIC_DATA…" at bounding box center [473, 359] width 92 height 39
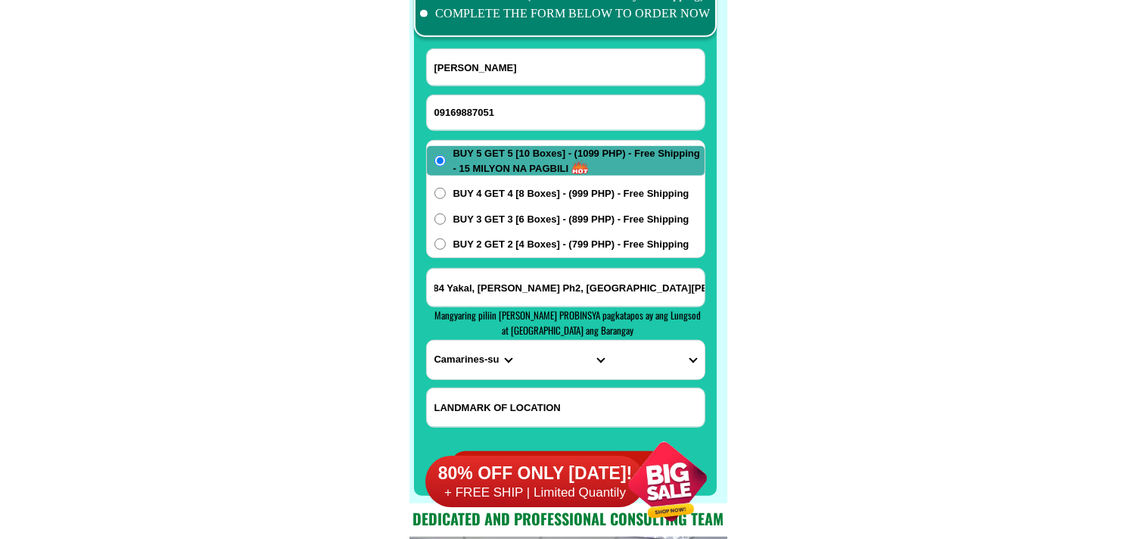
scroll to position [0, 0]
select select "63_993"
click at [427, 340] on select "PROVINCE [GEOGRAPHIC_DATA] [GEOGRAPHIC_DATA] [GEOGRAPHIC_DATA] [GEOGRAPHIC_DATA…" at bounding box center [473, 359] width 92 height 39
click at [536, 362] on select "CITY Angono Antipolo-city [GEOGRAPHIC_DATA] [GEOGRAPHIC_DATA] [PERSON_NAME] Pil…" at bounding box center [565, 359] width 92 height 39
select select "63_9933179"
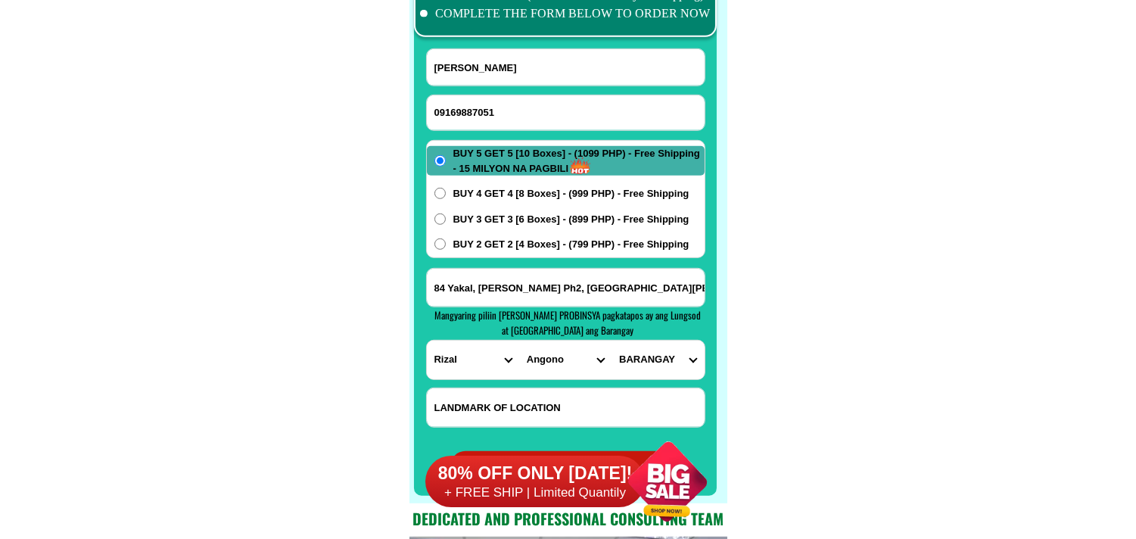
click at [519, 340] on select "CITY Angono Antipolo-city [GEOGRAPHIC_DATA] [GEOGRAPHIC_DATA] [PERSON_NAME] Pil…" at bounding box center [565, 359] width 92 height 39
click at [667, 349] on select "BARANGAY Bagumbayan Kalayaan Mahabang parang [GEOGRAPHIC_DATA] [GEOGRAPHIC_DATA…" at bounding box center [657, 359] width 92 height 39
select select "63_99331792313"
click at [611, 340] on select "BARANGAY Bagumbayan Kalayaan Mahabang parang [GEOGRAPHIC_DATA] [GEOGRAPHIC_DATA…" at bounding box center [657, 359] width 92 height 39
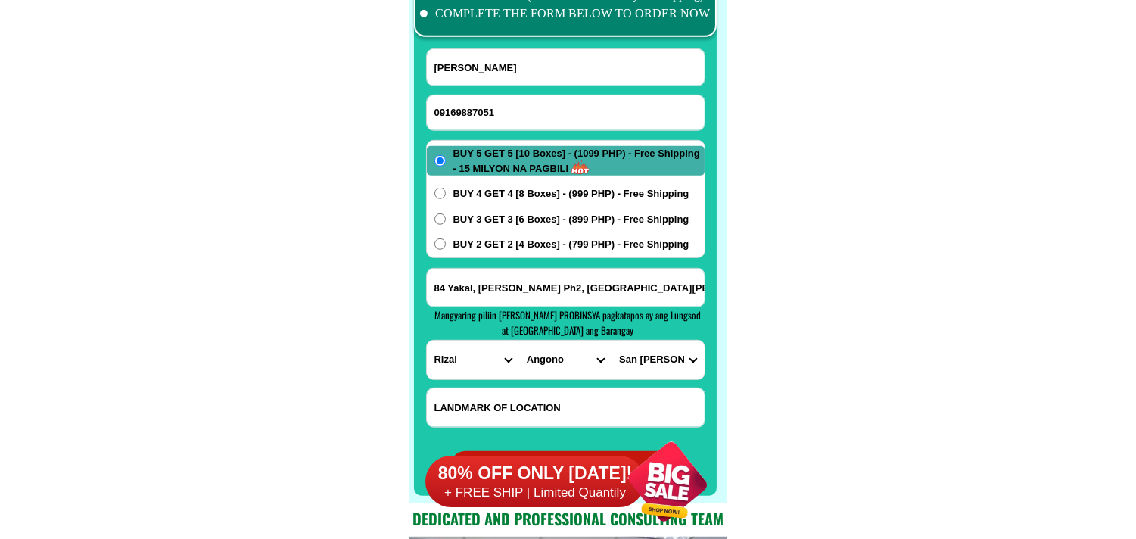
click at [518, 250] on span "BUY 2 GET 2 [4 Boxes] - (799 PHP) - Free Shipping" at bounding box center [571, 244] width 236 height 15
click at [446, 250] on input "BUY 2 GET 2 [4 Boxes] - (799 PHP) - Free Shipping" at bounding box center [439, 243] width 11 height 11
radio input "true"
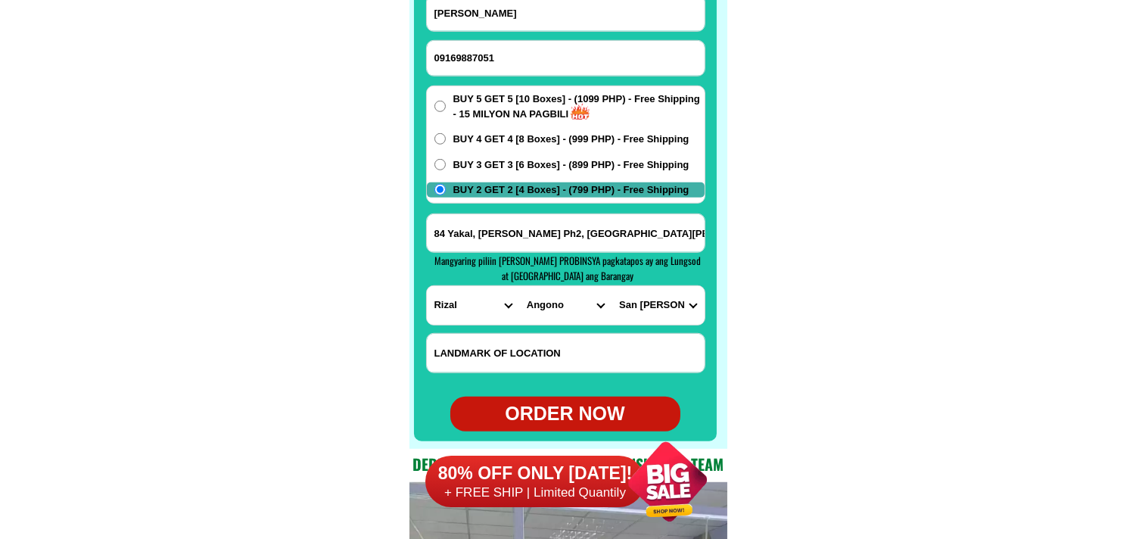
scroll to position [12069, 0]
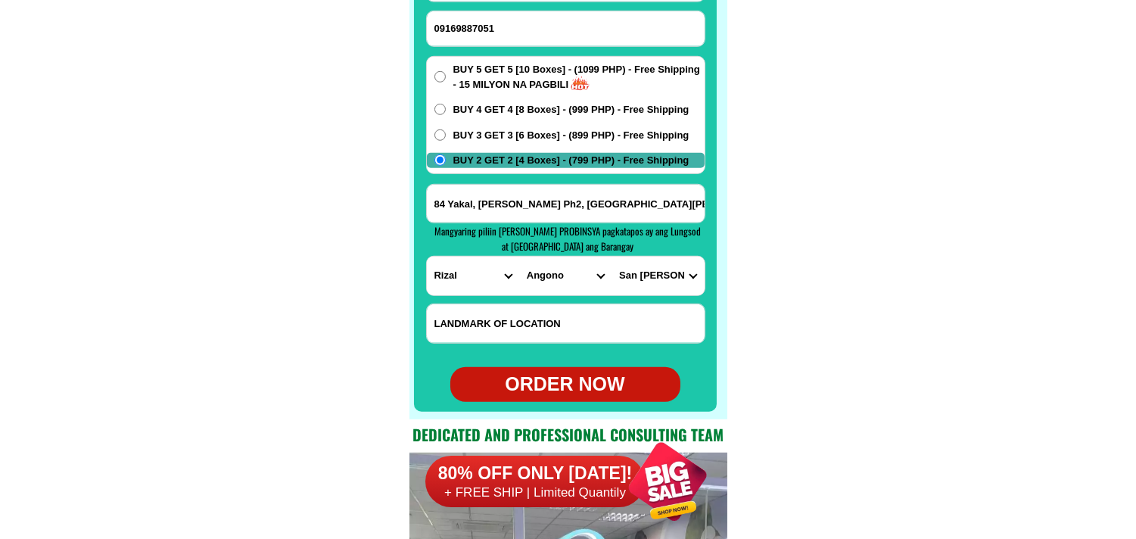
click at [562, 377] on div "ORDER NOW" at bounding box center [565, 384] width 230 height 29
type input "09169887051"
radio input "true"
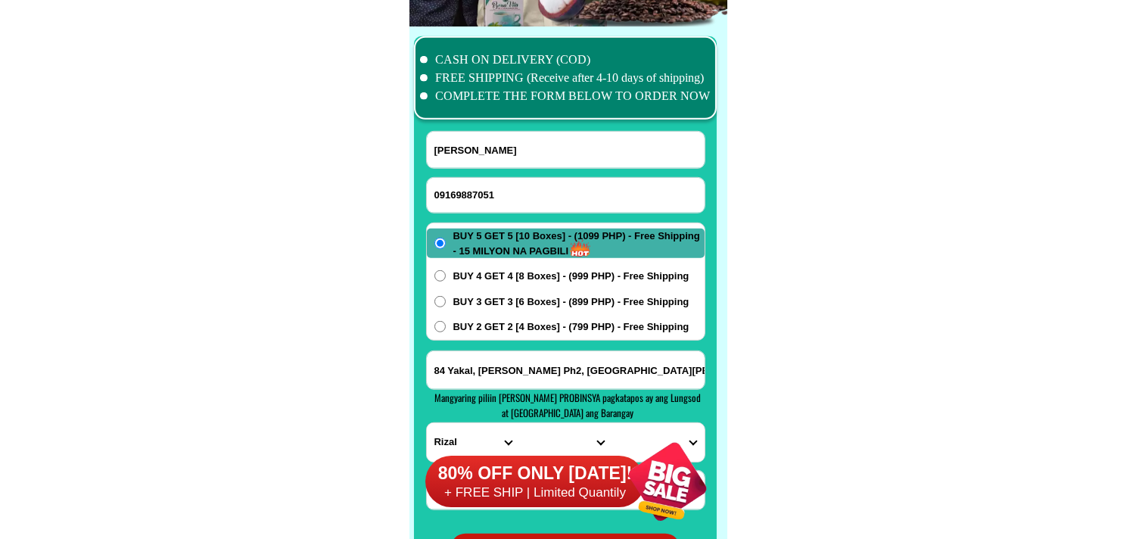
scroll to position [11901, 0]
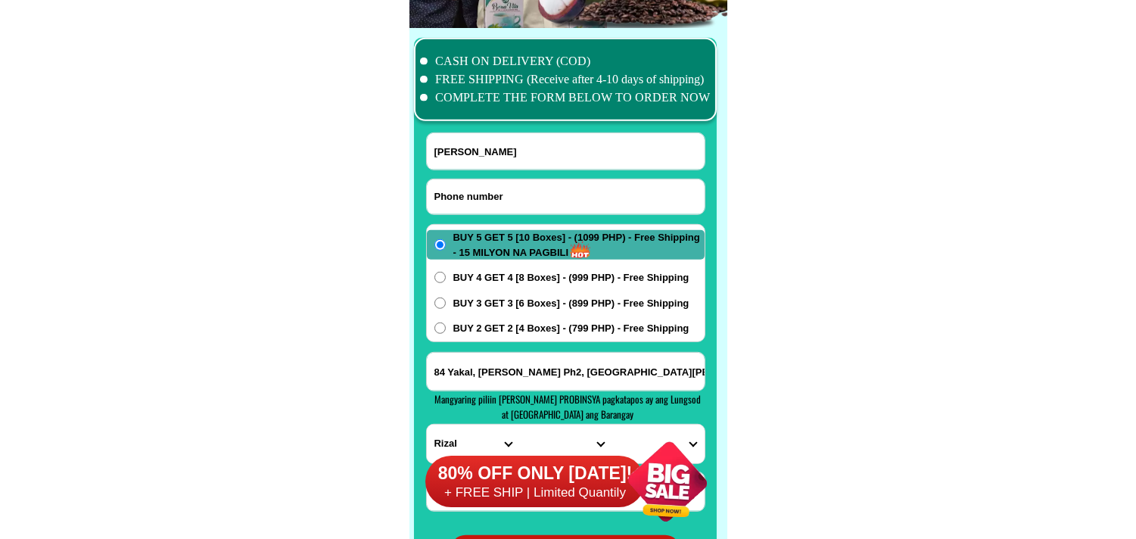
click at [505, 194] on input "Input phone_number" at bounding box center [566, 196] width 278 height 35
paste input "09502368975"
type input "09502368975"
click at [530, 148] on input "[PERSON_NAME]" at bounding box center [566, 151] width 278 height 36
paste input "[PERSON_NAME] laylo"
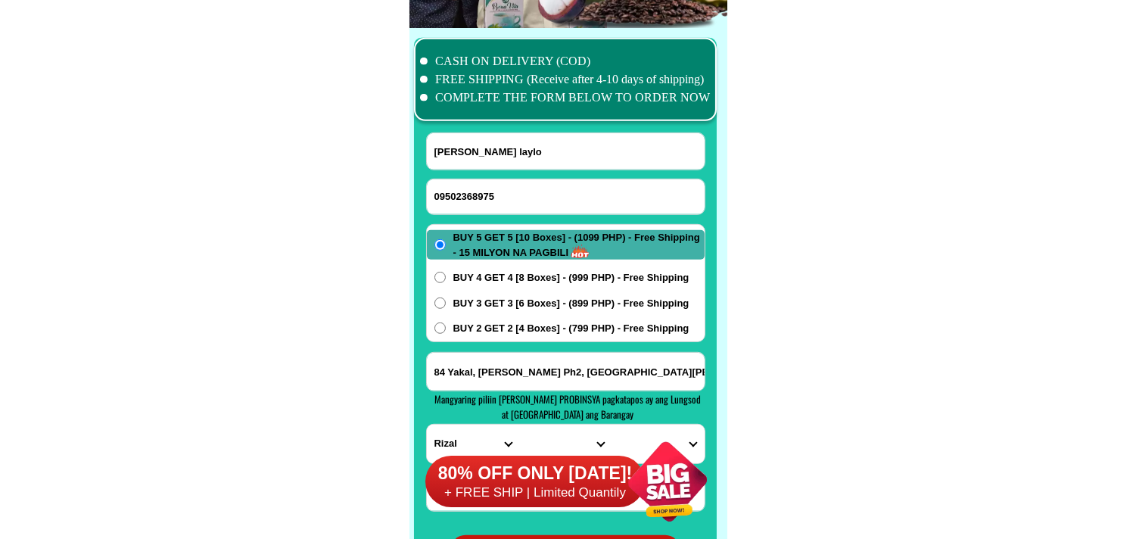
type input "[PERSON_NAME] laylo"
click at [474, 378] on input "Input address" at bounding box center [566, 372] width 278 height 38
paste input "sitio abra banay banay 2 san sose batangas u po 1099 10"
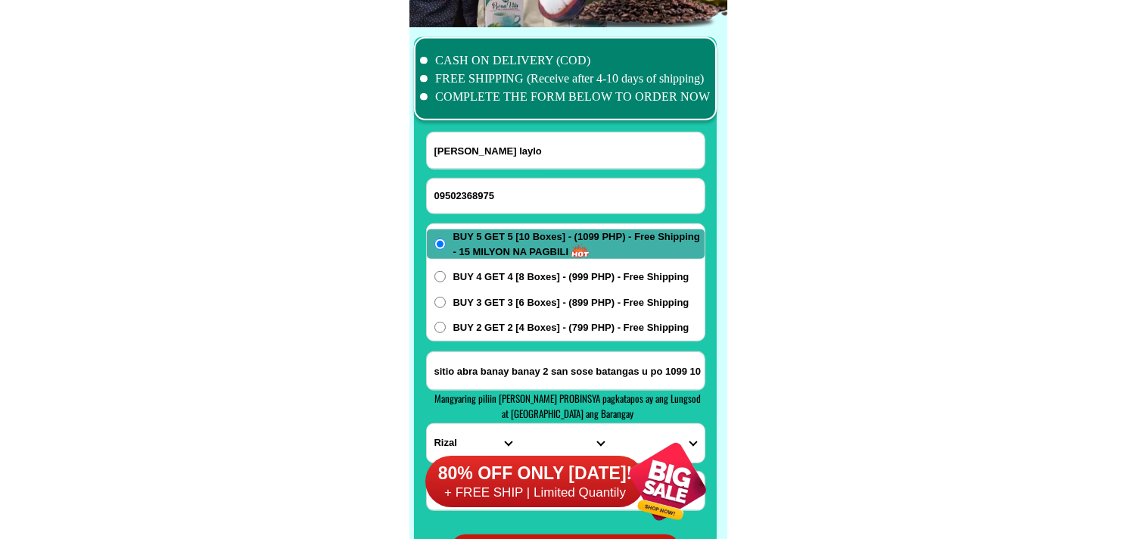
scroll to position [11985, 0]
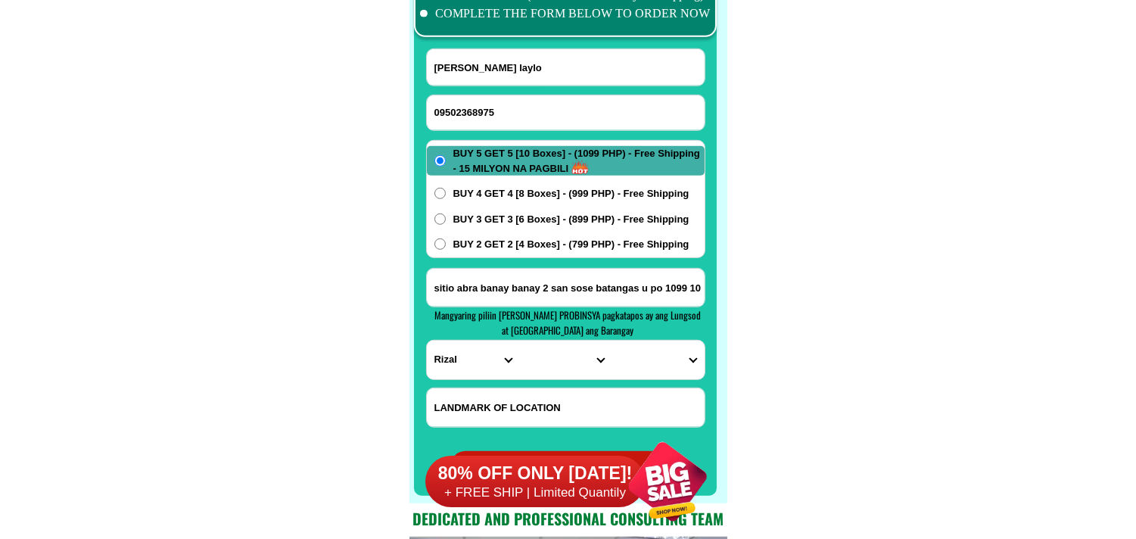
type input "sitio abra banay banay 2 san sose batangas u po 1099 10"
click at [449, 360] on select "PROVINCE [GEOGRAPHIC_DATA] [GEOGRAPHIC_DATA] [GEOGRAPHIC_DATA] [GEOGRAPHIC_DATA…" at bounding box center [473, 359] width 92 height 39
select select "63_108"
click at [427, 340] on select "PROVINCE [GEOGRAPHIC_DATA] [GEOGRAPHIC_DATA] [GEOGRAPHIC_DATA] [GEOGRAPHIC_DATA…" at bounding box center [473, 359] width 92 height 39
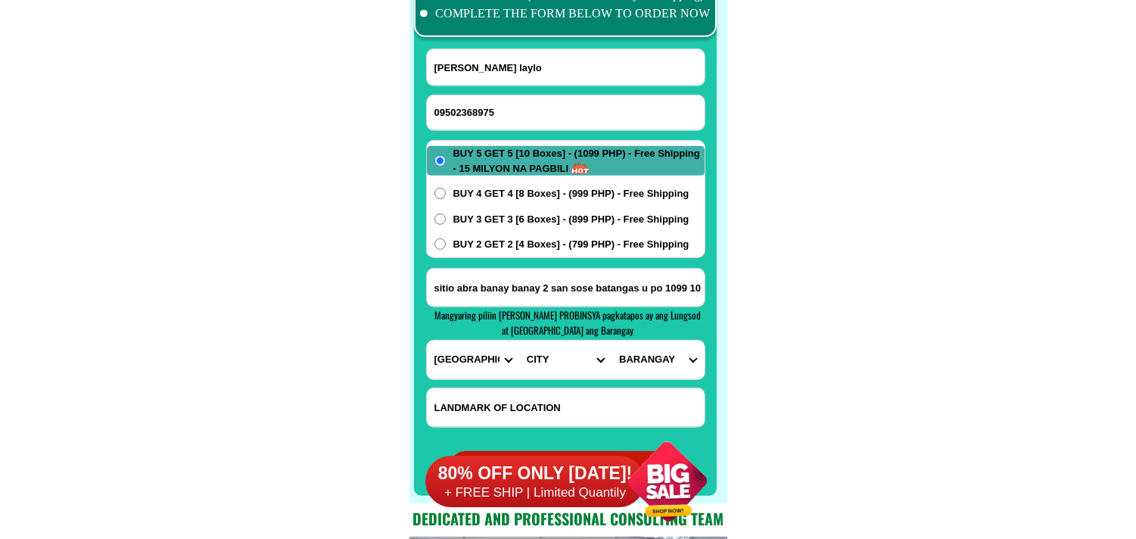
click at [542, 359] on select "CITY Agoncillo Alitagtag Allacapan [GEOGRAPHIC_DATA] [GEOGRAPHIC_DATA]-balete […" at bounding box center [565, 359] width 92 height 39
select select "63_1086398"
click at [519, 340] on select "CITY Agoncillo Alitagtag Allacapan [GEOGRAPHIC_DATA] [GEOGRAPHIC_DATA]-balete […" at bounding box center [565, 359] width 92 height 39
click at [652, 350] on select "[GEOGRAPHIC_DATA][PERSON_NAME] Aya Bagong pook Balagtasin [GEOGRAPHIC_DATA] i […" at bounding box center [657, 359] width 92 height 39
select select "63_10863985184"
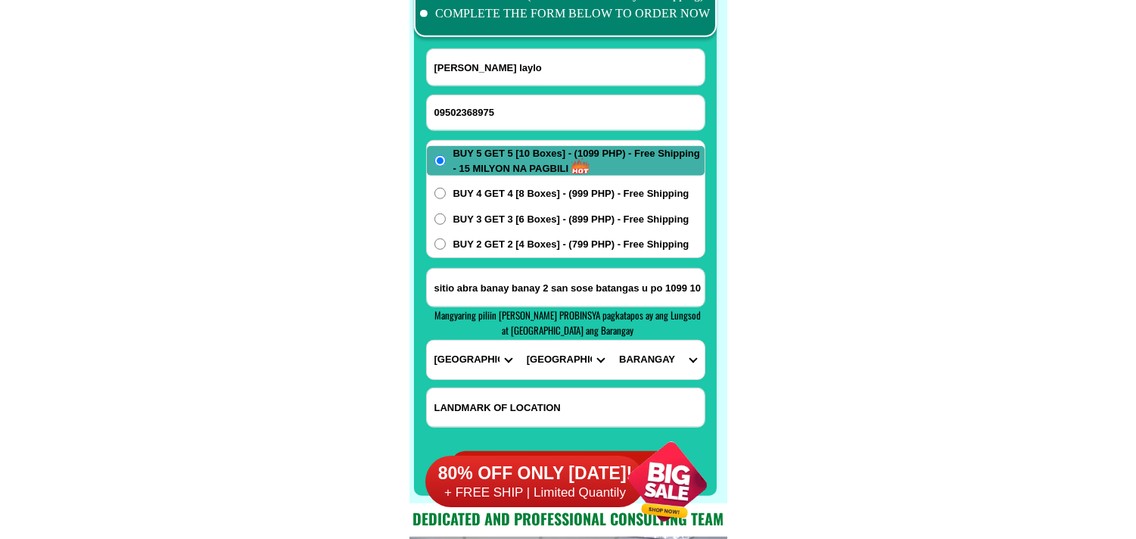
click at [611, 340] on select "[GEOGRAPHIC_DATA][PERSON_NAME] Aya Bagong pook Balagtasin [GEOGRAPHIC_DATA] i […" at bounding box center [657, 359] width 92 height 39
drag, startPoint x: 863, startPoint y: 179, endPoint x: 852, endPoint y: 193, distance: 17.3
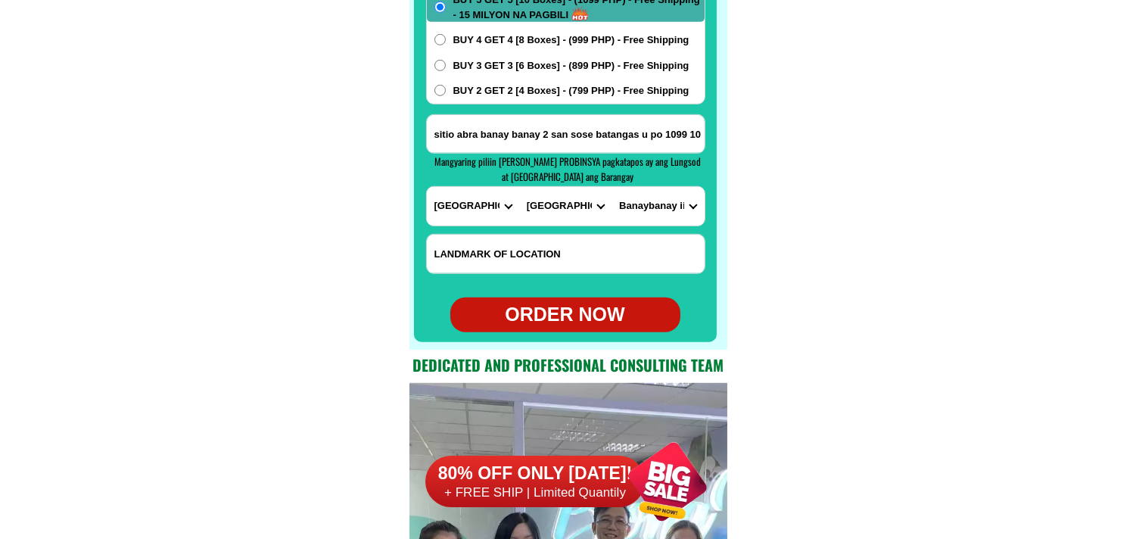
scroll to position [12153, 0]
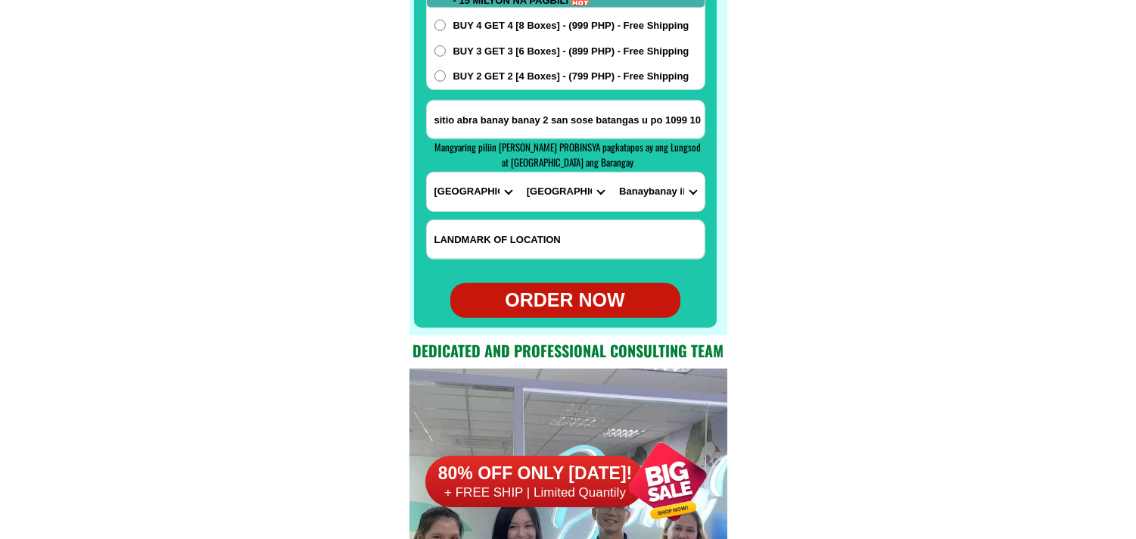
click at [580, 289] on div "ORDER NOW" at bounding box center [565, 300] width 230 height 29
type input "[PERSON_NAME] laylo"
type input "09502368975"
type input "sitio abra banay banay 2 san sose batangas u po 1099 10"
radio input "true"
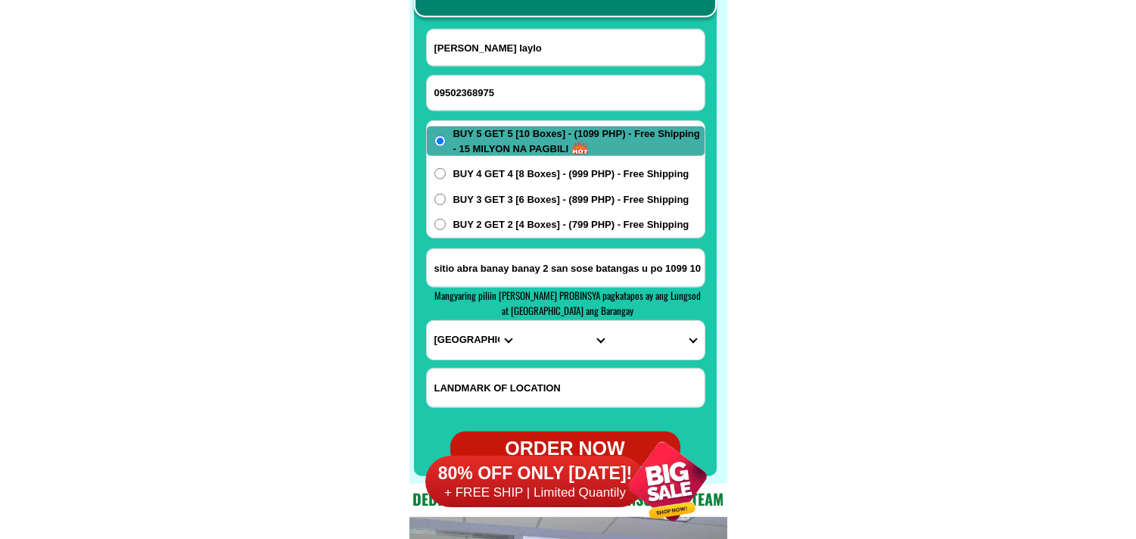
scroll to position [11985, 0]
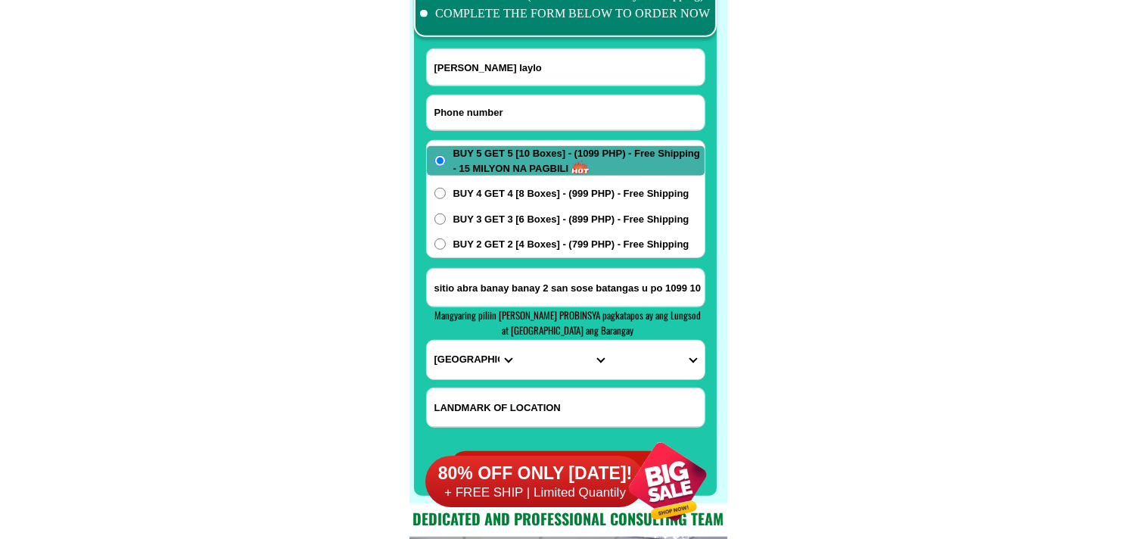
drag, startPoint x: 522, startPoint y: 125, endPoint x: 489, endPoint y: 114, distance: 34.9
click at [522, 125] on input "Input phone_number" at bounding box center [566, 112] width 278 height 35
paste input "09103486210"
type input "09103486210"
click at [558, 64] on input "Input full_name" at bounding box center [566, 67] width 278 height 36
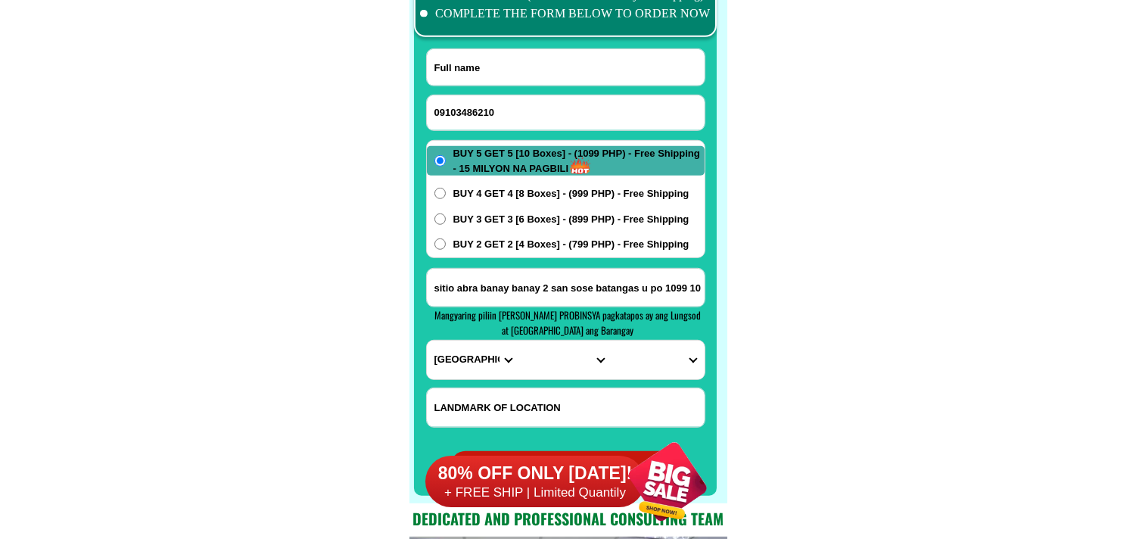
paste input "[PERSON_NAME]"
type input "[PERSON_NAME]"
click at [471, 303] on input "Input address" at bounding box center [566, 288] width 278 height 38
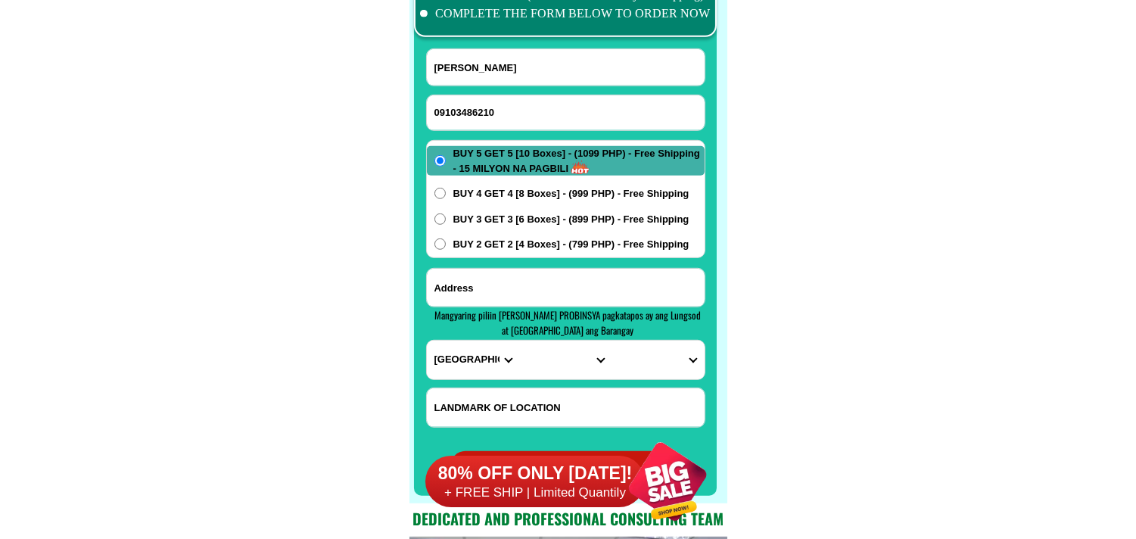
paste input "blk 25 lot 8 ssbregade western bicutan [GEOGRAPHIC_DATA] [GEOGRAPHIC_DATA]."
type input "blk 25 lot 8 ssbregade western bicutan [GEOGRAPHIC_DATA] [GEOGRAPHIC_DATA]."
click at [440, 363] on select "PROVINCE [GEOGRAPHIC_DATA] [GEOGRAPHIC_DATA] [GEOGRAPHIC_DATA] [GEOGRAPHIC_DATA…" at bounding box center [473, 359] width 92 height 39
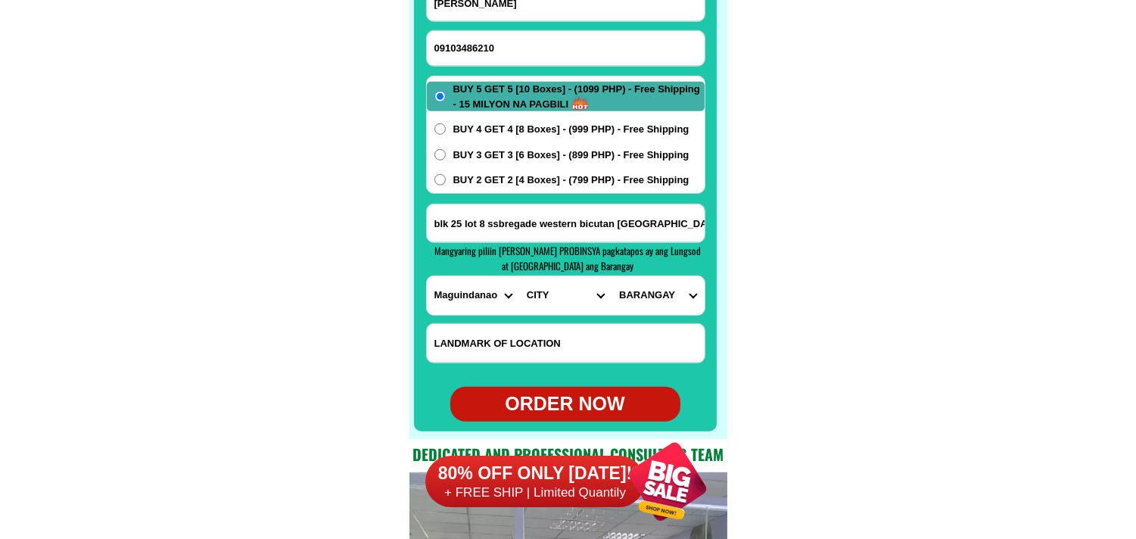
scroll to position [12069, 0]
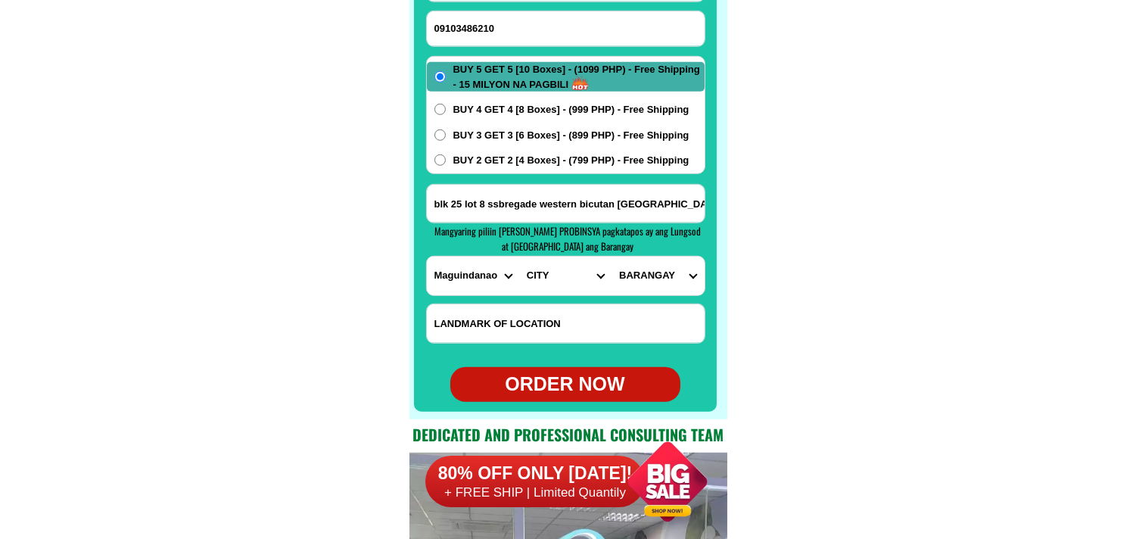
click at [470, 274] on select "PROVINCE [GEOGRAPHIC_DATA] [GEOGRAPHIC_DATA] [GEOGRAPHIC_DATA] [GEOGRAPHIC_DATA…" at bounding box center [473, 275] width 92 height 39
select select "63_219"
click at [427, 256] on select "PROVINCE [GEOGRAPHIC_DATA] [GEOGRAPHIC_DATA] [GEOGRAPHIC_DATA] [GEOGRAPHIC_DATA…" at bounding box center [473, 275] width 92 height 39
click at [549, 288] on select "CITY [GEOGRAPHIC_DATA] [GEOGRAPHIC_DATA] [GEOGRAPHIC_DATA] [GEOGRAPHIC_DATA]-ci…" at bounding box center [565, 275] width 92 height 39
select select "63_2191611"
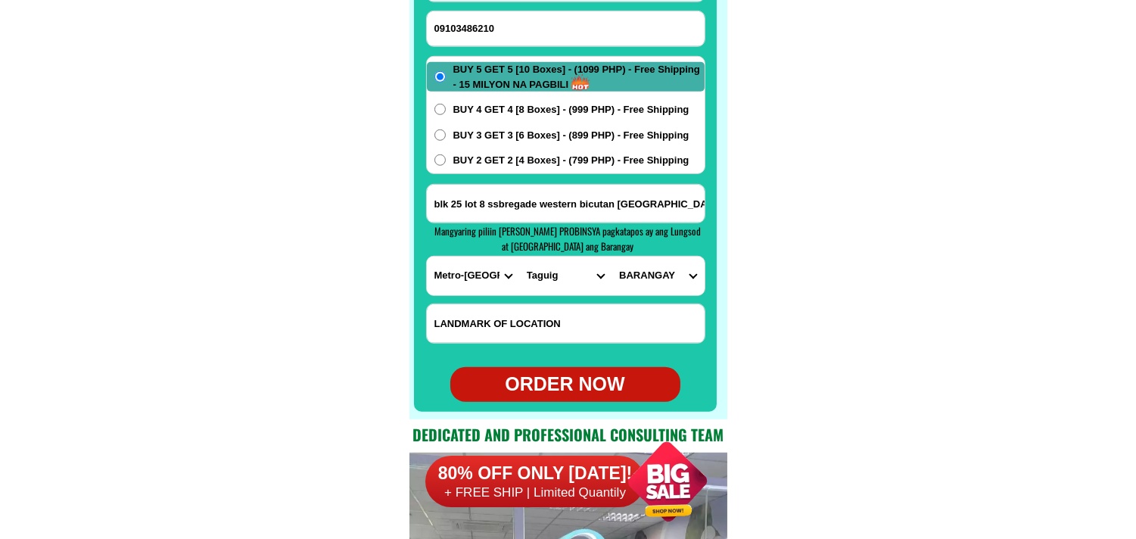
click at [519, 256] on select "CITY [GEOGRAPHIC_DATA] [GEOGRAPHIC_DATA] [GEOGRAPHIC_DATA] [GEOGRAPHIC_DATA]-ci…" at bounding box center [565, 275] width 92 height 39
click at [654, 269] on select "BARANGAY Bagumbayan [GEOGRAPHIC_DATA][PERSON_NAME][GEOGRAPHIC_DATA] [GEOGRAPHIC…" at bounding box center [657, 275] width 92 height 39
select select "63_21916111878"
click at [611, 256] on select "BARANGAY Bagumbayan [GEOGRAPHIC_DATA][PERSON_NAME][GEOGRAPHIC_DATA] [GEOGRAPHIC…" at bounding box center [657, 275] width 92 height 39
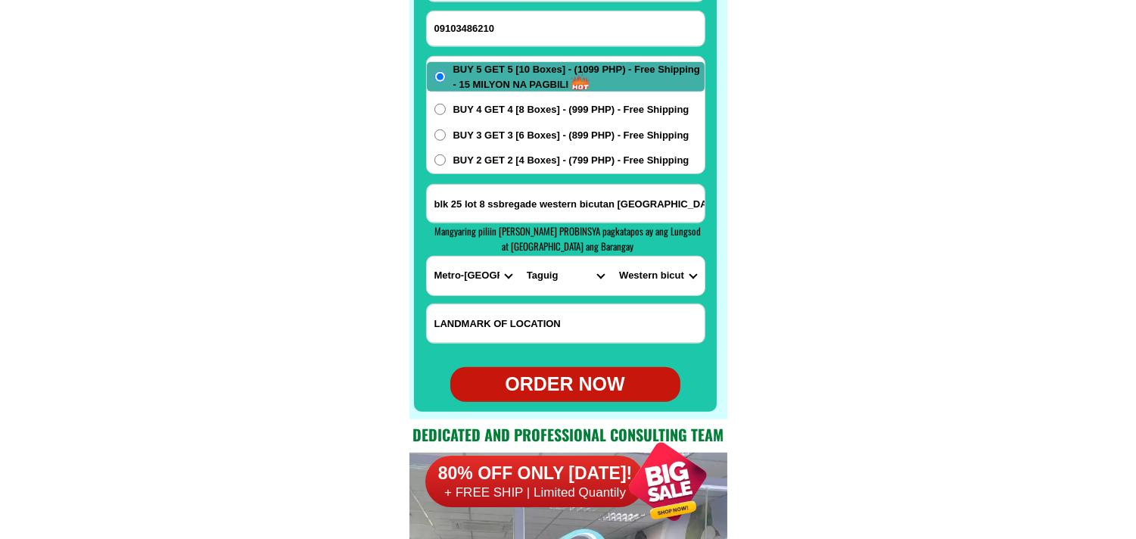
click at [498, 149] on div "BUY 5 GET 5 [10 Boxes] - (1099 PHP) - Free Shipping - 15 MILYON NA PAGBILI BUY …" at bounding box center [565, 115] width 279 height 118
click at [497, 161] on span "BUY 2 GET 2 [4 Boxes] - (799 PHP) - Free Shipping" at bounding box center [571, 160] width 236 height 15
click at [446, 161] on input "BUY 2 GET 2 [4 Boxes] - (799 PHP) - Free Shipping" at bounding box center [439, 159] width 11 height 11
radio input "true"
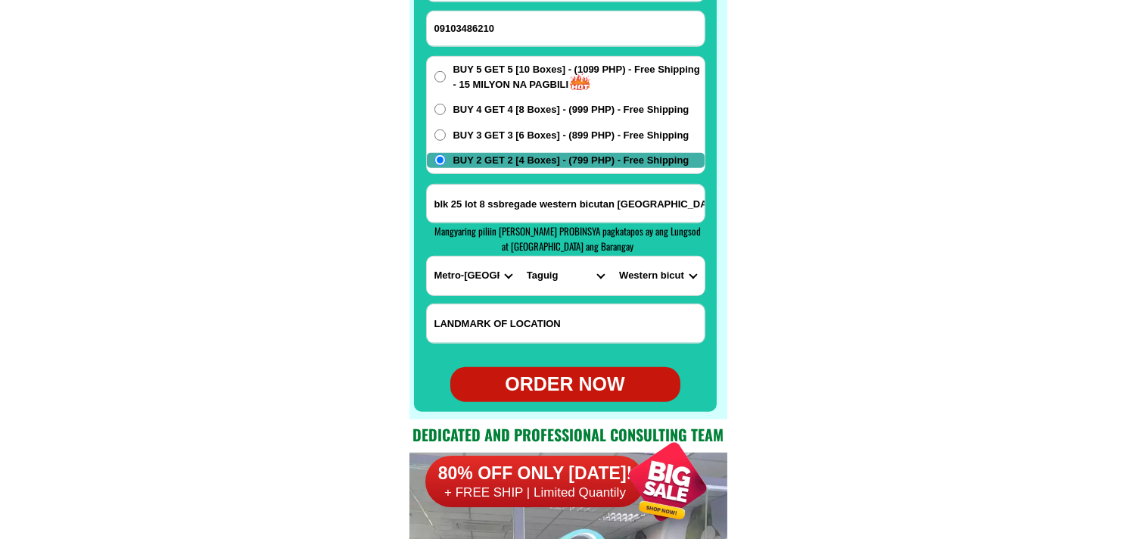
click at [577, 377] on div "ORDER NOW" at bounding box center [565, 384] width 230 height 29
type input "[PERSON_NAME]"
radio input "true"
